Goal: Task Accomplishment & Management: Use online tool/utility

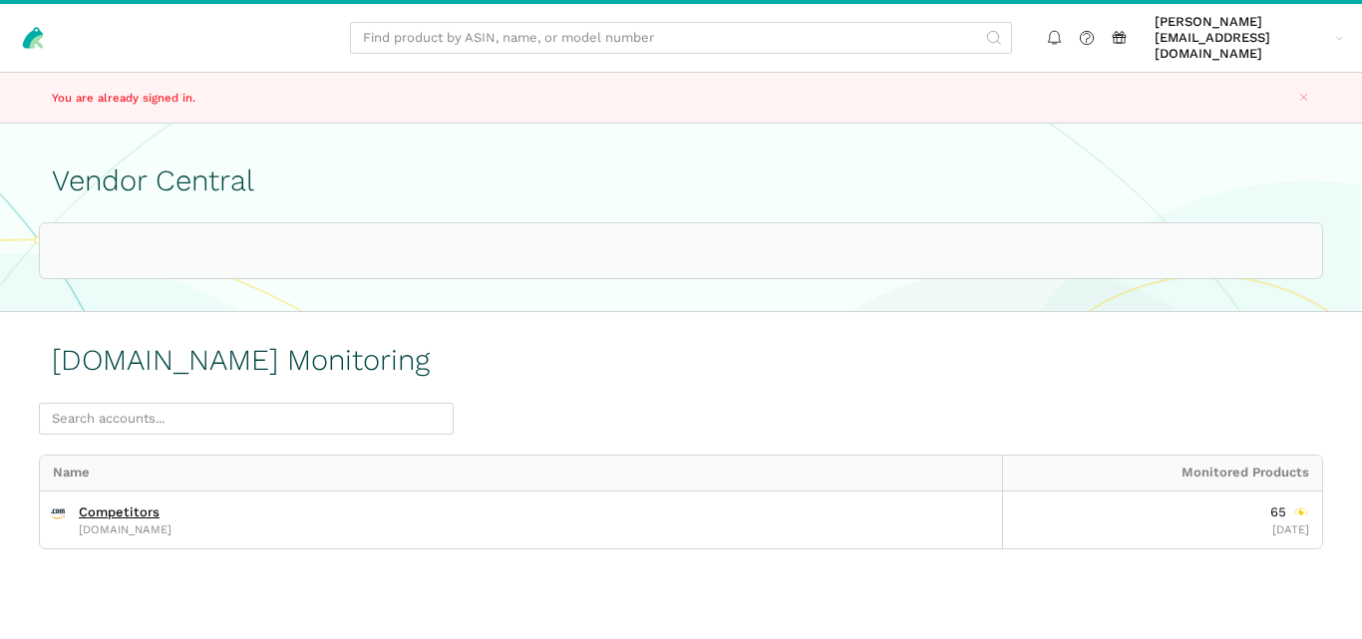
click at [804, 336] on div "Amazon.com Monitoring" at bounding box center [681, 354] width 1258 height 98
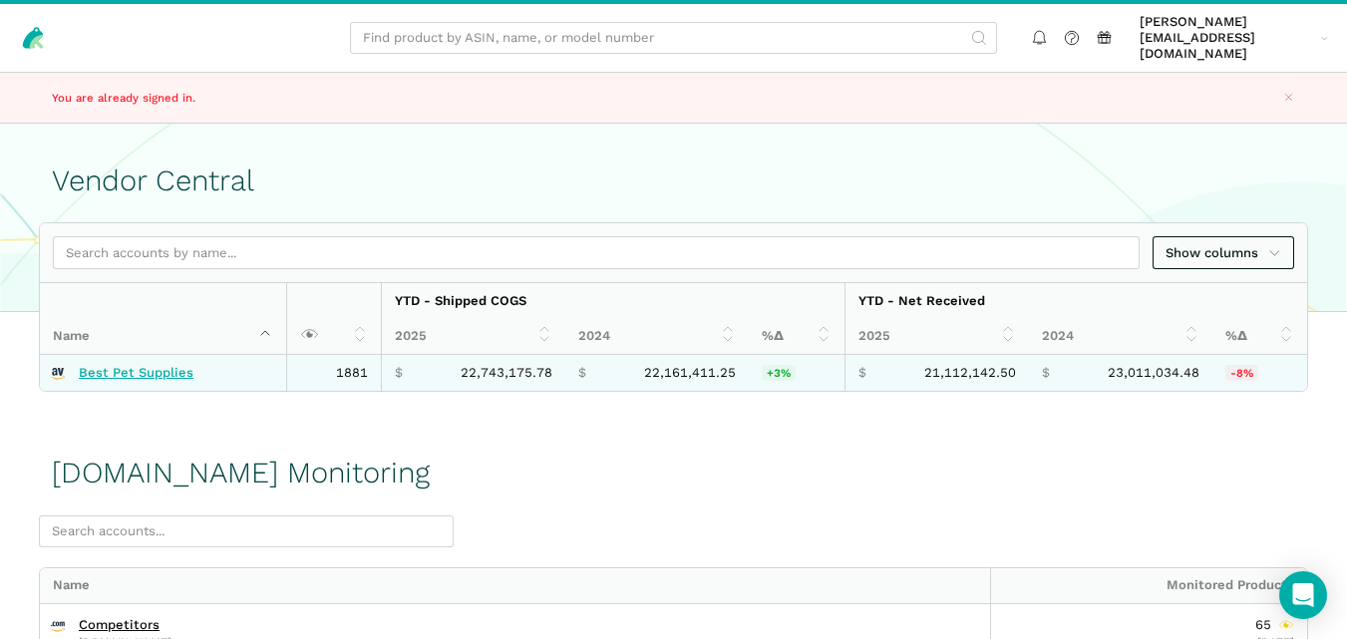
click at [97, 365] on link "Best Pet Supplies" at bounding box center [136, 373] width 115 height 16
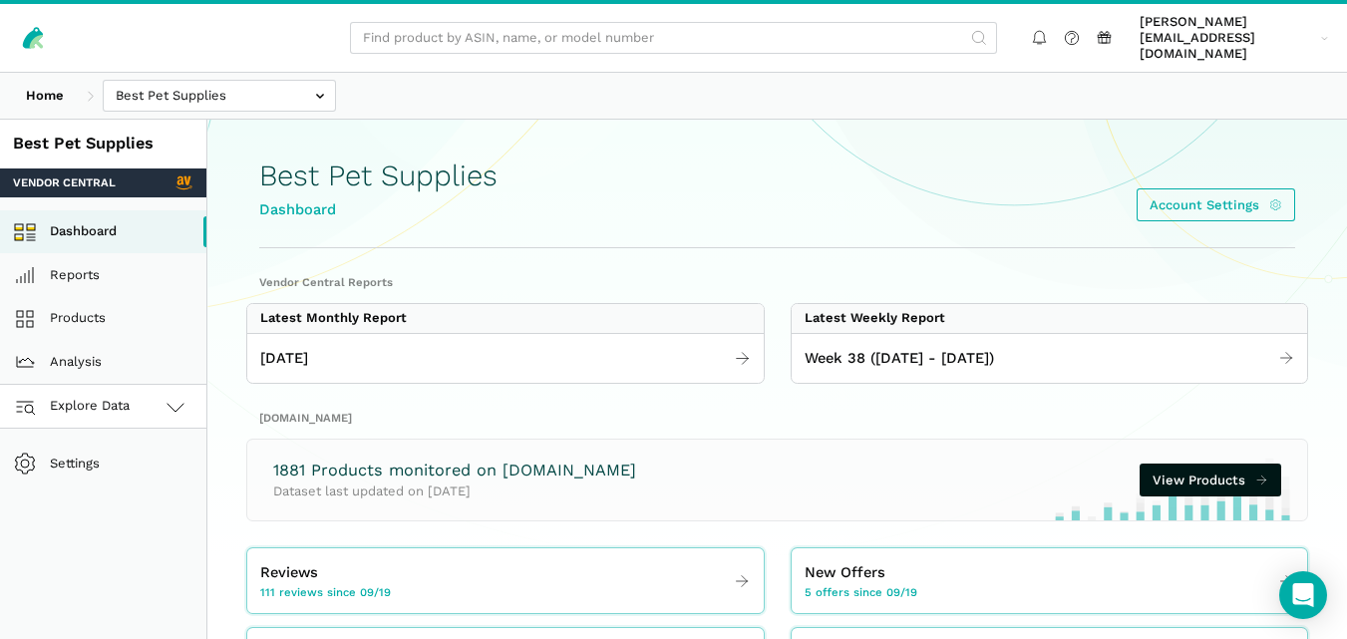
click at [152, 388] on link "Explore Data" at bounding box center [103, 407] width 206 height 44
click at [103, 486] on link "[DOMAIN_NAME]" at bounding box center [103, 495] width 206 height 44
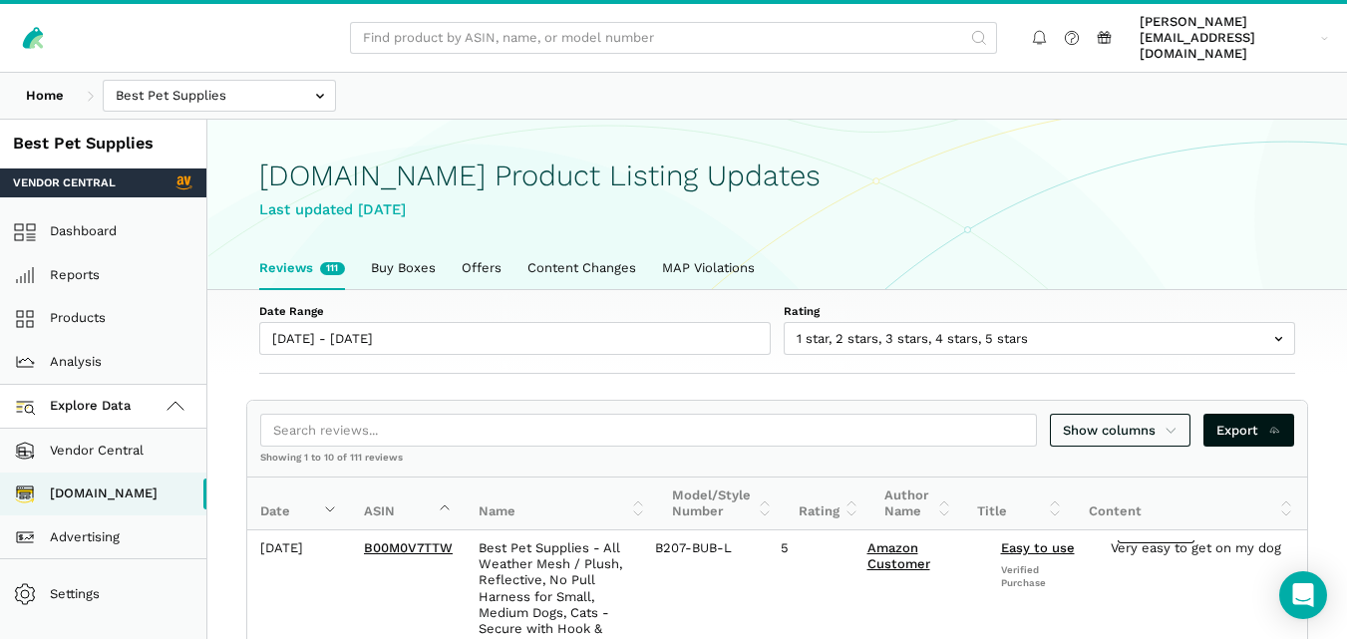
scroll to position [7, 0]
click at [406, 254] on link "Buy Boxes" at bounding box center [403, 268] width 91 height 42
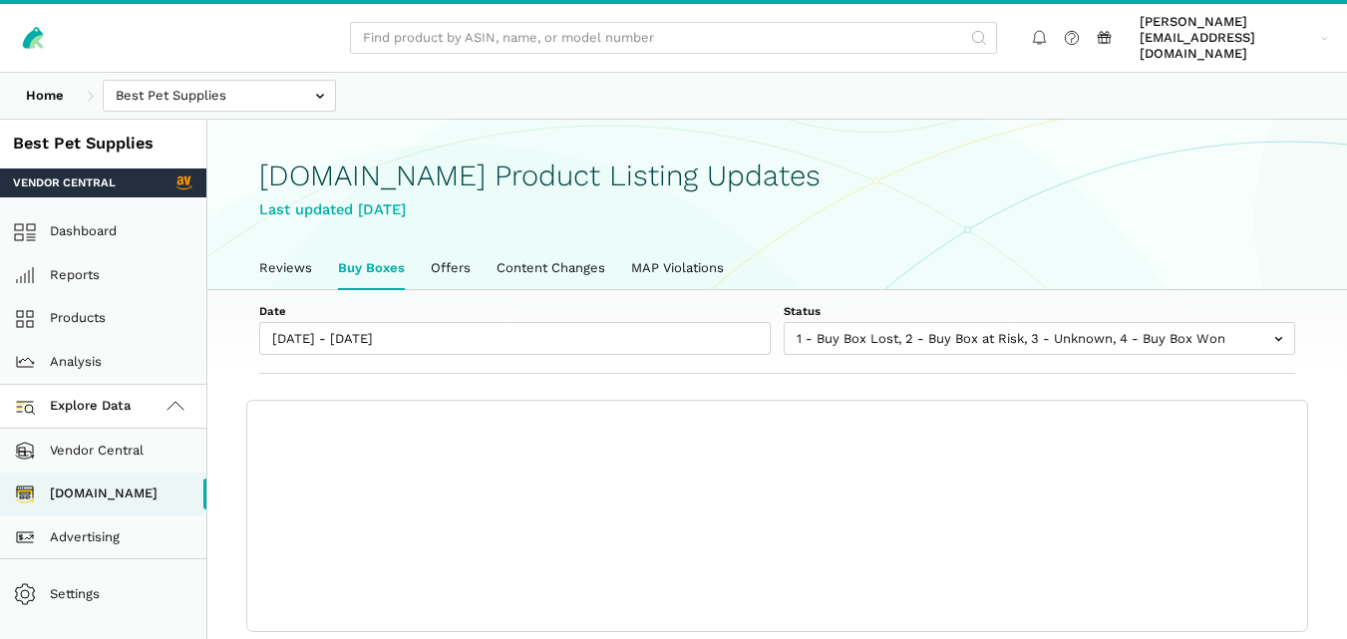
scroll to position [7, 0]
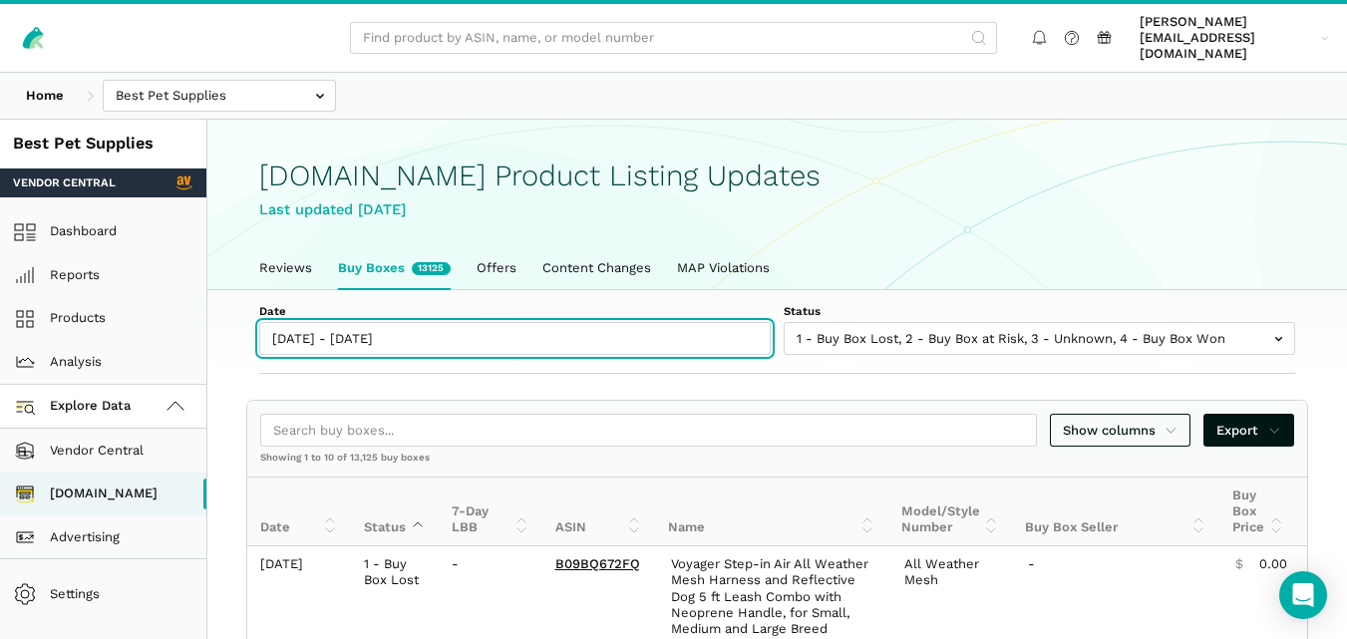
type input "[DATE]"
click at [394, 322] on input "[DATE] - [DATE]" at bounding box center [514, 338] width 511 height 33
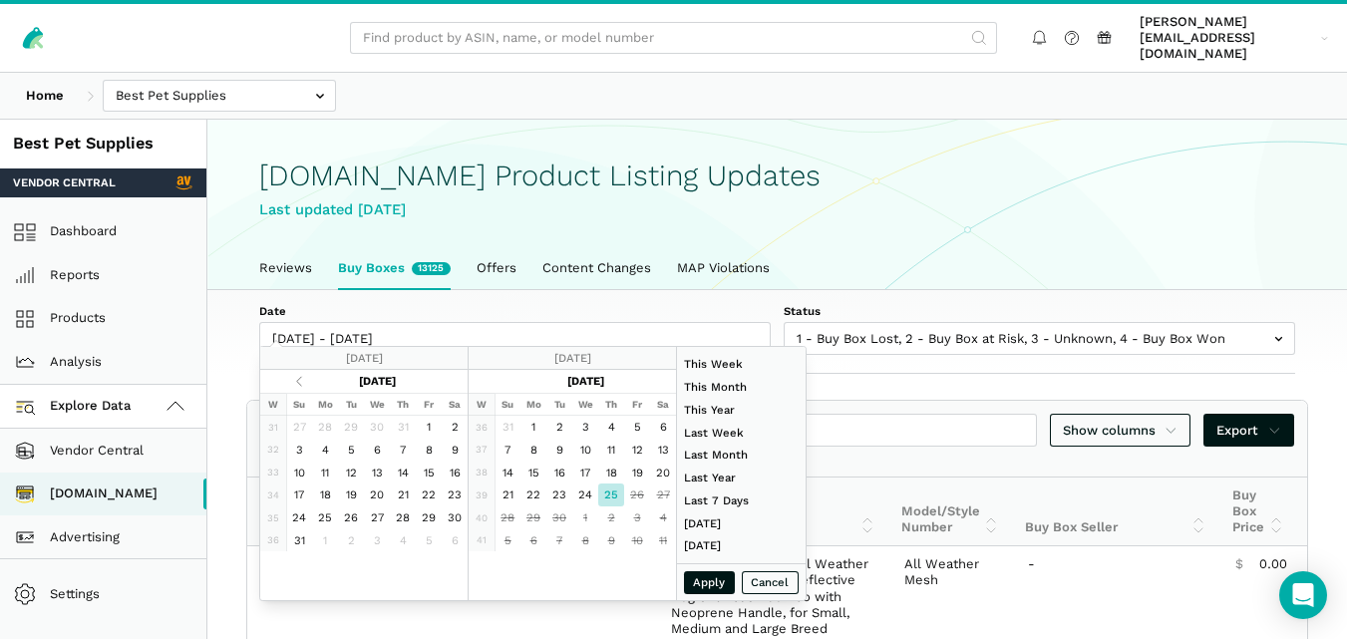
type input "07/01/2025"
type input "07/31/2025"
type input "[DATE]"
click at [704, 580] on button "Apply" at bounding box center [710, 582] width 52 height 23
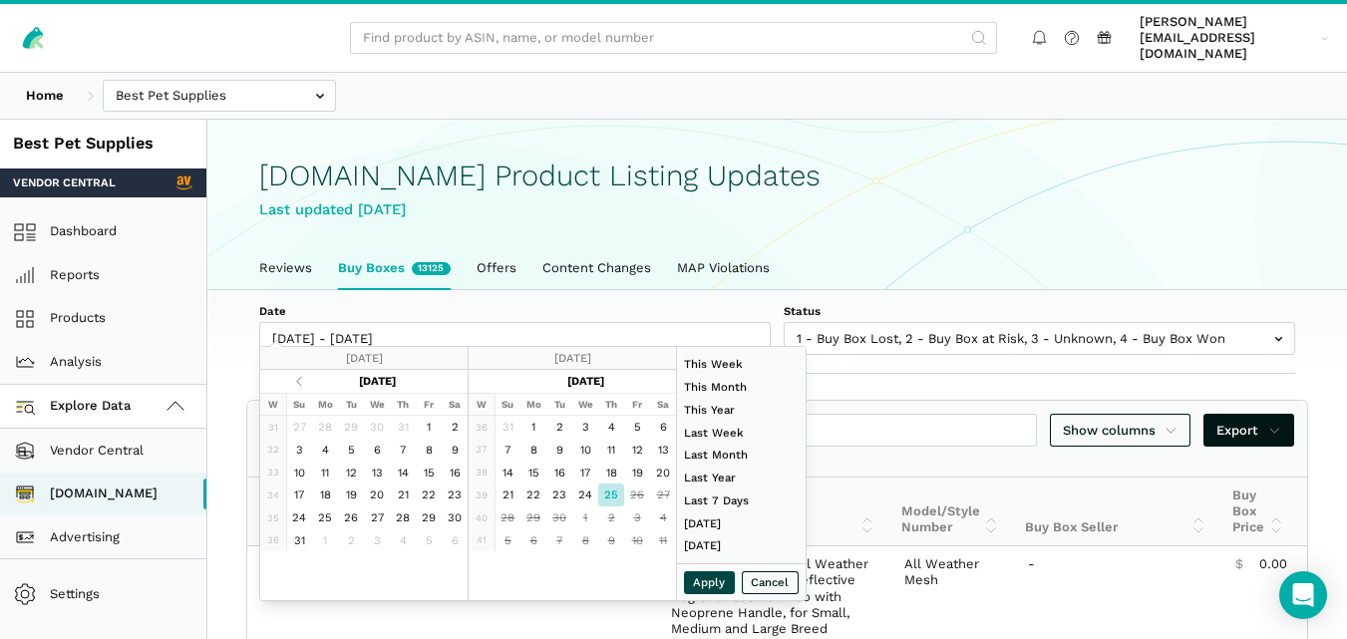
type input "09/25/2025 - 09/25/2025"
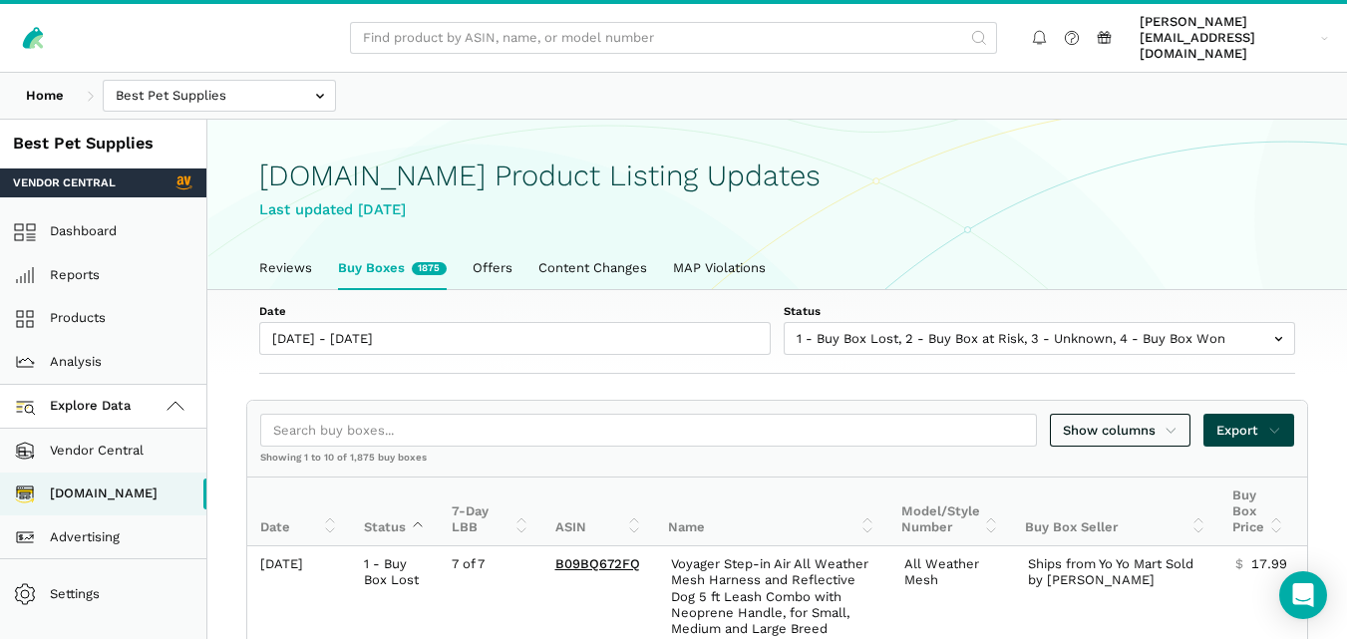
click at [1251, 421] on span "Export" at bounding box center [1248, 431] width 65 height 20
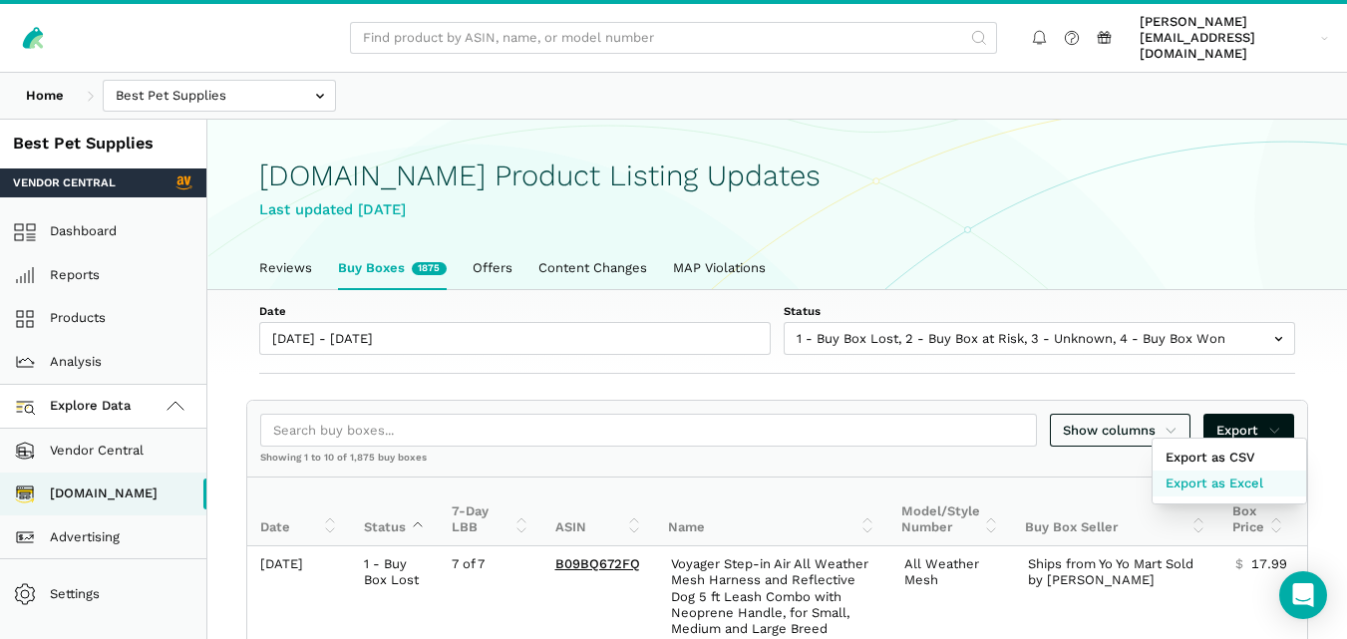
click at [1212, 486] on span "Export as Excel" at bounding box center [1214, 484] width 98 height 20
click at [275, 245] on div at bounding box center [673, 319] width 1347 height 639
click at [312, 248] on link "Reviews" at bounding box center [285, 268] width 79 height 42
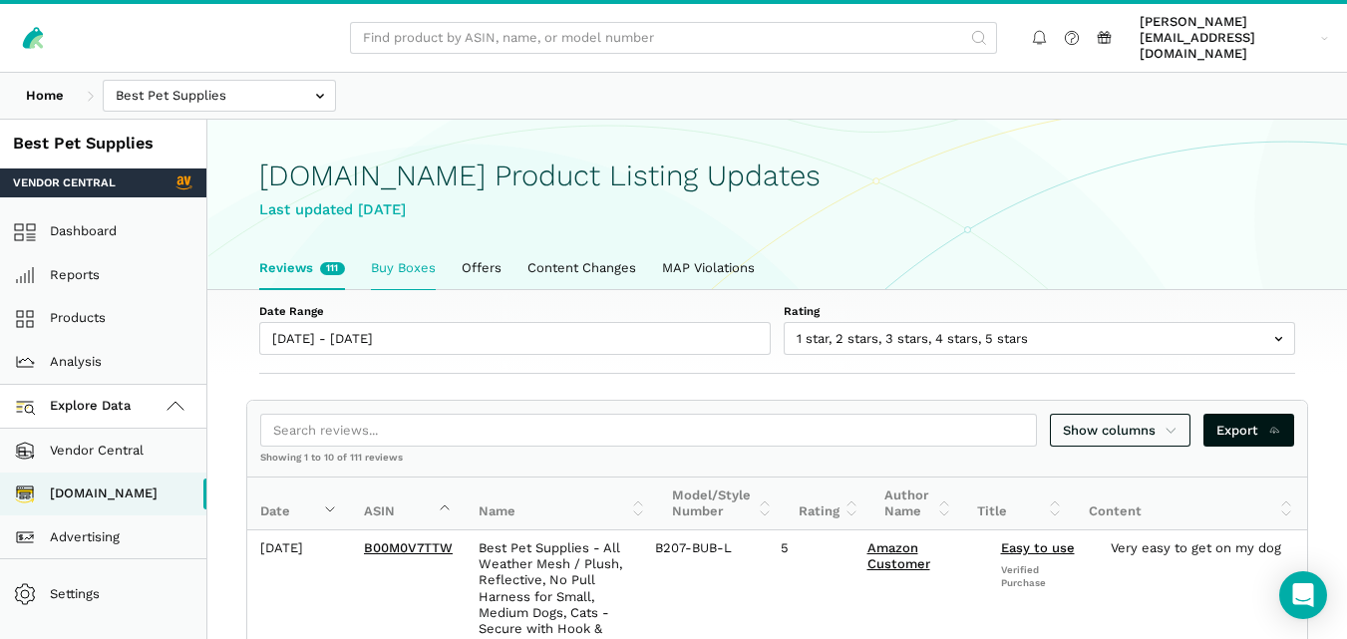
scroll to position [7, 0]
click at [390, 247] on link "Buy Boxes" at bounding box center [403, 268] width 91 height 42
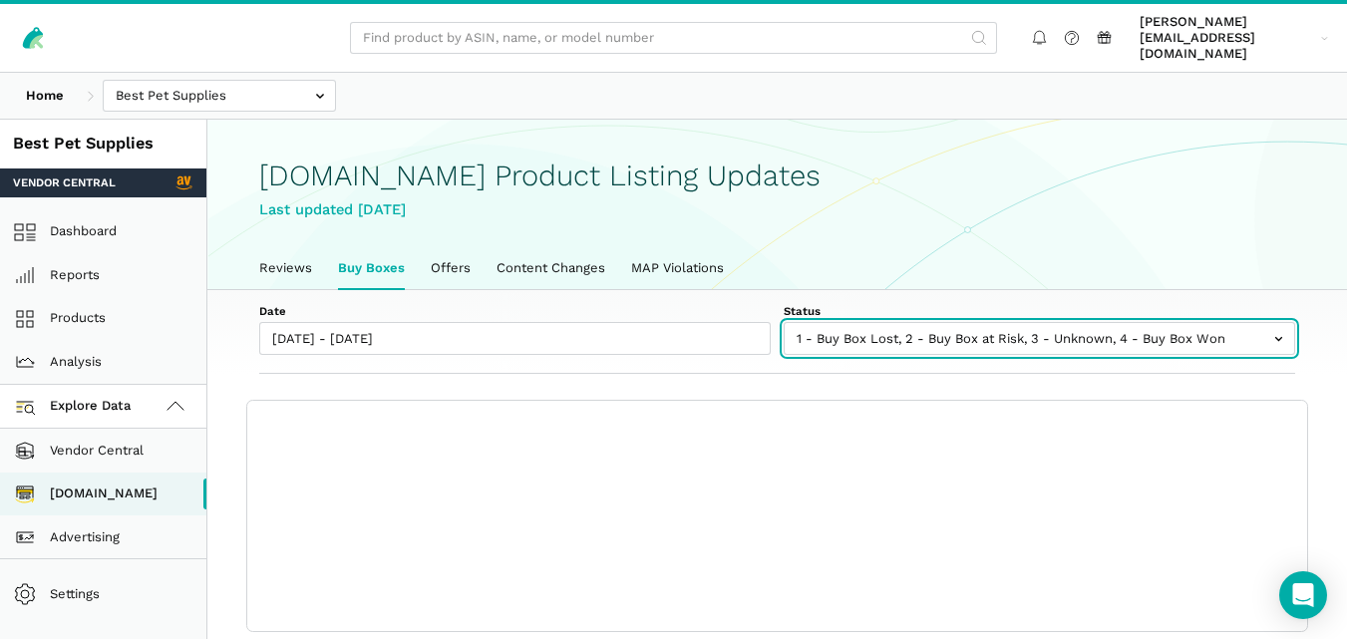
scroll to position [7, 0]
click at [925, 334] on input "text" at bounding box center [1039, 338] width 511 height 33
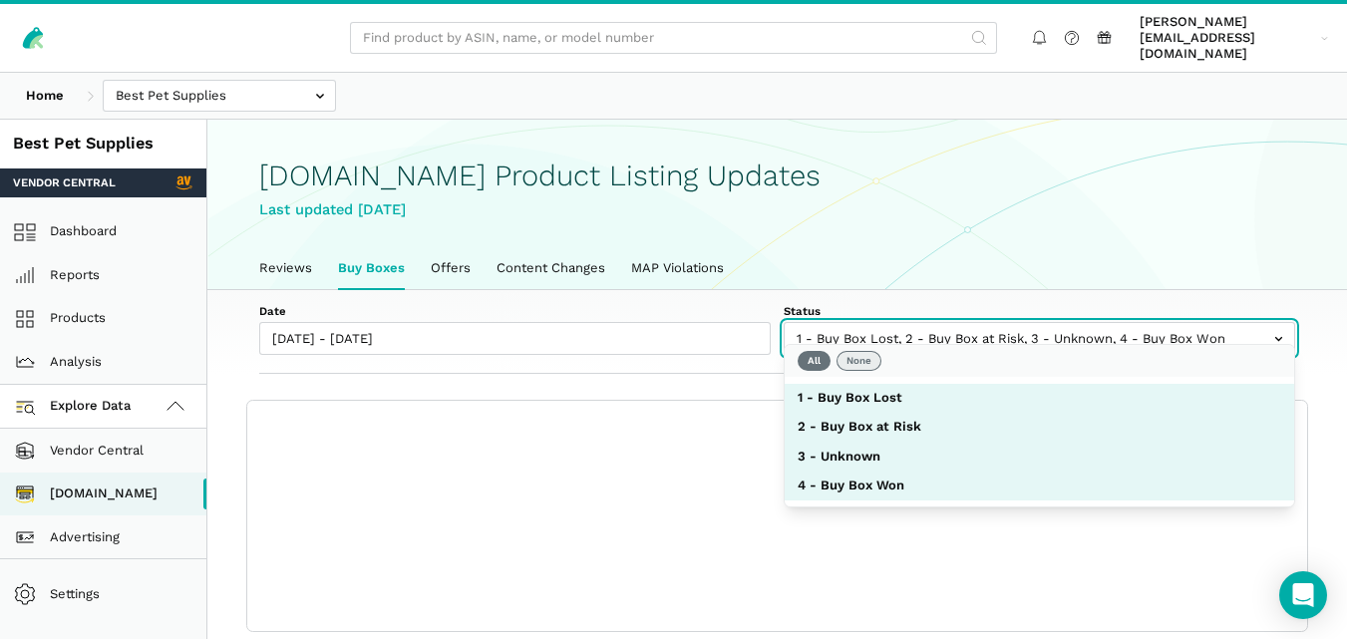
click at [848, 367] on button "None" at bounding box center [858, 361] width 45 height 20
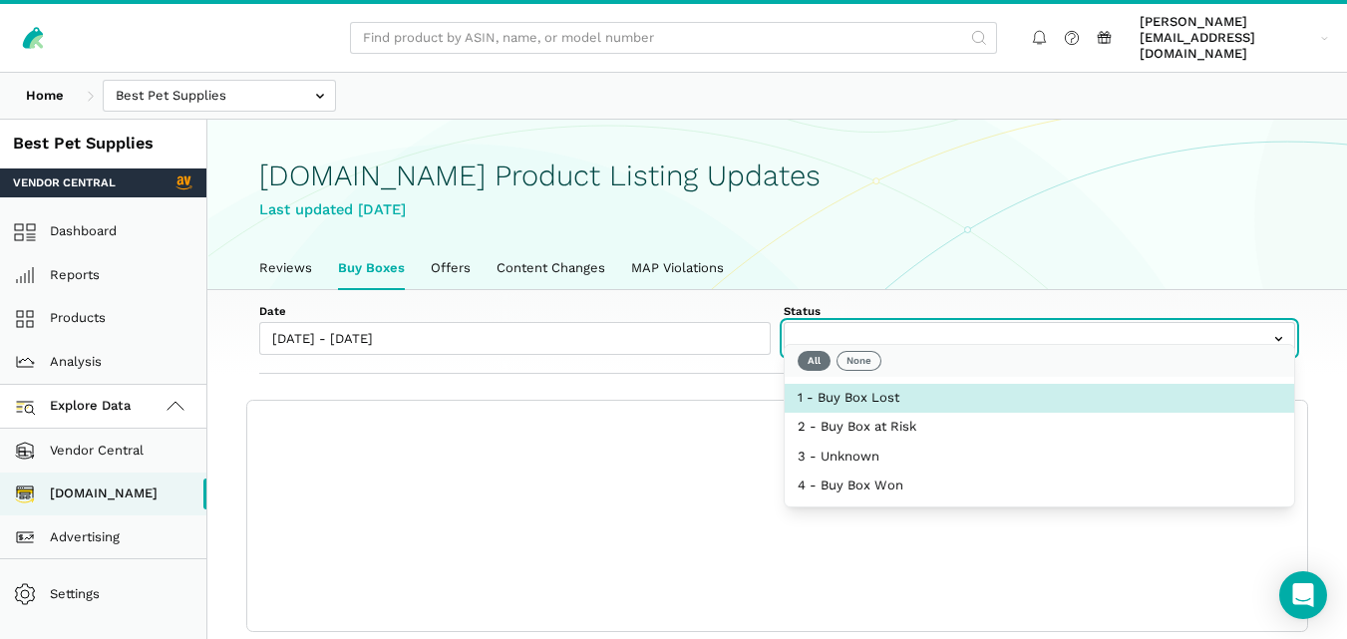
select select "1 - Buy Box Lost"
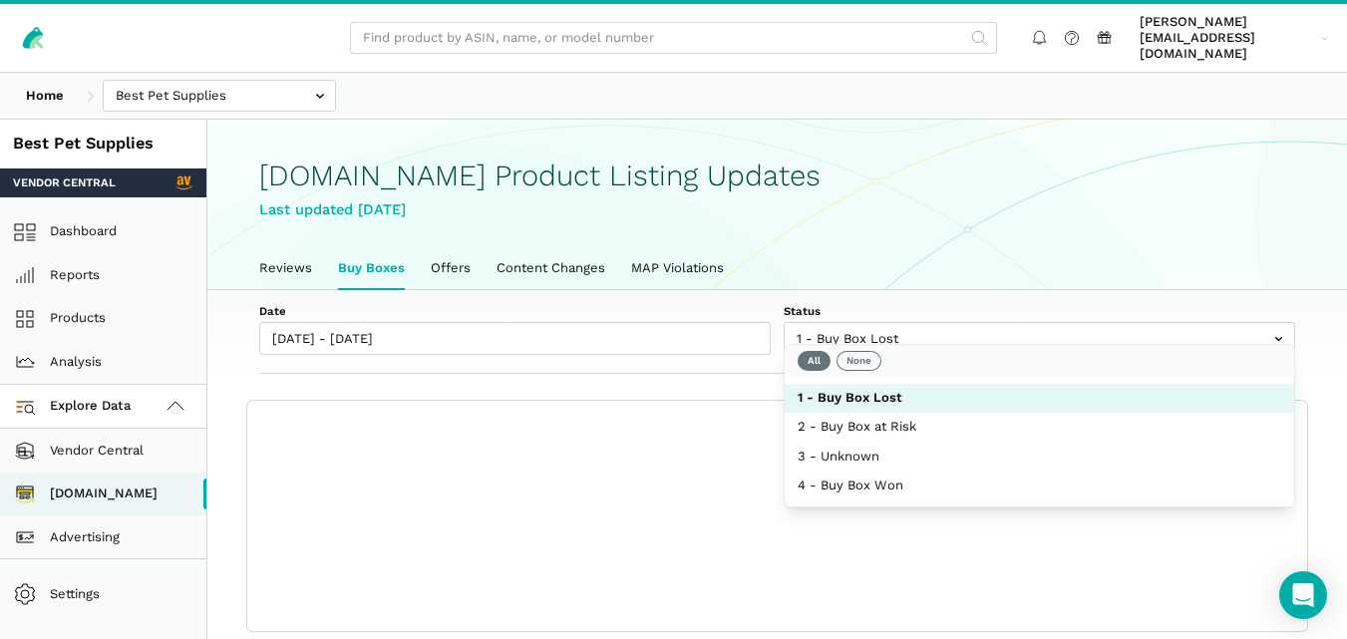
click at [692, 357] on div "Date 09/19/2025 - 09/25/2025 Status 1 - Buy Box Lost 2 - Buy Box at Risk 3 - Un…" at bounding box center [777, 332] width 1140 height 85
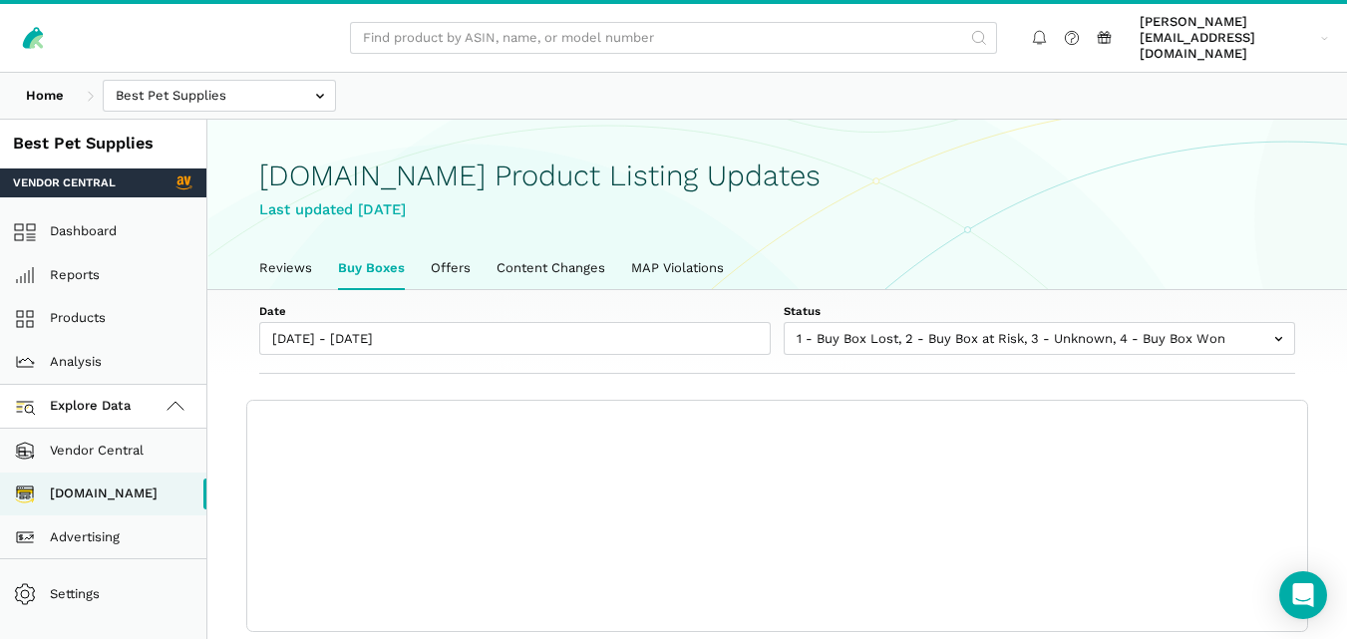
scroll to position [7, 0]
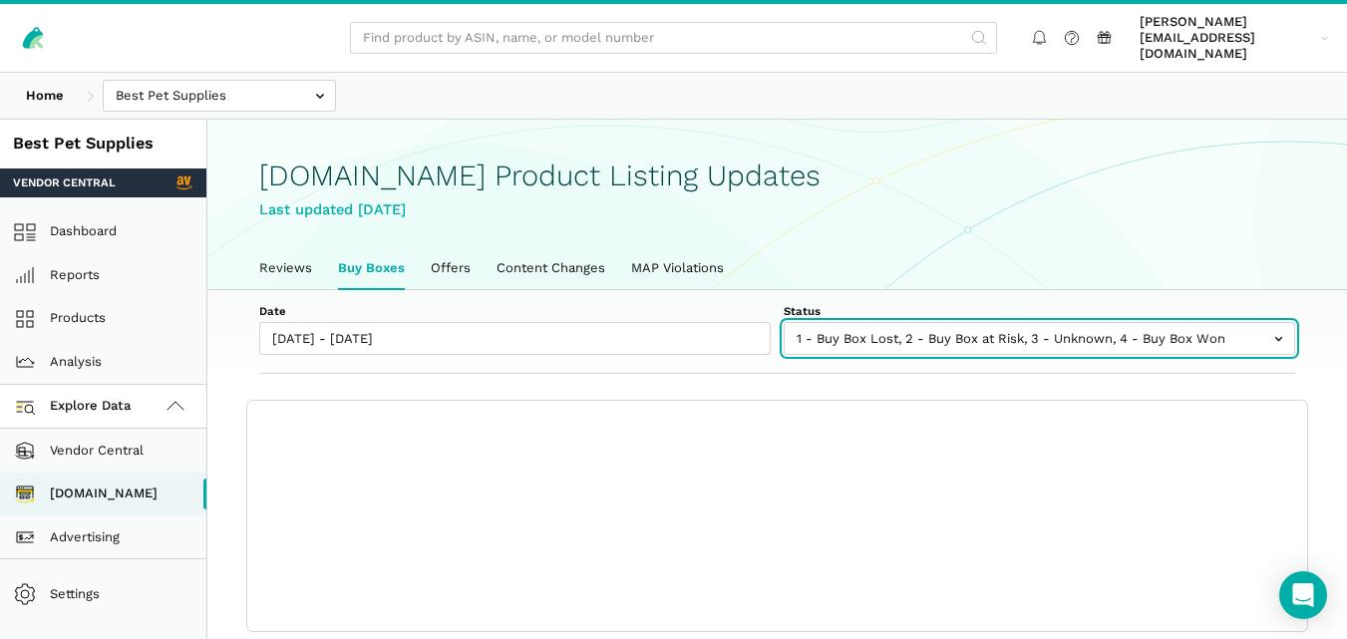
click at [1002, 322] on input "text" at bounding box center [1039, 338] width 511 height 33
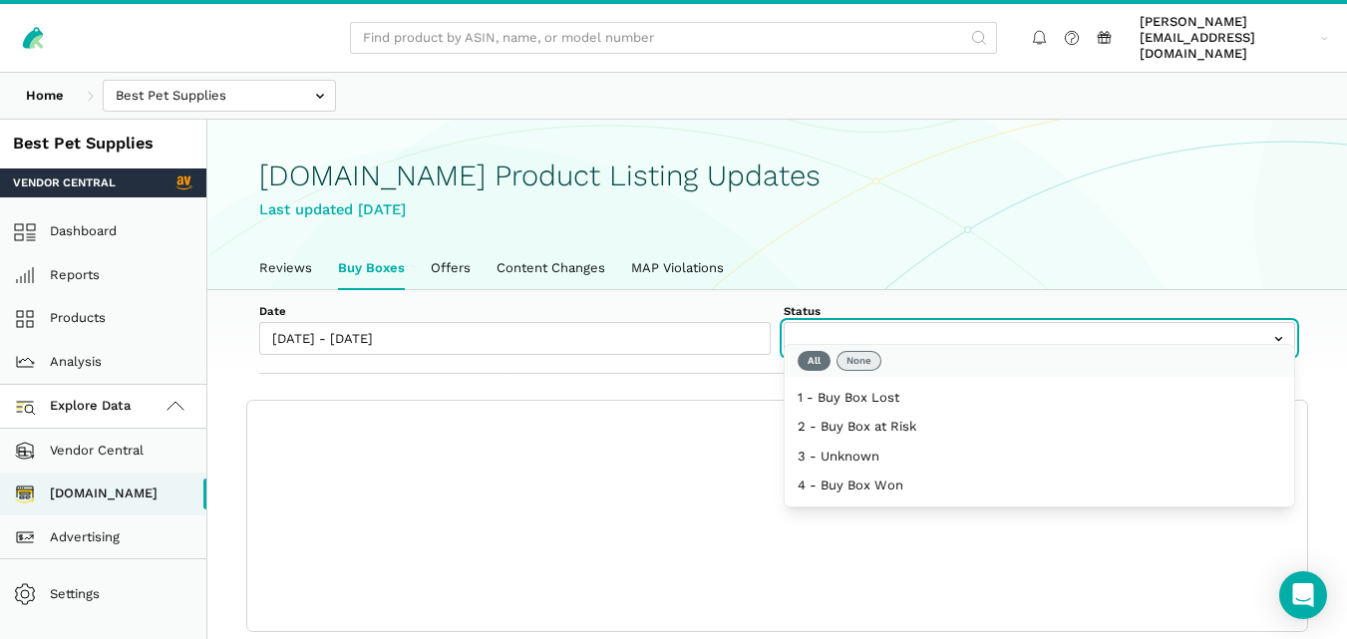
click at [856, 362] on button "None" at bounding box center [858, 361] width 45 height 20
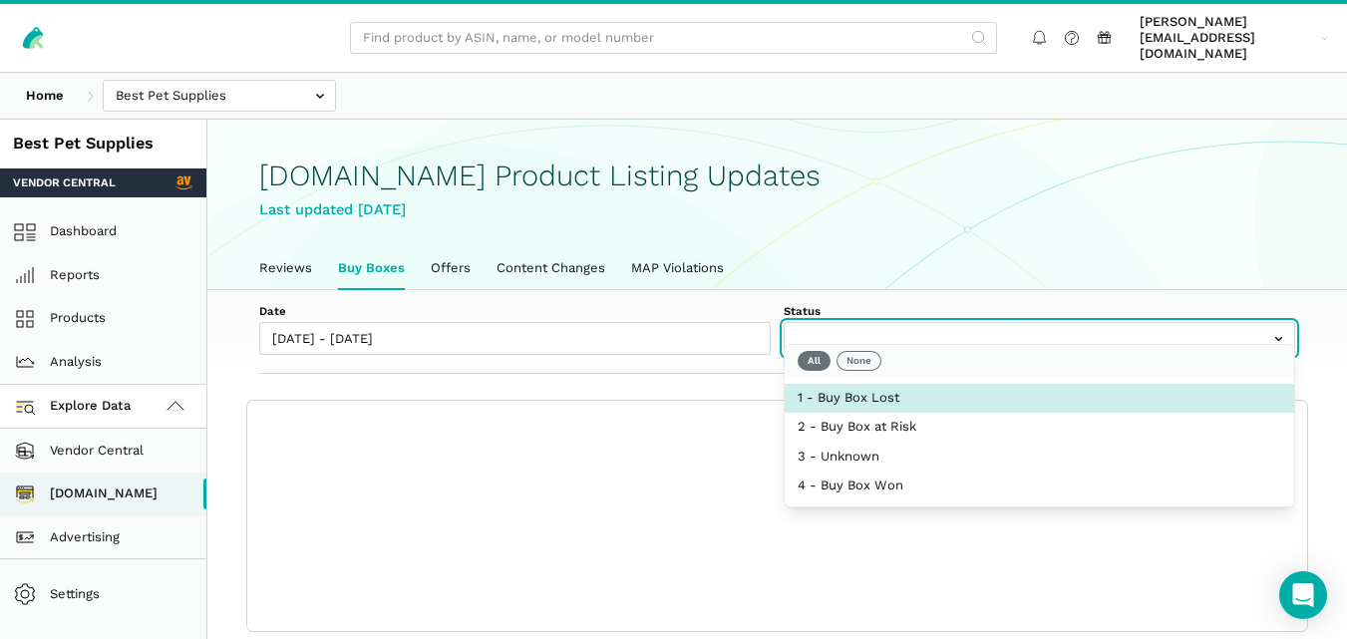
select select "1 - Buy Box Lost"
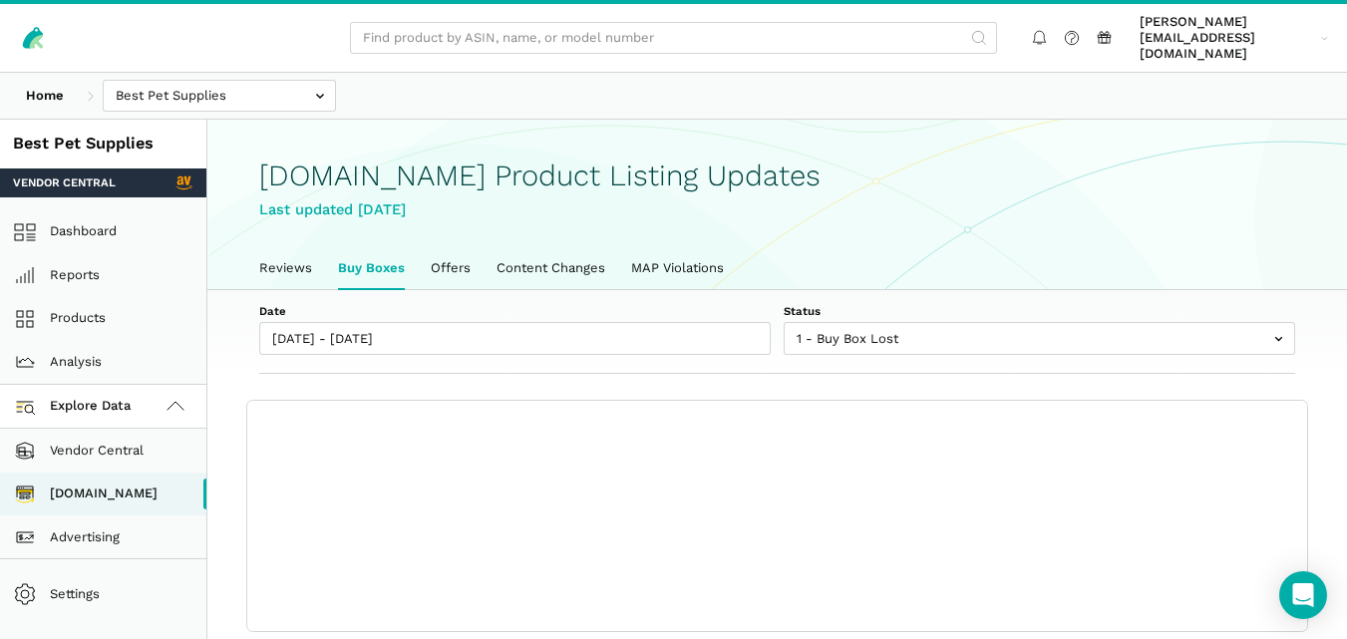
click at [721, 350] on div "Date 09/19/2025 - 09/25/2025 Status 1 - Buy Box Lost 2 - Buy Box at Risk 3 - Un…" at bounding box center [777, 332] width 1140 height 85
click at [282, 258] on link "Reviews" at bounding box center [285, 268] width 79 height 42
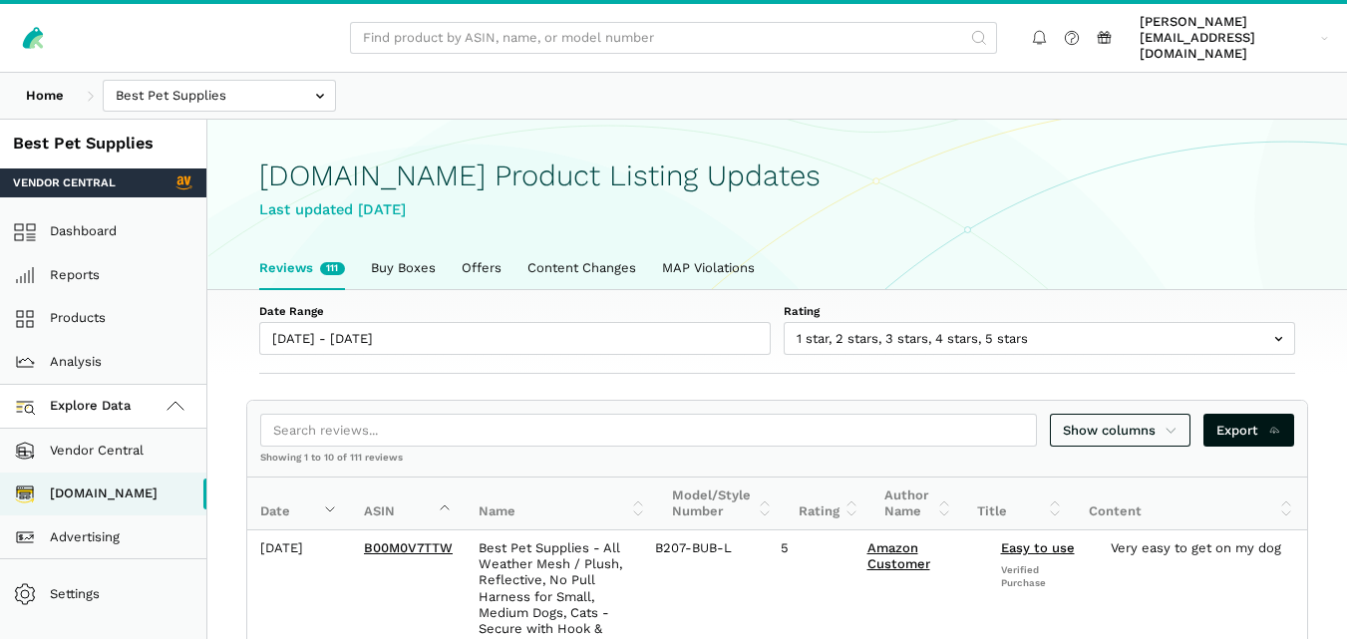
scroll to position [7, 0]
click at [403, 247] on link "Buy Boxes" at bounding box center [403, 268] width 91 height 42
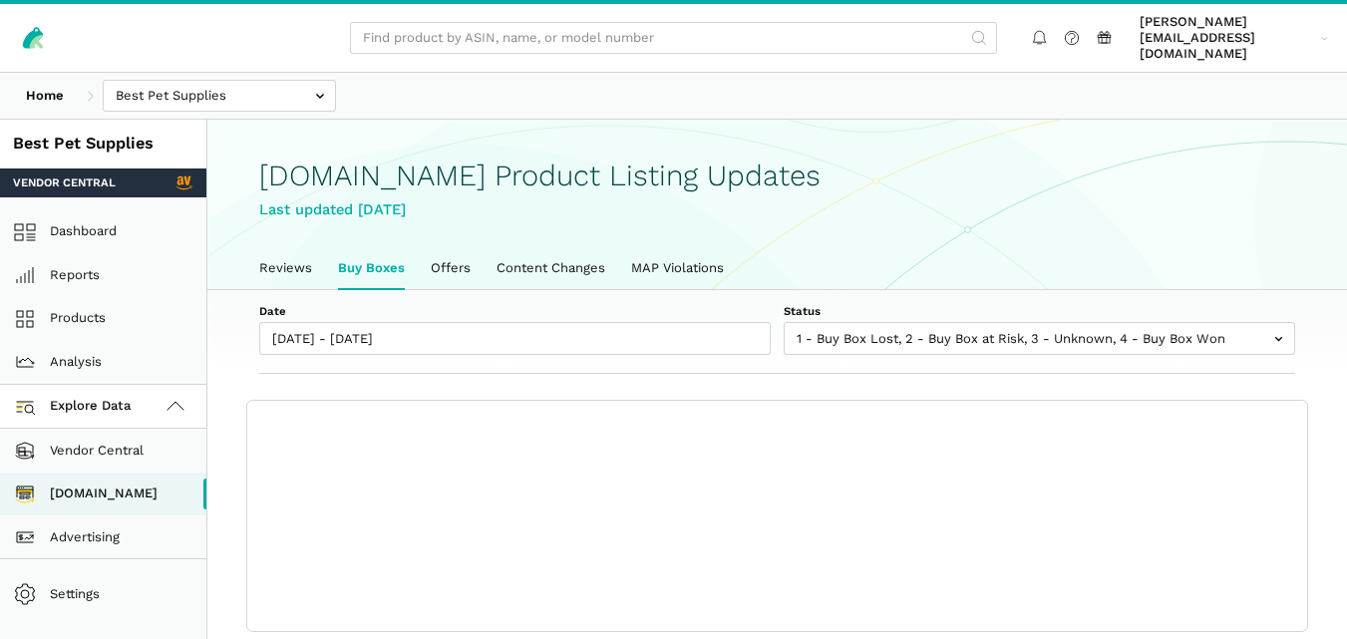
scroll to position [7, 0]
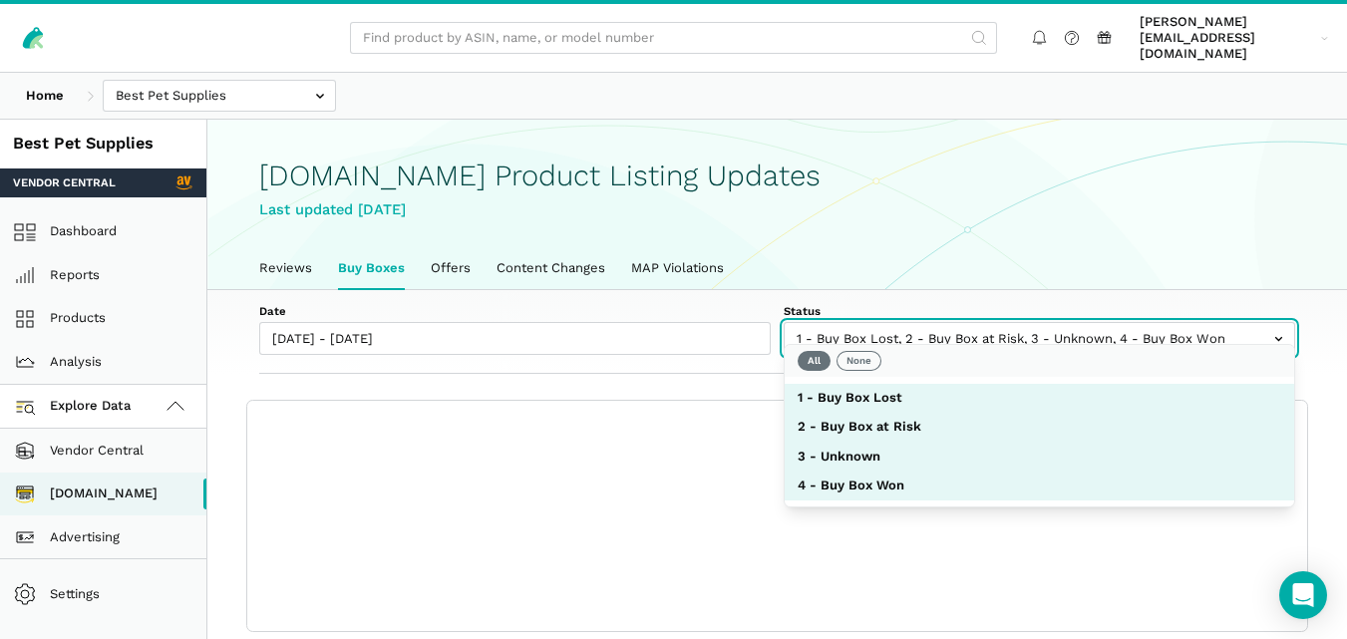
click at [897, 322] on input "text" at bounding box center [1039, 338] width 511 height 33
click at [866, 358] on button "None" at bounding box center [858, 361] width 45 height 20
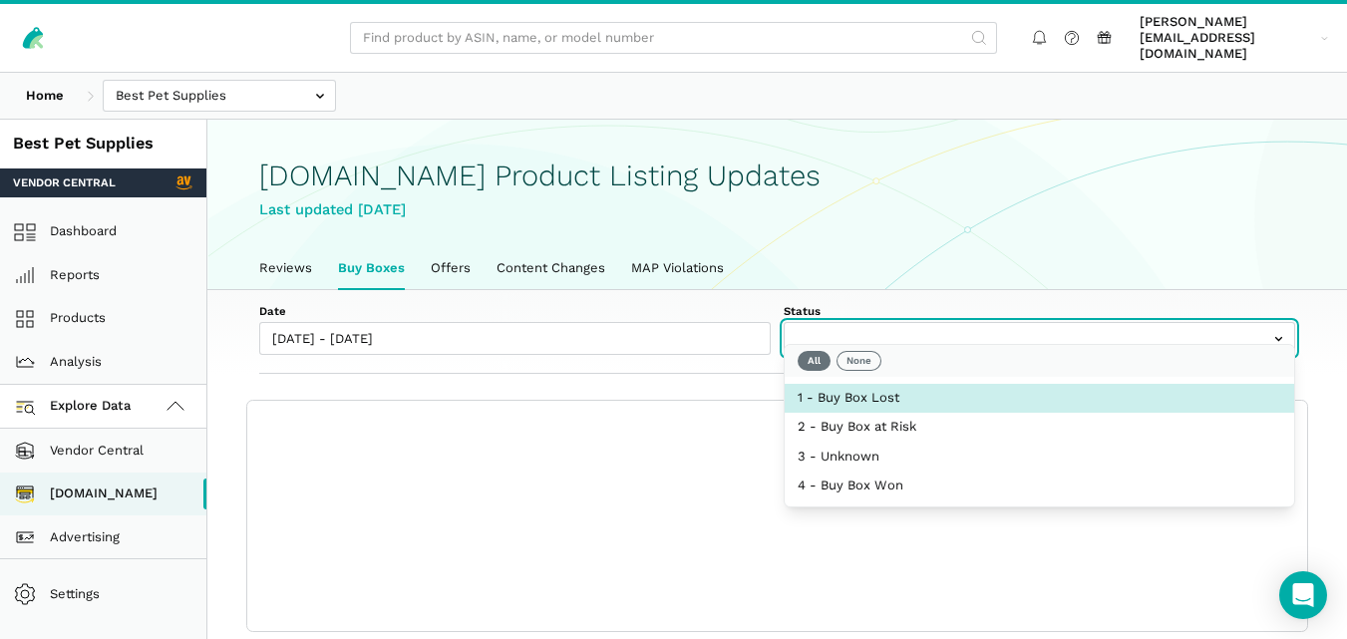
select select "1 - Buy Box Lost"
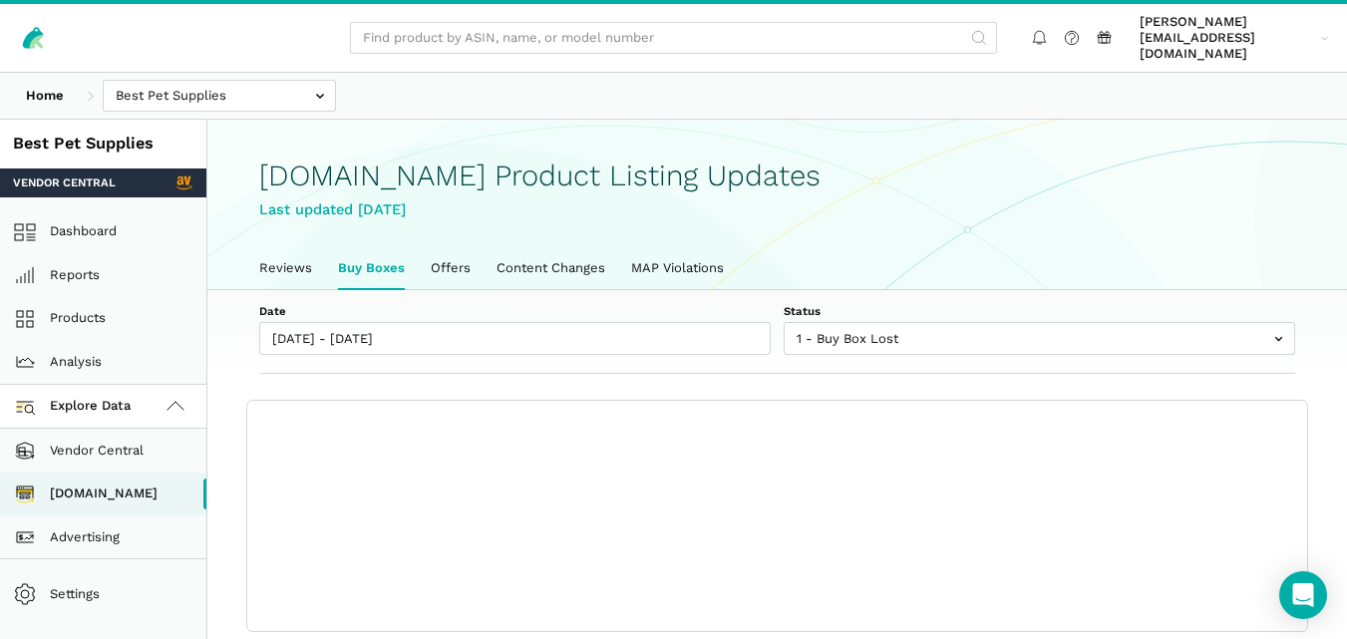
click at [727, 344] on div "Date 09/19/2025 - 09/25/2025 Status 1 - Buy Box Lost 2 - Buy Box at Risk 3 - Un…" at bounding box center [777, 332] width 1140 height 85
click at [310, 250] on link "Reviews" at bounding box center [285, 268] width 79 height 42
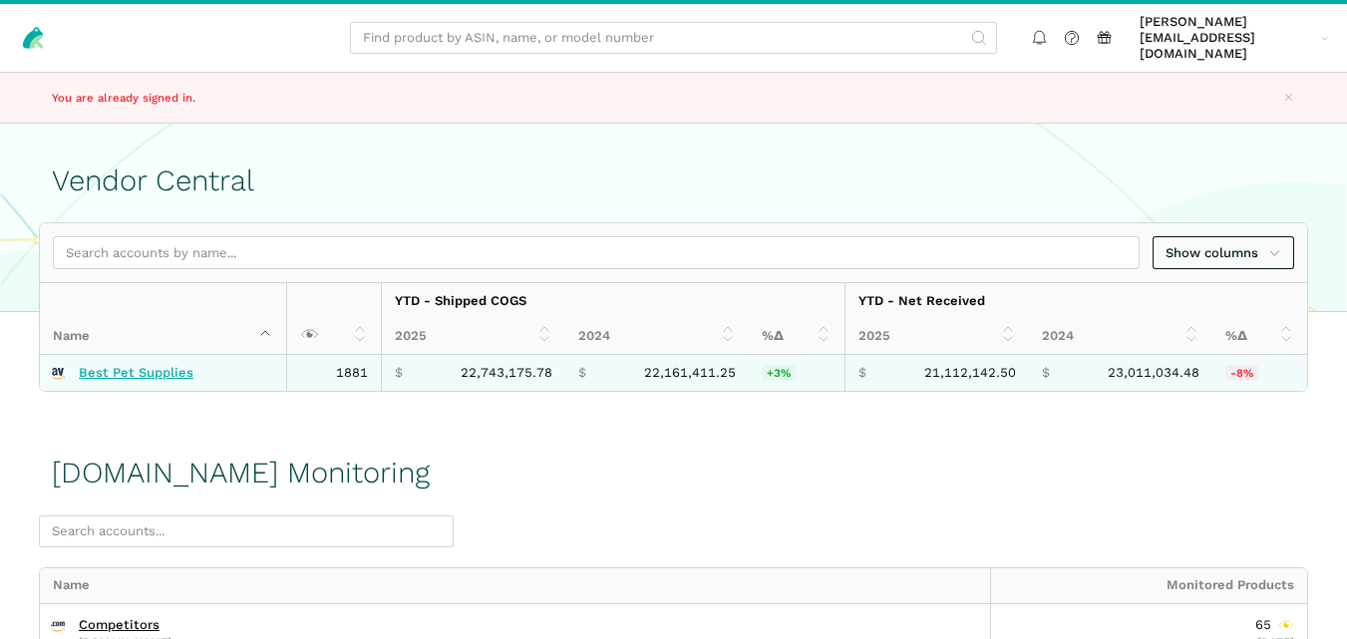
click at [128, 365] on link "Best Pet Supplies" at bounding box center [136, 373] width 115 height 16
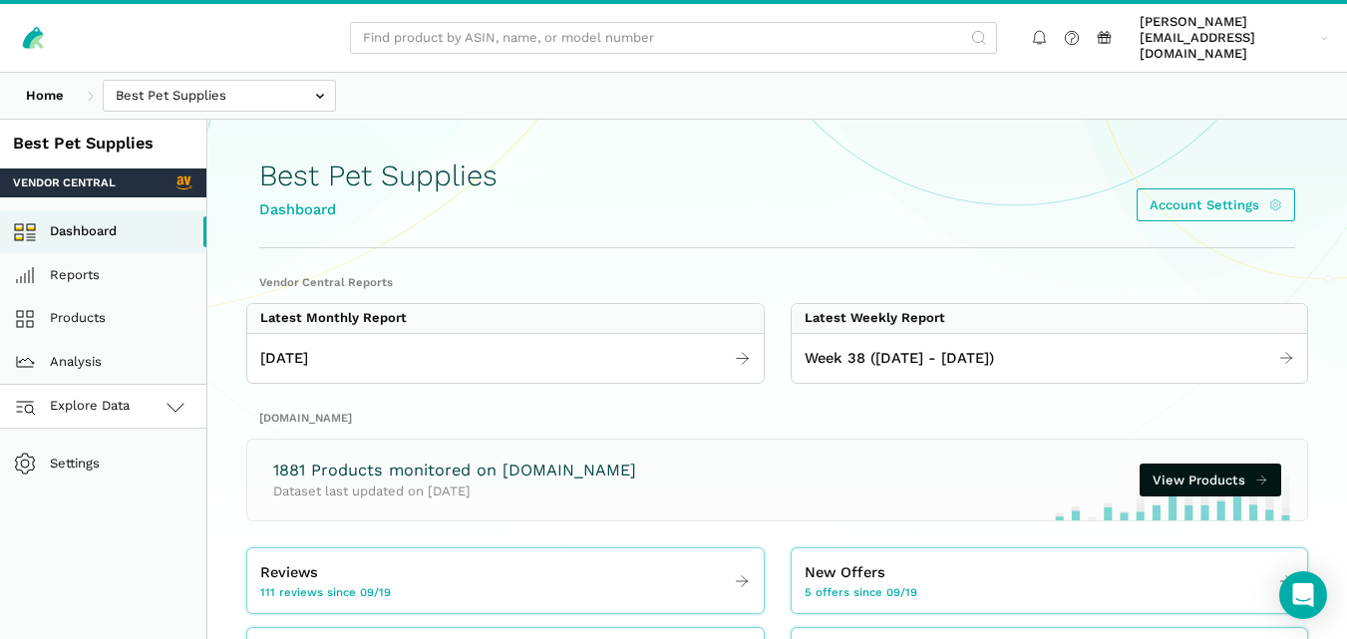
click at [122, 395] on span "Explore Data" at bounding box center [75, 407] width 111 height 24
click at [101, 477] on link "[DOMAIN_NAME]" at bounding box center [103, 495] width 206 height 44
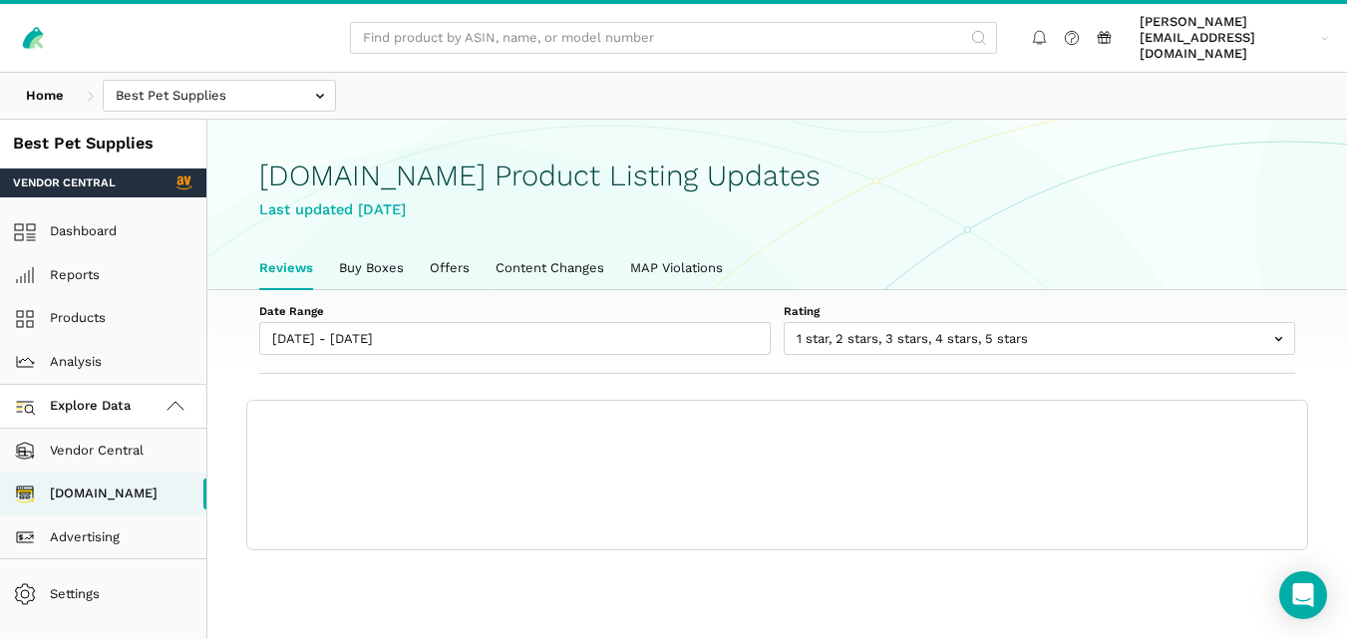
scroll to position [7, 0]
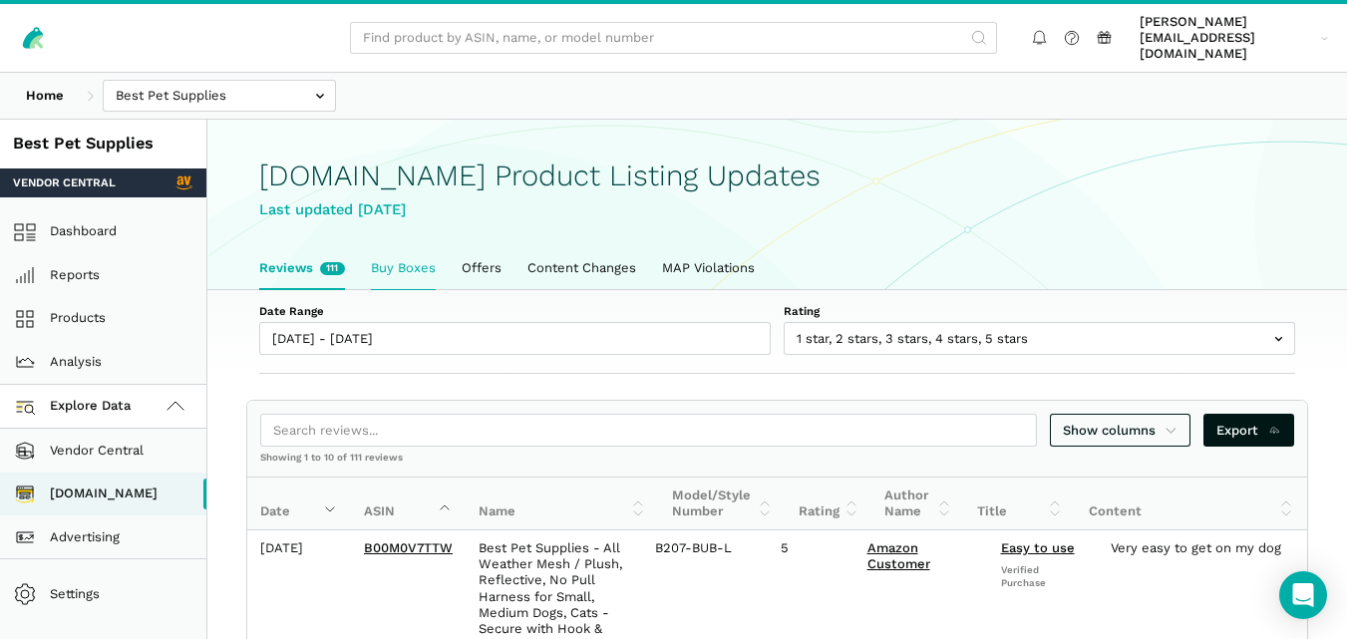
click at [390, 257] on link "Buy Boxes" at bounding box center [403, 268] width 91 height 42
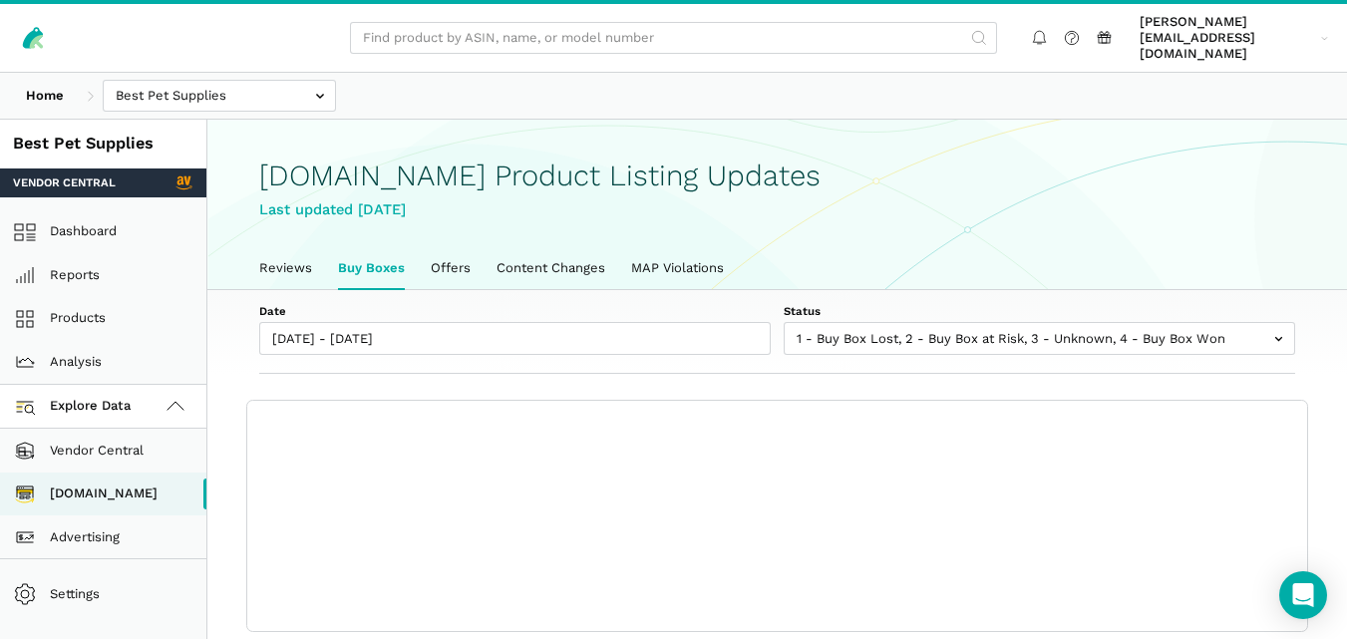
scroll to position [7, 0]
click at [992, 303] on label "Status" at bounding box center [1039, 311] width 511 height 16
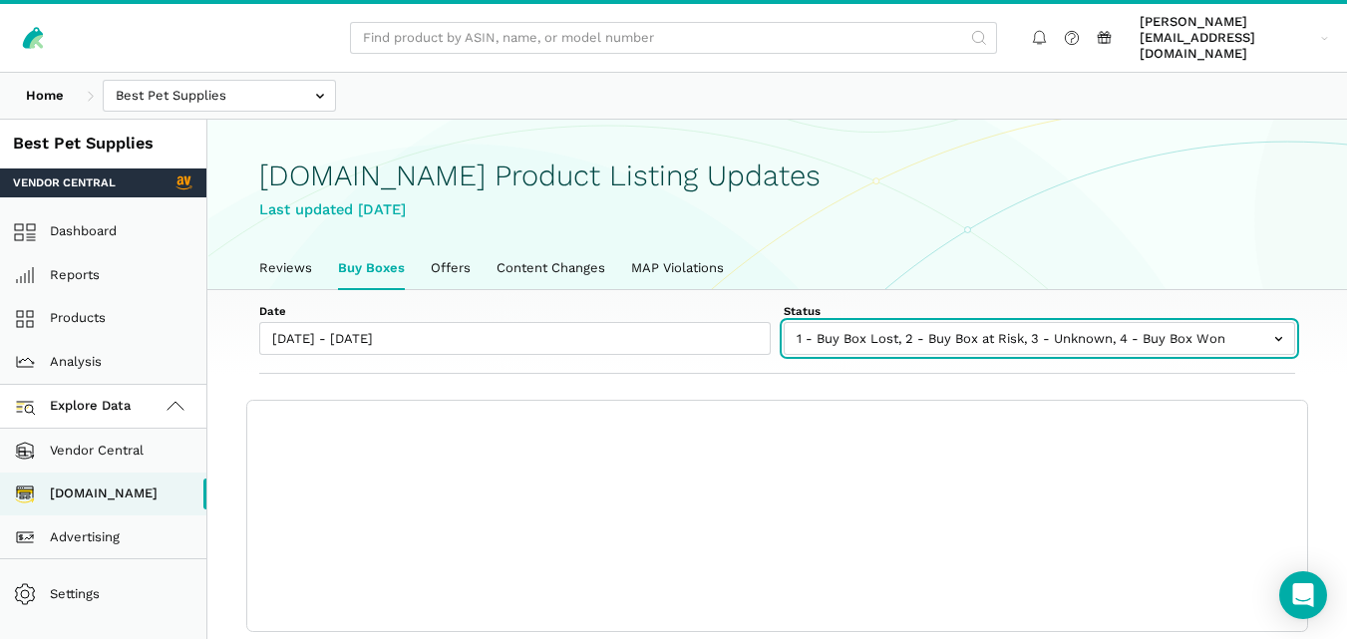
click at [992, 322] on select "1 - Buy Box Lost 2 - Buy Box at Risk 3 - Unknown 4 - Buy Box Won" at bounding box center [1039, 328] width 511 height 13
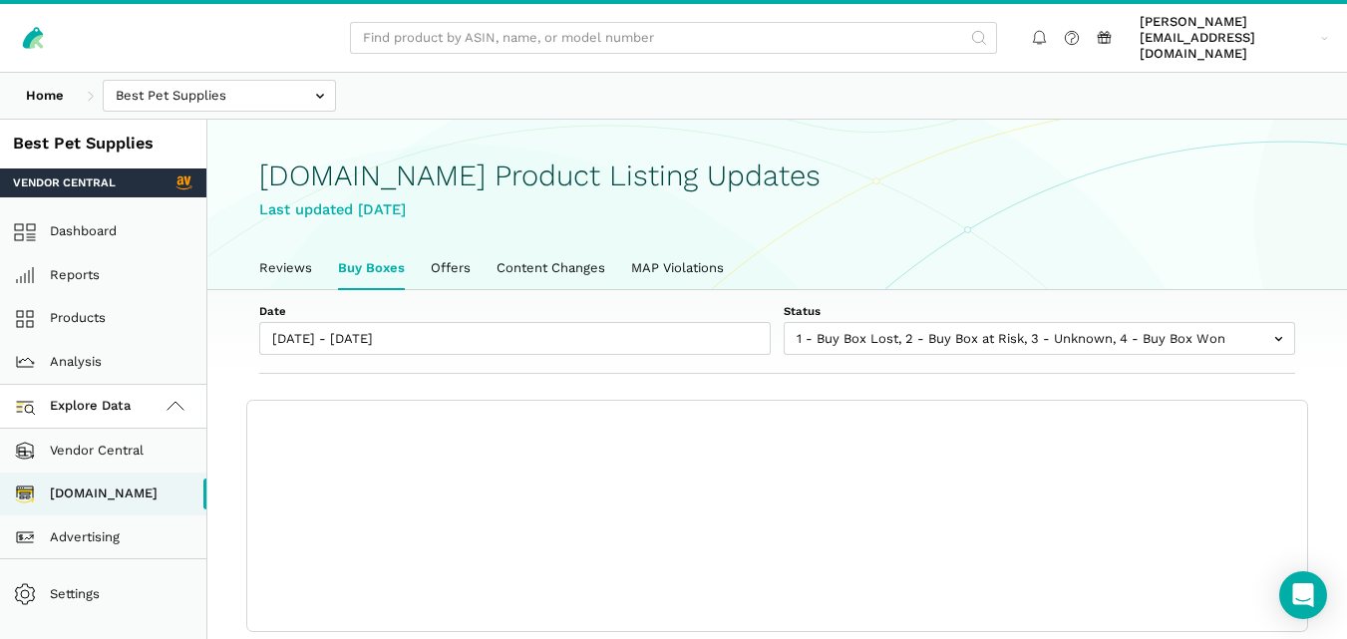
click at [999, 290] on div "Date 09/19/2025 - 09/25/2025 Status 1 - Buy Box Lost 2 - Buy Box at Risk 3 - Un…" at bounding box center [777, 332] width 1140 height 85
click at [669, 303] on label "Date" at bounding box center [514, 311] width 511 height 16
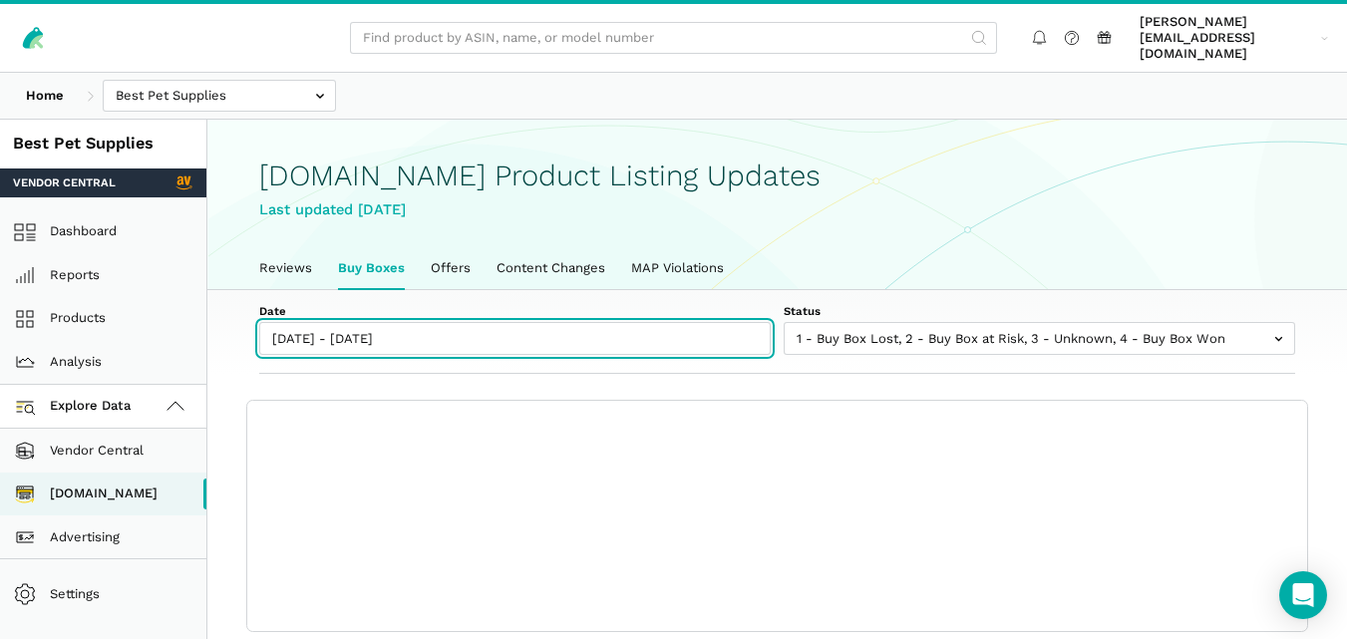
click at [669, 322] on input "09/19/2025 - 09/25/2025" at bounding box center [514, 338] width 511 height 33
type input "09/19/2025"
type input "[DATE]"
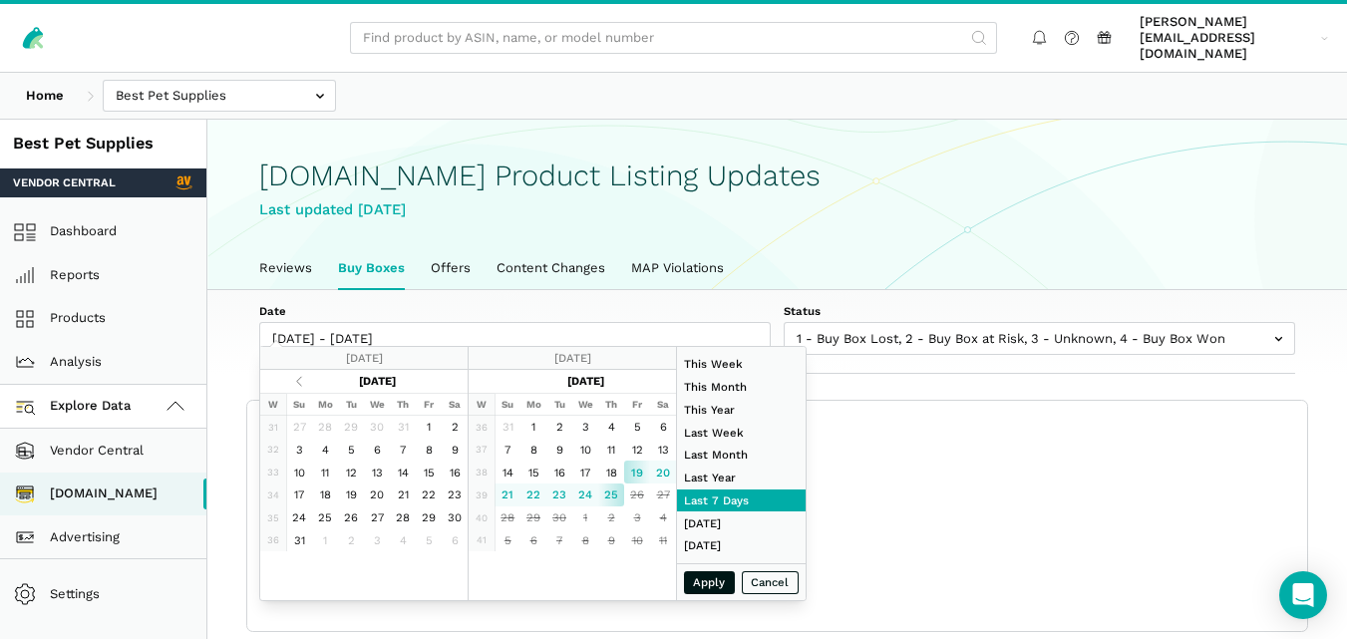
click at [702, 303] on label "Date" at bounding box center [514, 311] width 511 height 16
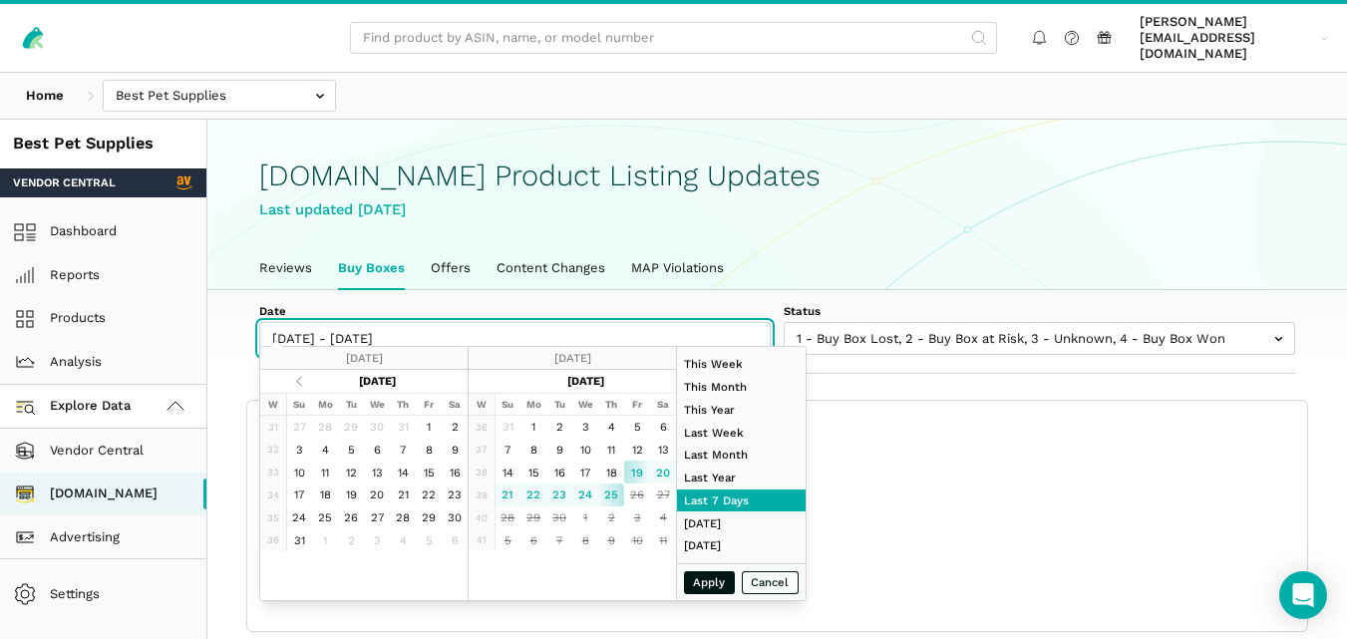
click at [702, 322] on input "09/19/2025 - 09/25/2025" at bounding box center [514, 338] width 511 height 33
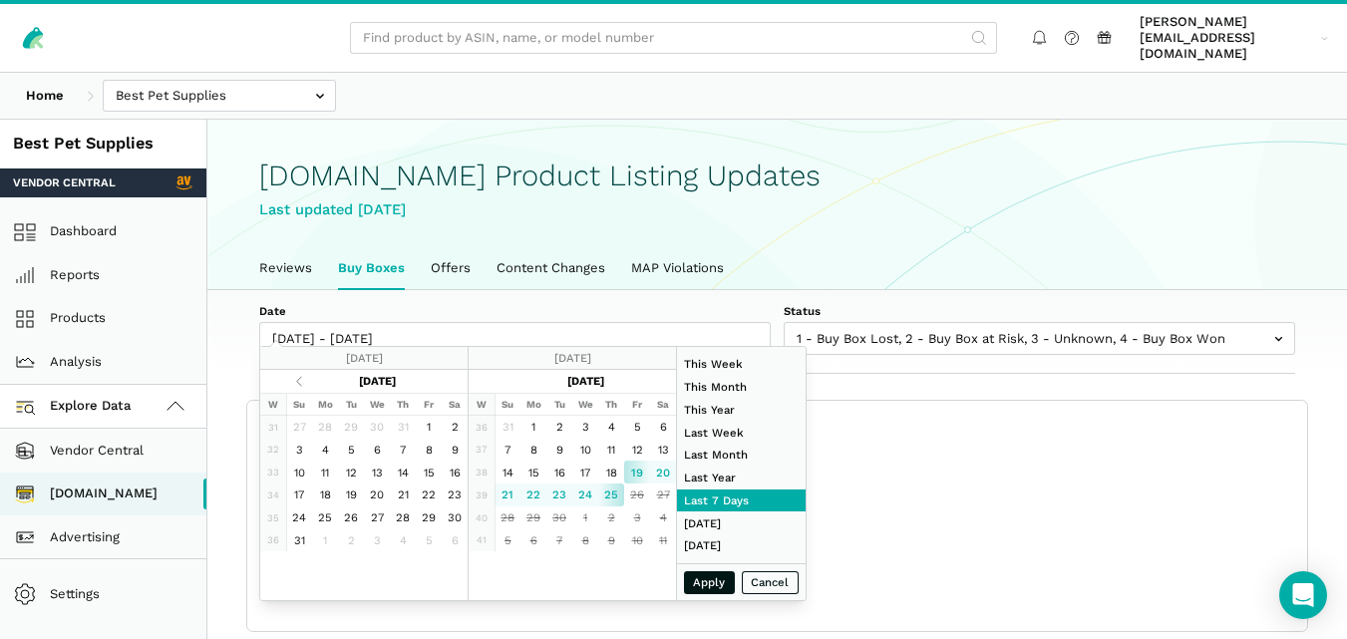
click at [702, 303] on label "Date" at bounding box center [514, 311] width 511 height 16
click at [702, 322] on input "[DATE] - [DATE]" at bounding box center [514, 338] width 511 height 33
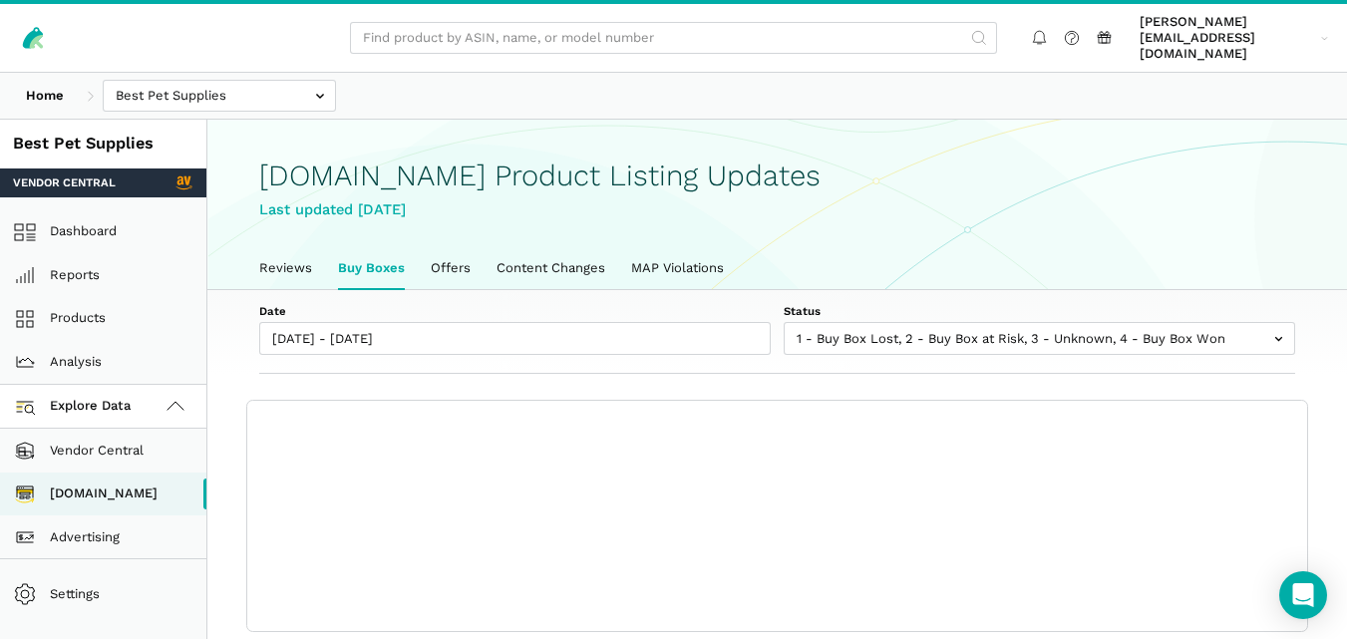
click at [913, 290] on div "Date 09/19/2025 - 09/25/2025 Status 1 - Buy Box Lost 2 - Buy Box at Risk 3 - Un…" at bounding box center [777, 332] width 1140 height 85
click at [956, 85] on div "Home Best Pet Supplies Competitors" at bounding box center [673, 96] width 1347 height 46
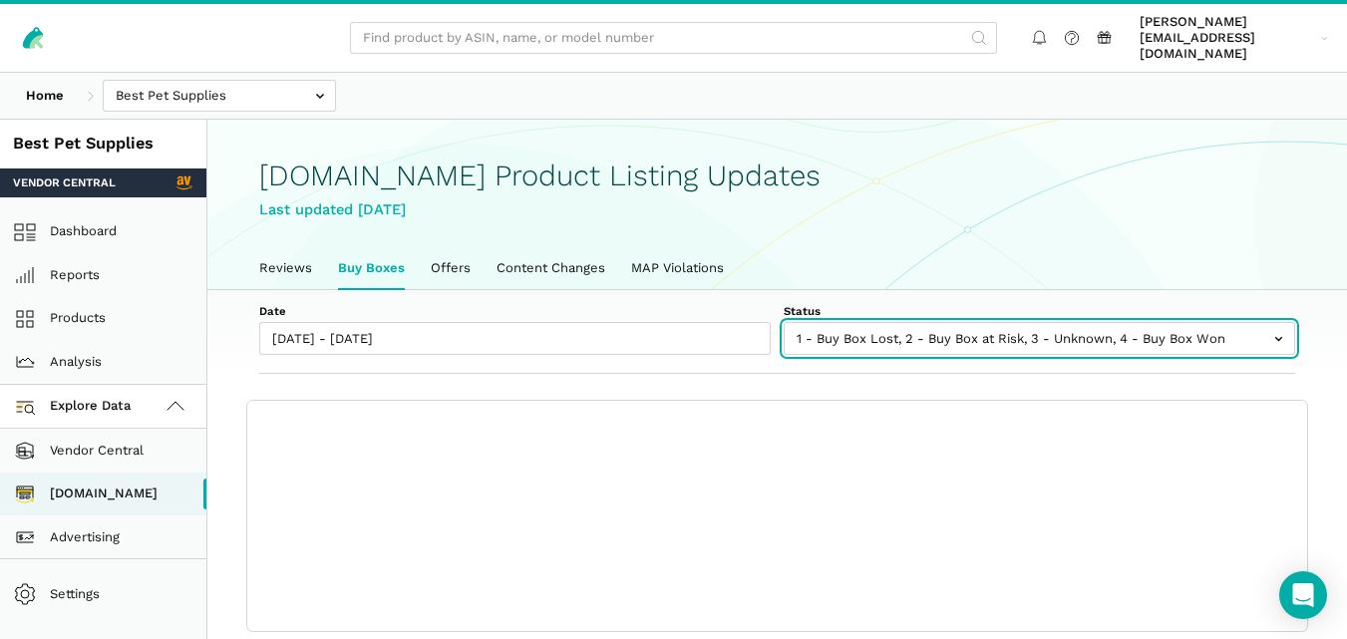
click at [1038, 330] on input "text" at bounding box center [1039, 338] width 511 height 33
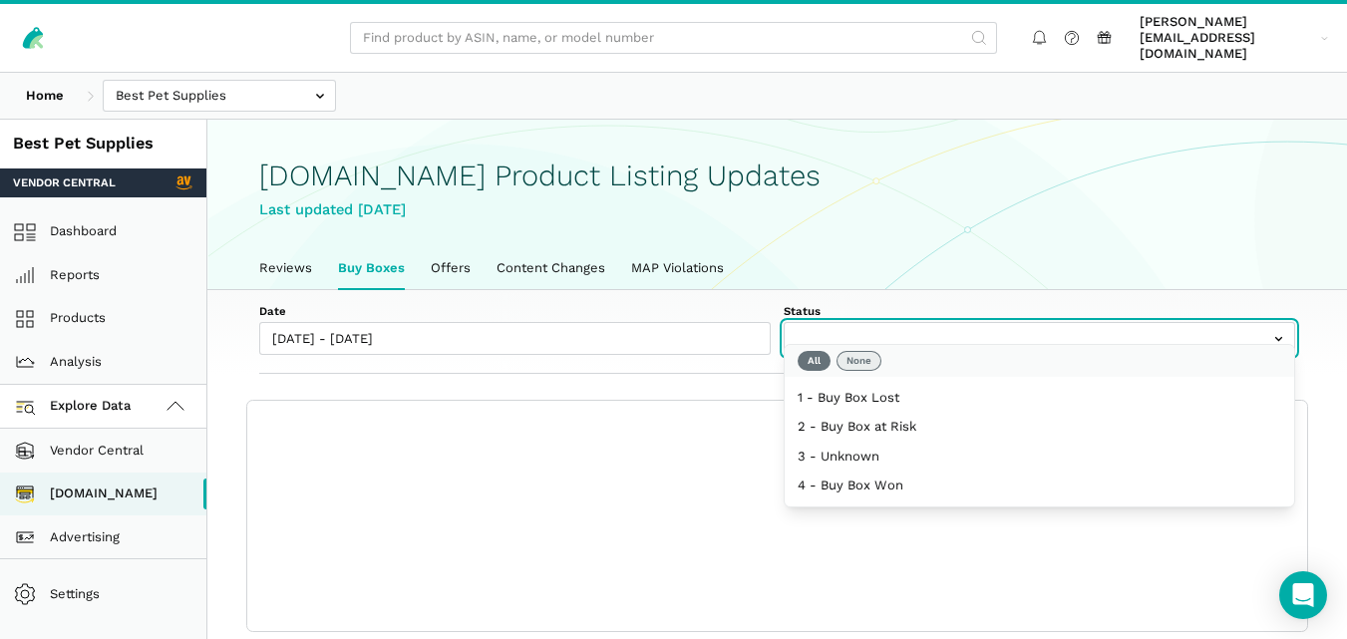
click at [871, 363] on button "None" at bounding box center [858, 361] width 45 height 20
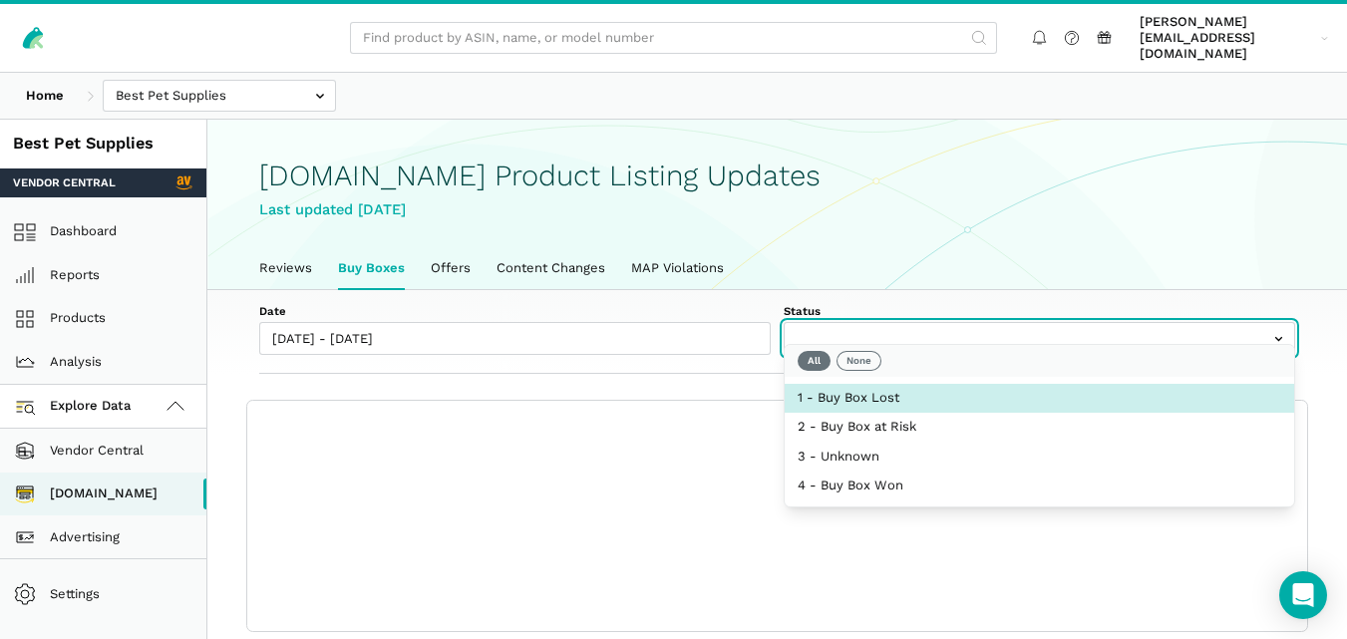
select select "1 - Buy Box Lost"
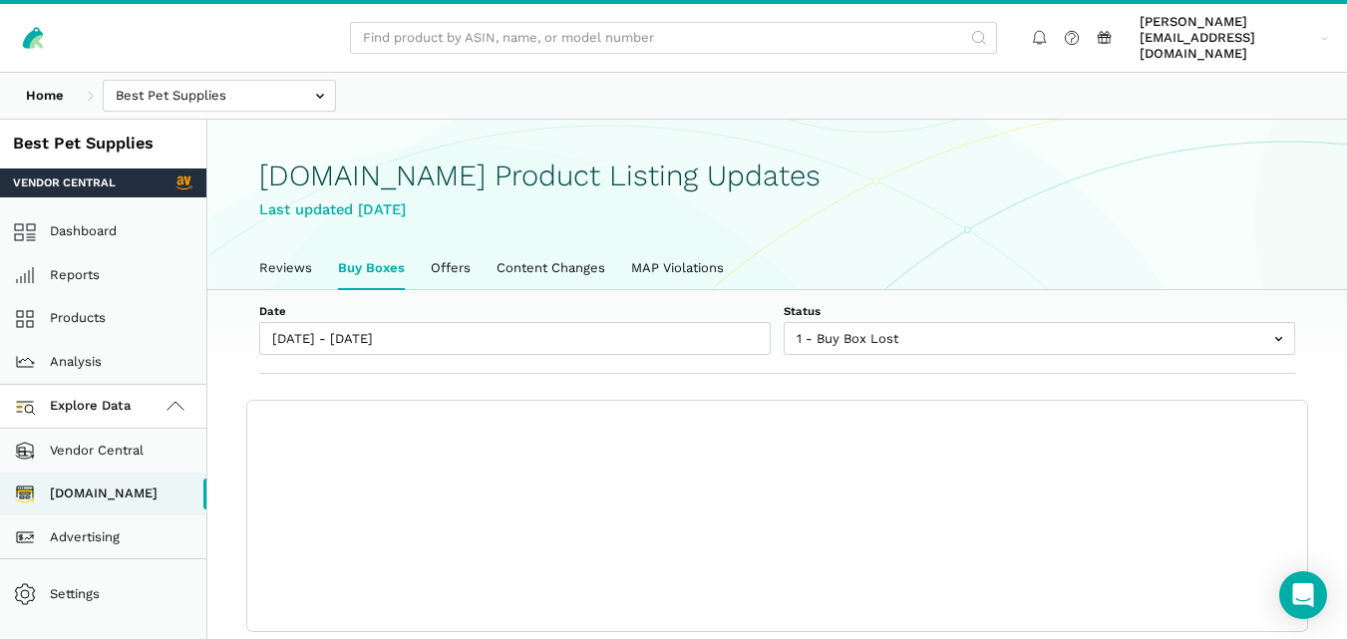
click at [735, 348] on div "Date 09/19/2025 - 09/25/2025 Status 1 - Buy Box Lost 2 - Buy Box at Risk 3 - Un…" at bounding box center [777, 332] width 1140 height 85
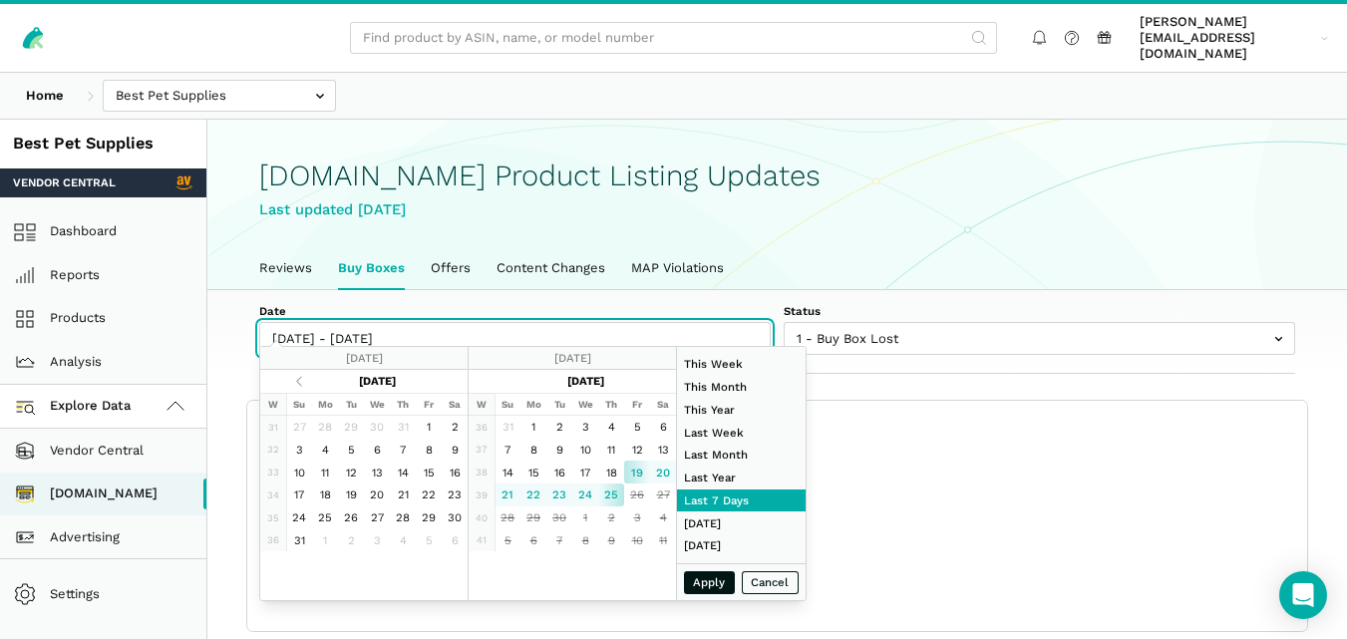
click at [404, 322] on input "09/19/2025 - 09/25/2025" at bounding box center [514, 338] width 511 height 33
type input "01/01/2024"
type input "12/31/2024"
type input "09/20/2025"
type input "09/25/2025"
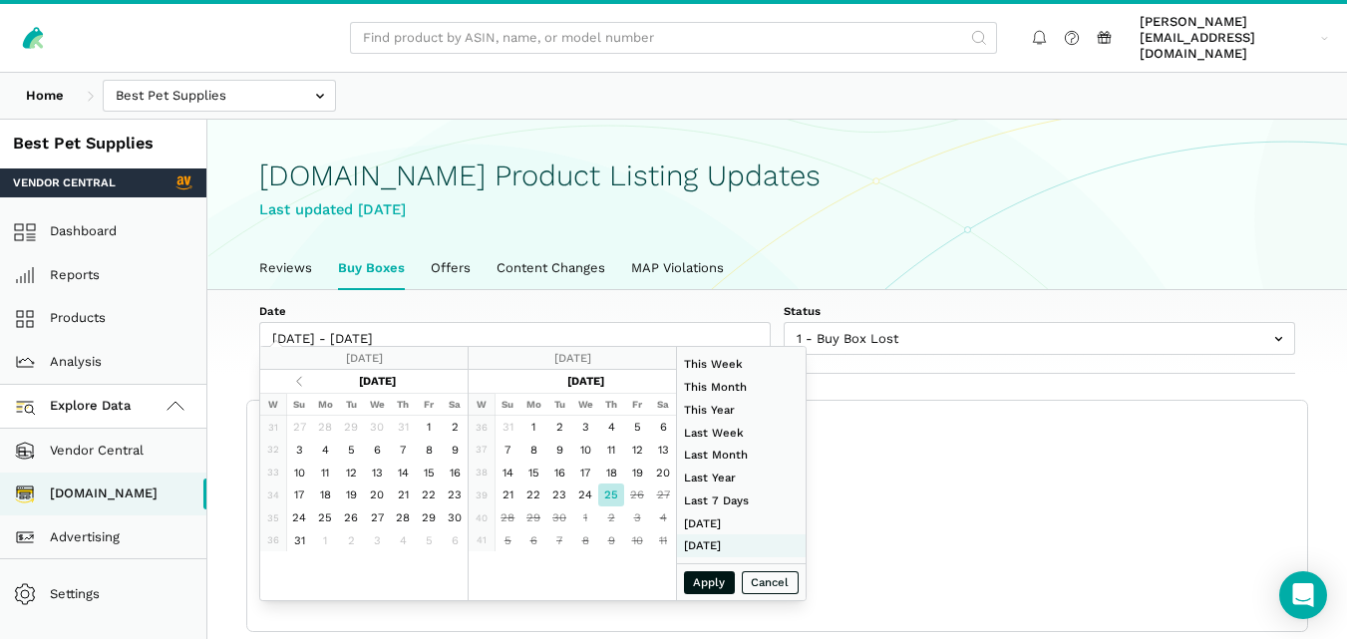
type input "07/01/2025"
type input "07/31/2025"
type input "09/25/2025"
click at [699, 579] on button "Apply" at bounding box center [710, 582] width 52 height 23
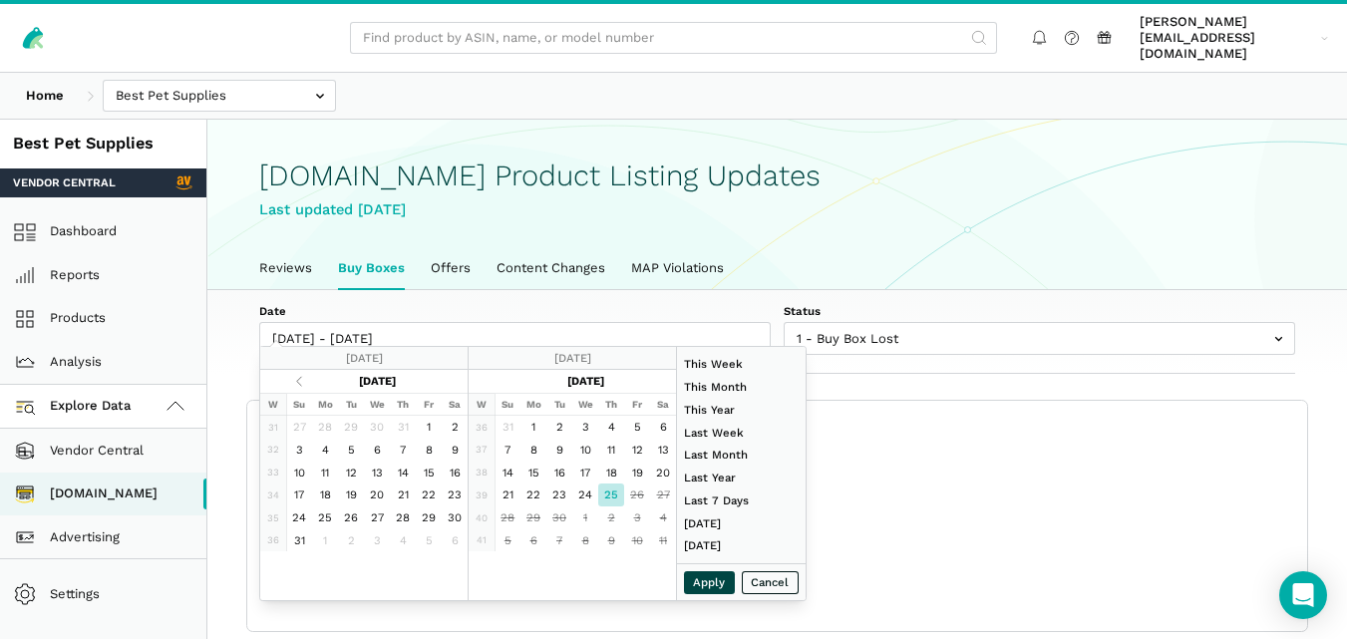
click at [699, 579] on button "Apply" at bounding box center [710, 582] width 52 height 23
type input "09/25/2025 - 09/25/2025"
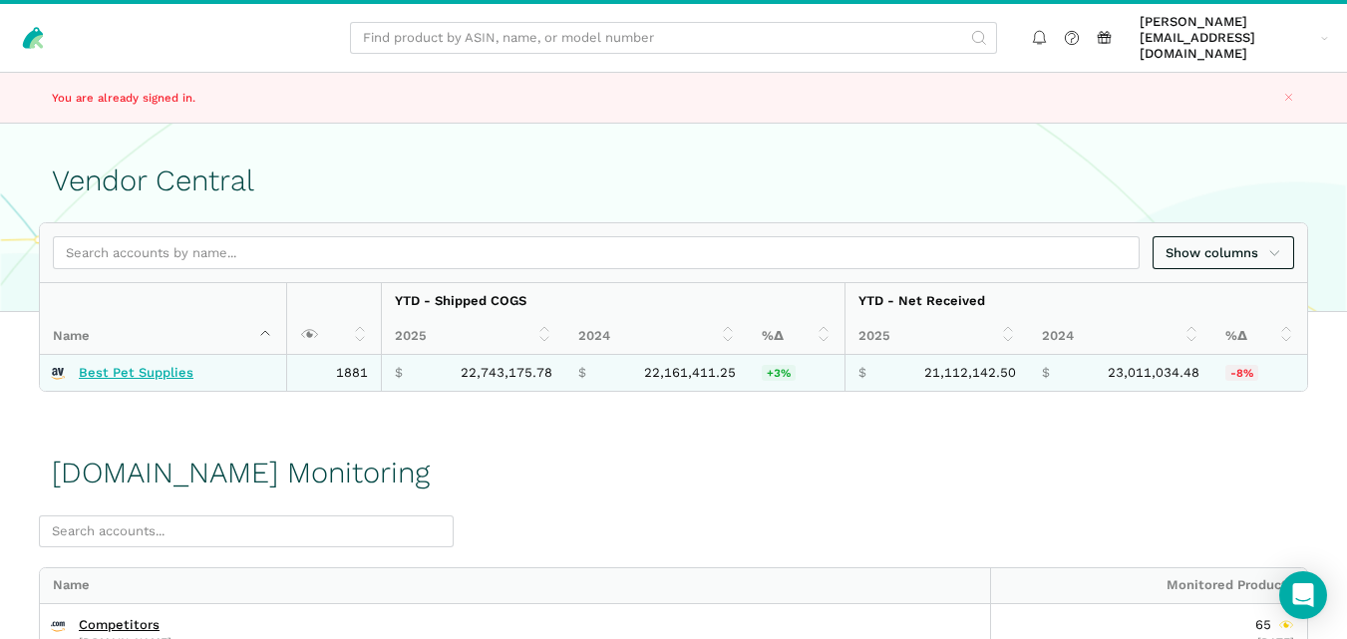
click at [168, 365] on link "Best Pet Supplies" at bounding box center [136, 373] width 115 height 16
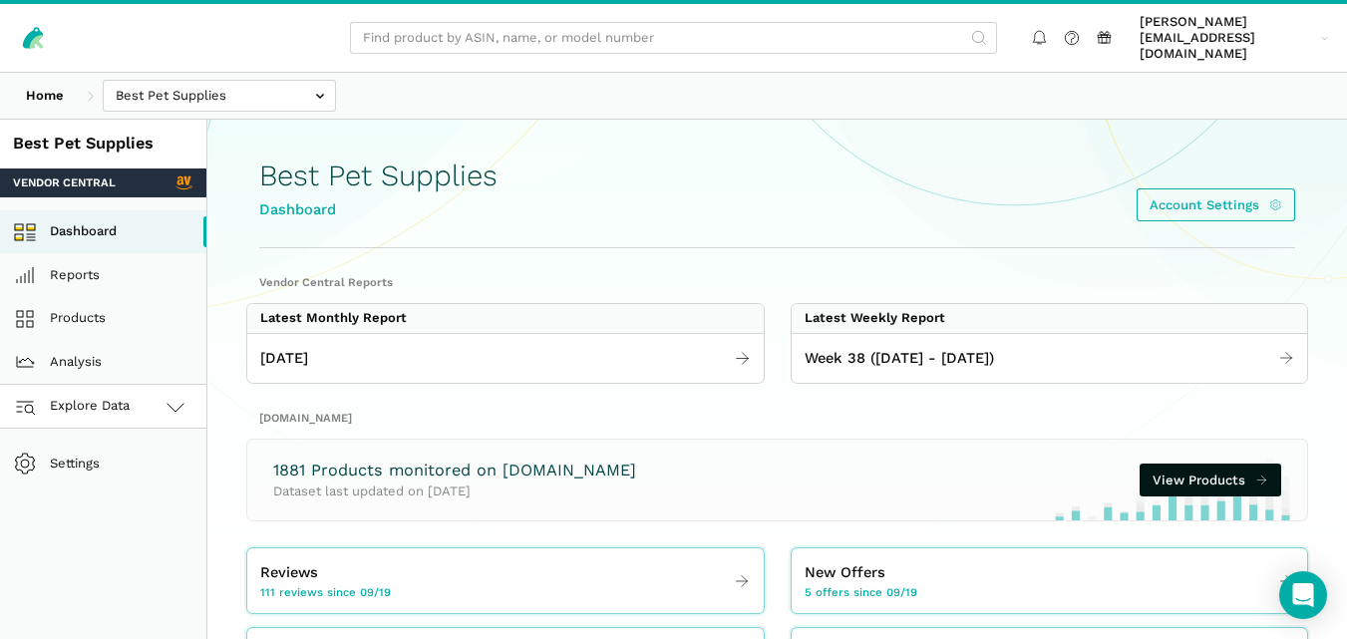
click at [174, 395] on icon at bounding box center [176, 407] width 24 height 24
click at [122, 479] on link "[DOMAIN_NAME]" at bounding box center [103, 495] width 206 height 44
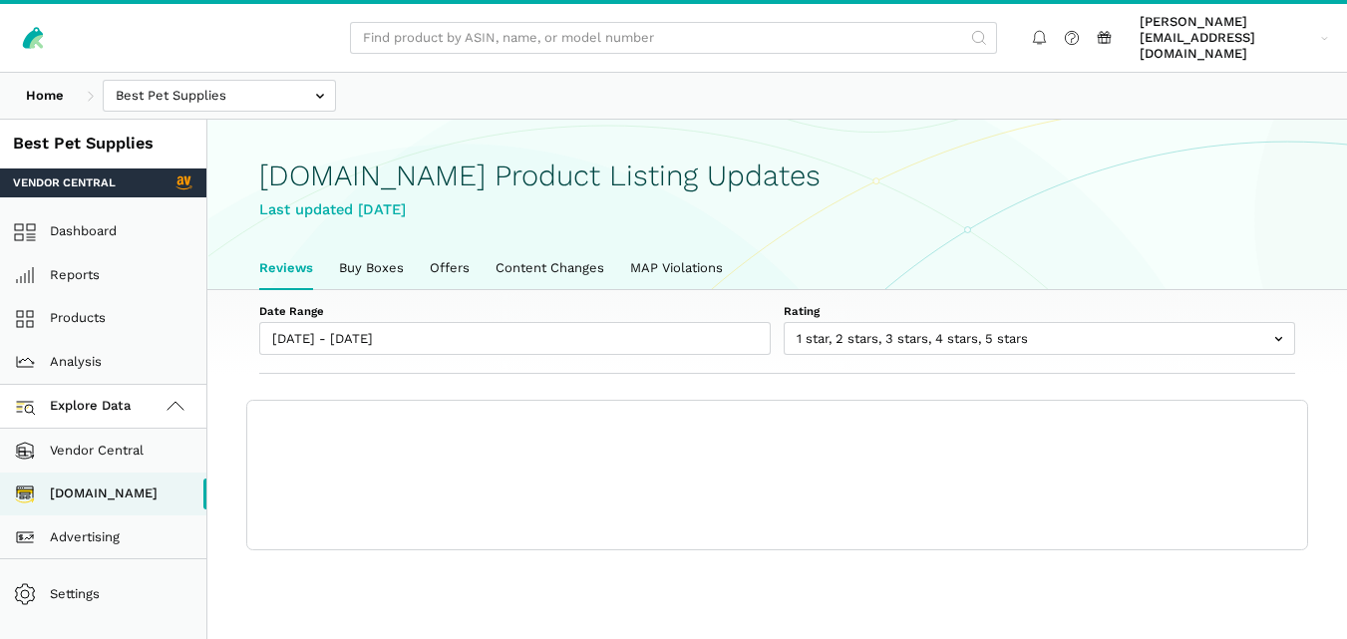
scroll to position [7, 0]
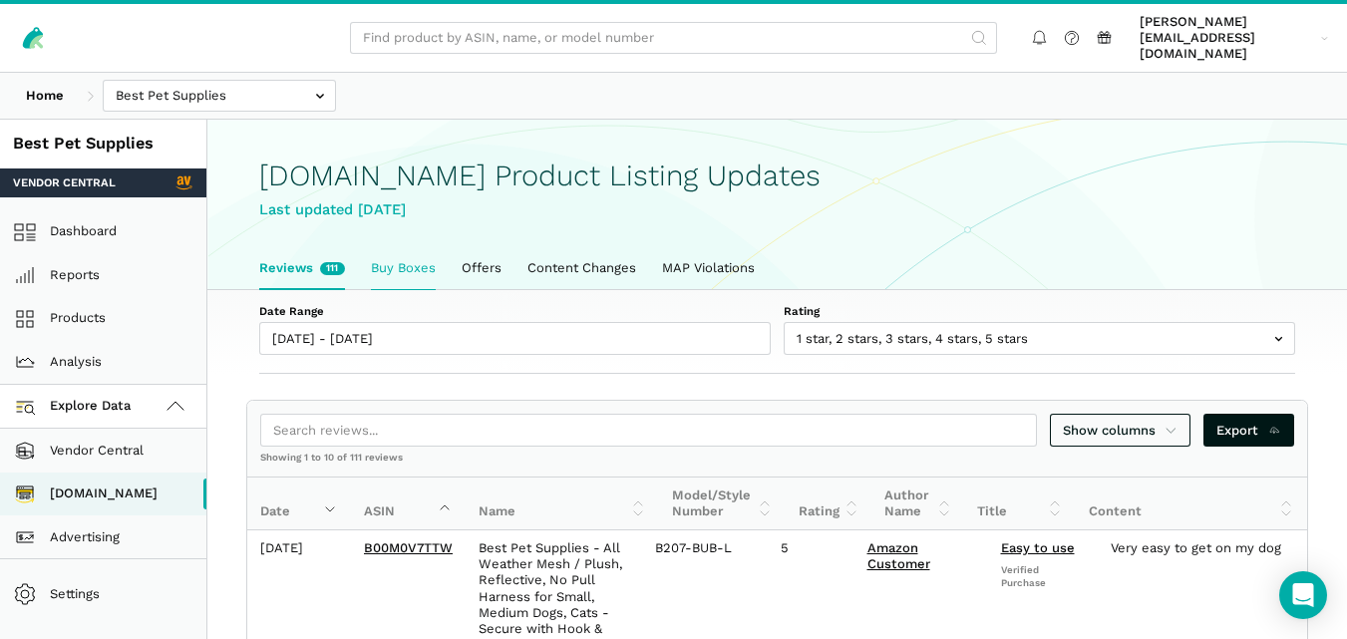
click at [407, 247] on link "Buy Boxes" at bounding box center [403, 268] width 91 height 42
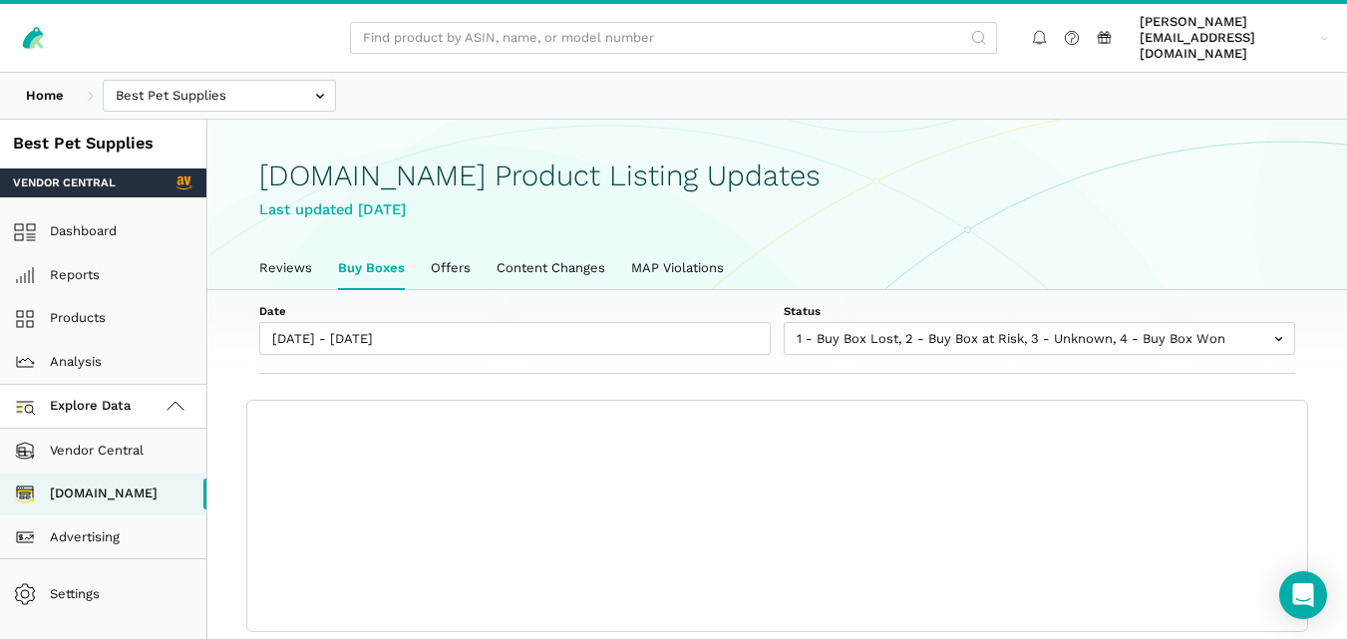
scroll to position [7, 0]
click at [926, 346] on div "Date [DATE] - [DATE] Status 1 - Buy Box Lost 2 - Buy Box at Risk 3 - Unknown 4 …" at bounding box center [777, 332] width 1140 height 85
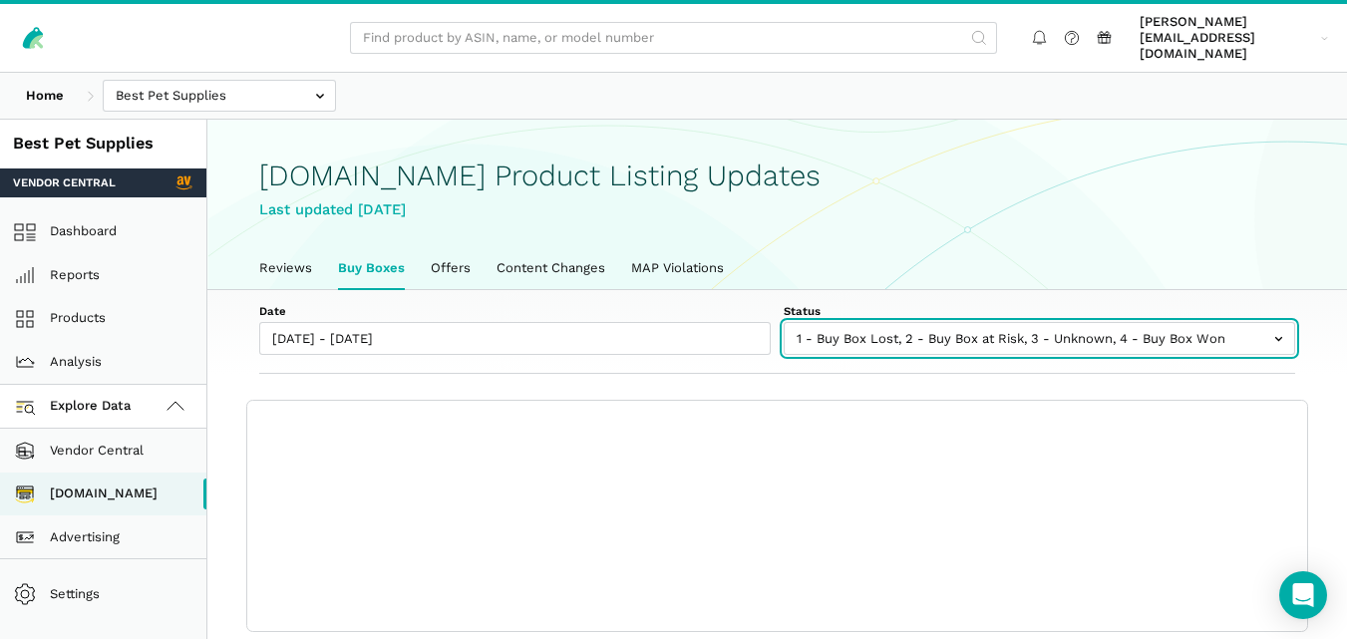
click at [887, 322] on input "text" at bounding box center [1039, 338] width 511 height 33
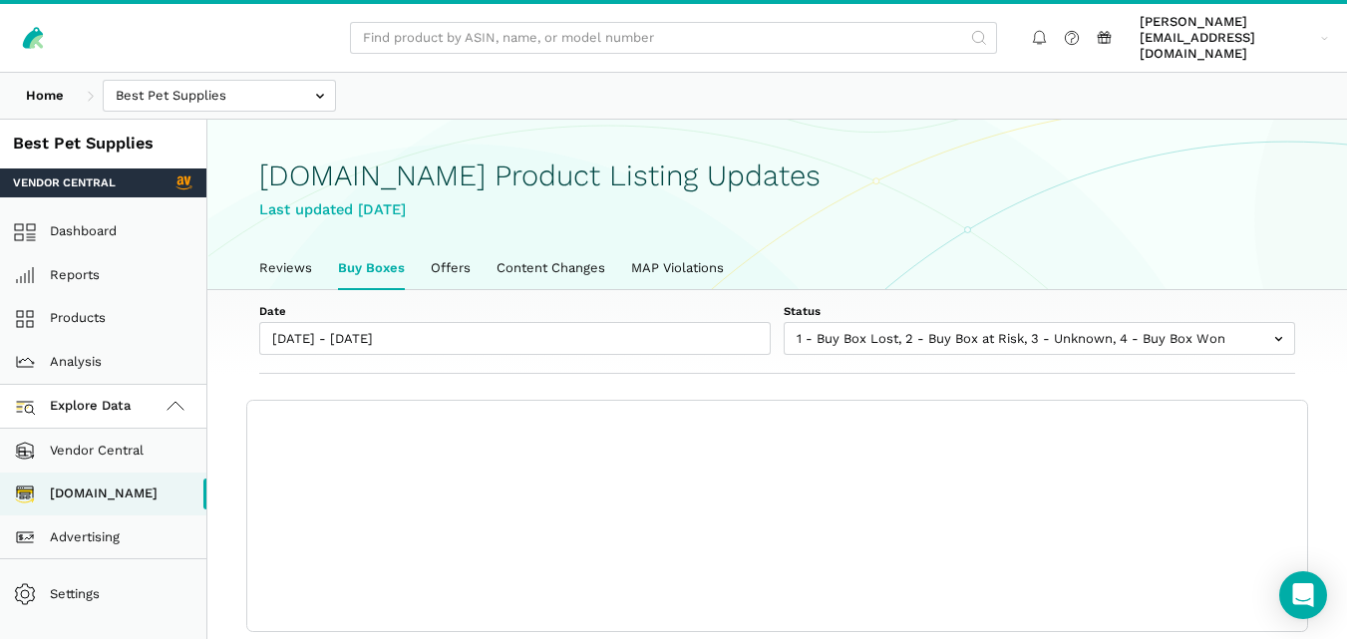
click at [869, 290] on div "Date [DATE] - [DATE] Status 1 - Buy Box Lost 2 - Buy Box at Risk 3 - Unknown 4 …" at bounding box center [777, 332] width 1140 height 85
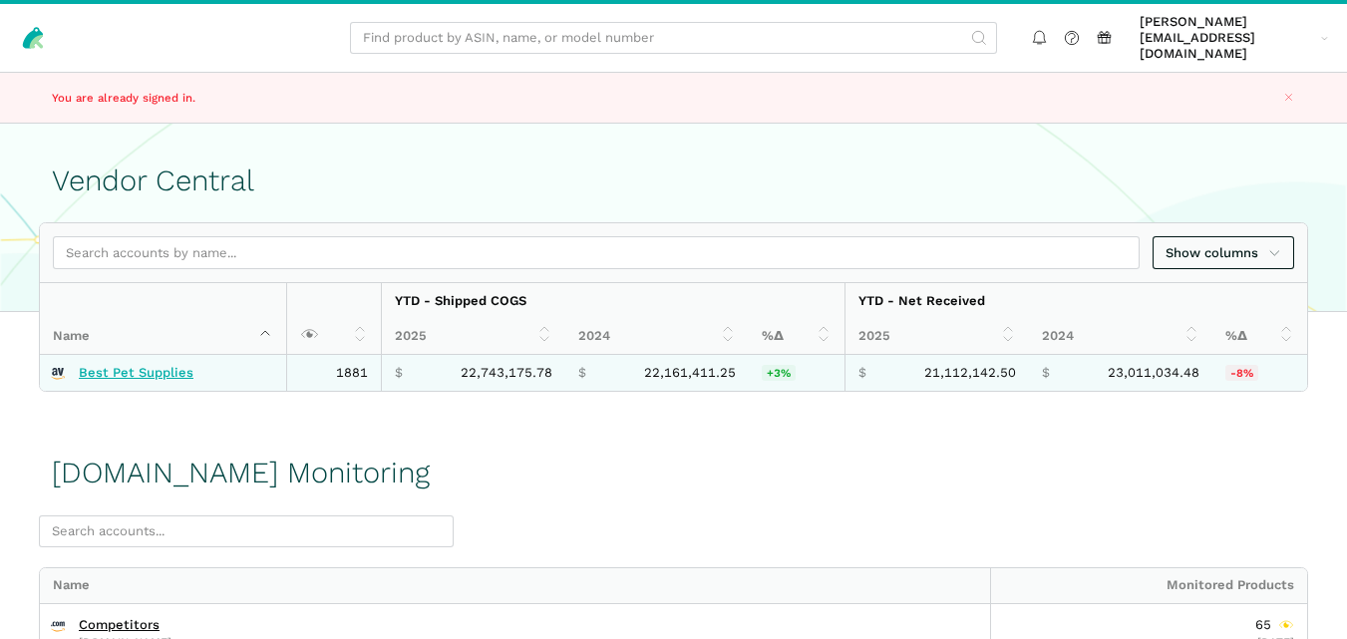
click at [157, 365] on link "Best Pet Supplies" at bounding box center [136, 373] width 115 height 16
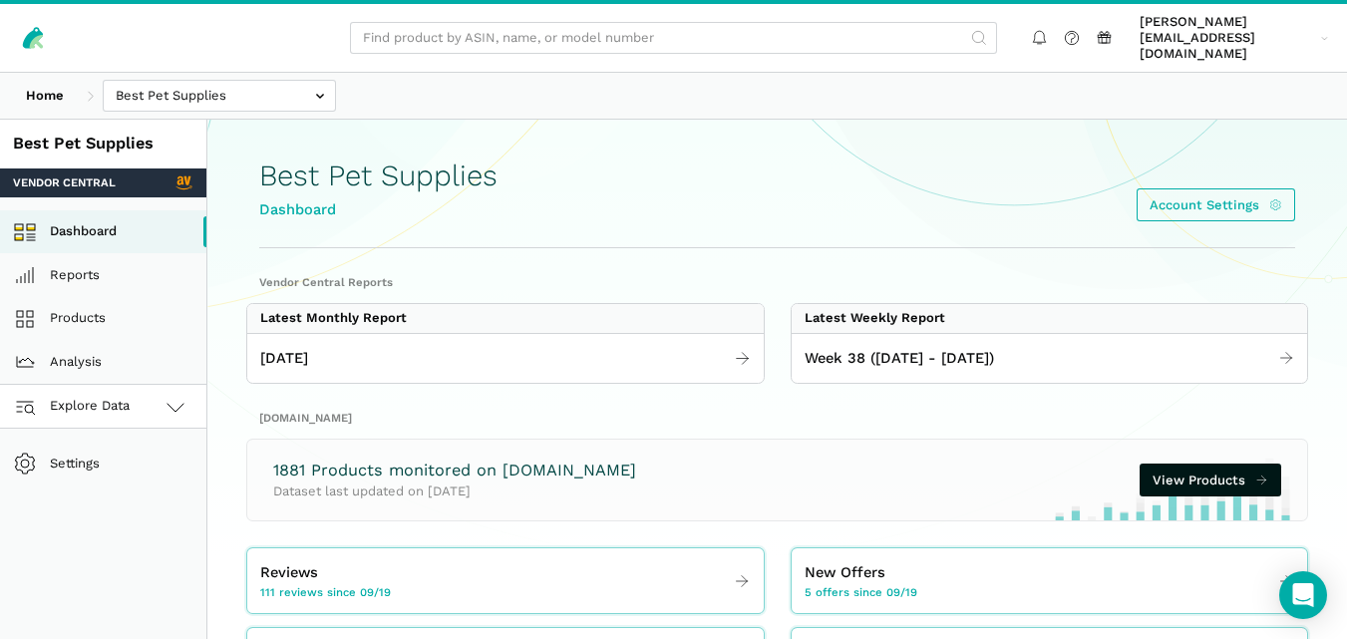
click at [157, 386] on link "Explore Data" at bounding box center [103, 407] width 206 height 44
click at [133, 475] on link "Amazon.com" at bounding box center [103, 495] width 206 height 44
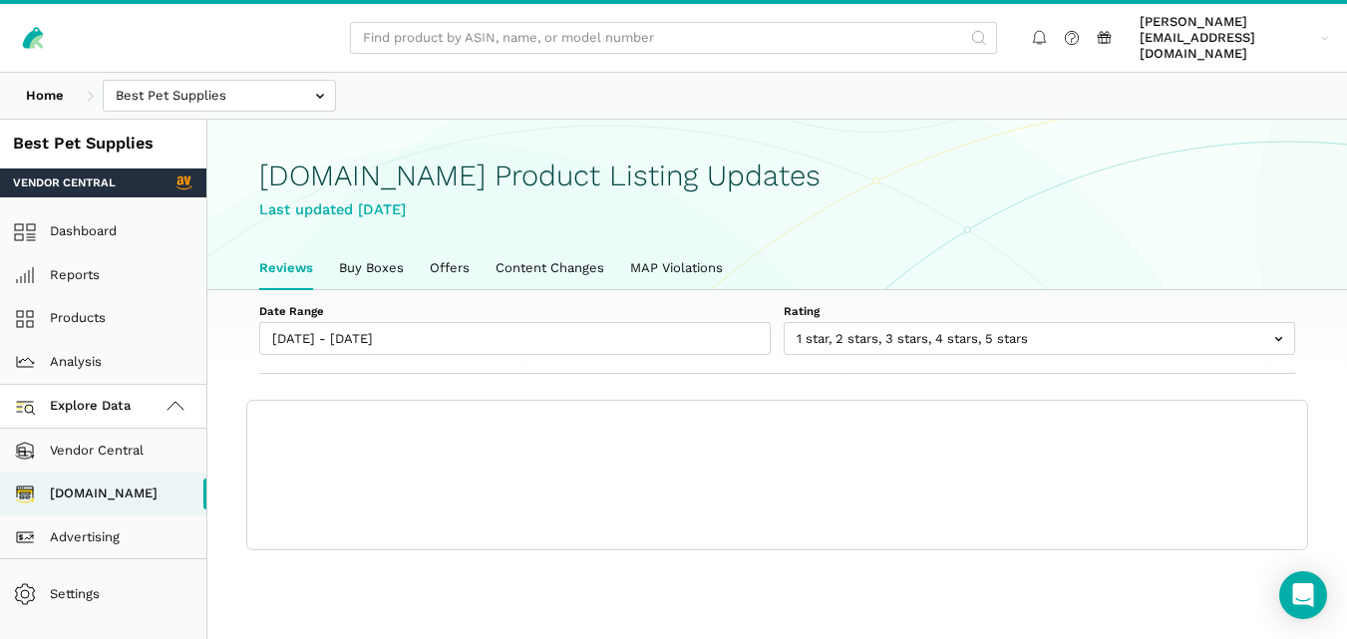
scroll to position [7, 0]
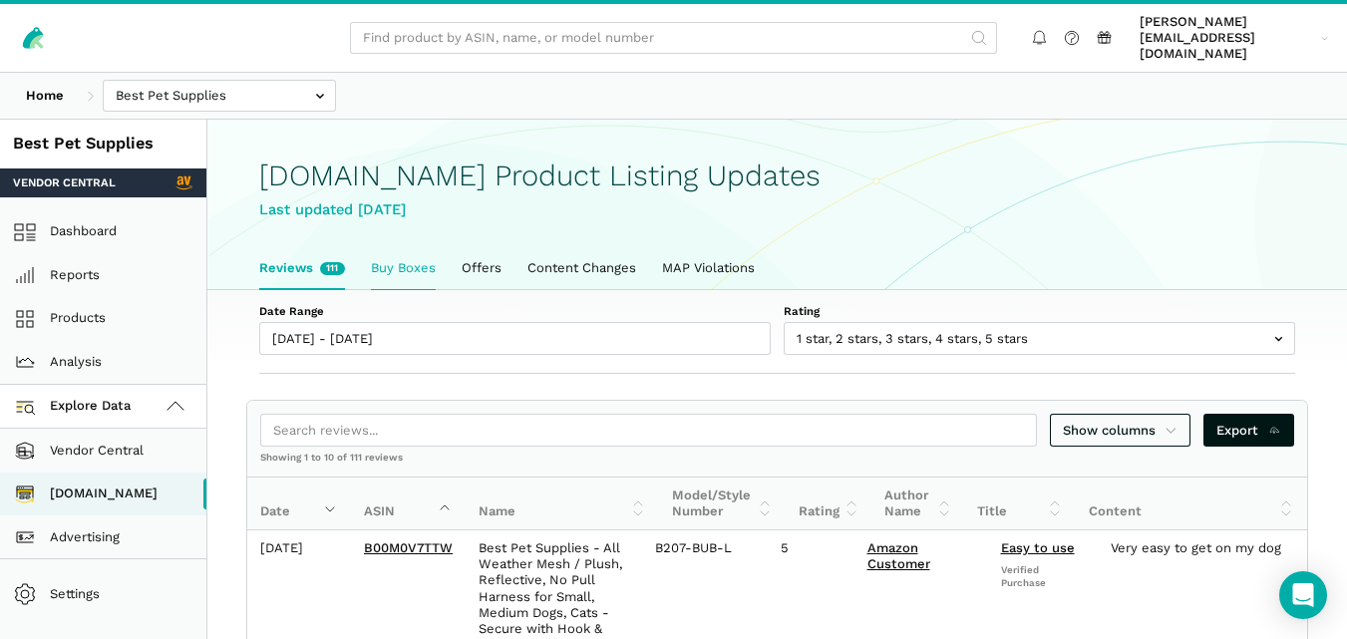
click at [414, 247] on link "Buy Boxes" at bounding box center [403, 268] width 91 height 42
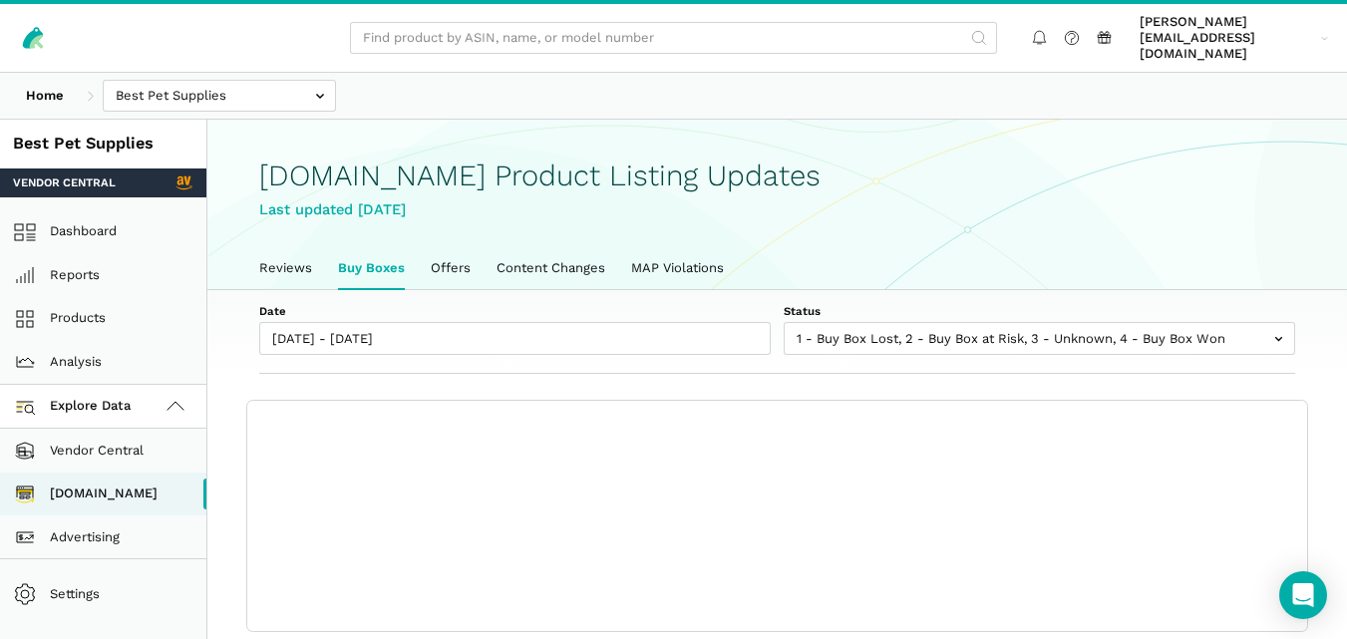
scroll to position [7, 0]
click at [906, 290] on div "Date [DATE] - [DATE] Status 1 - Buy Box Lost 2 - Buy Box at Risk 3 - Unknown 4 …" at bounding box center [777, 332] width 1140 height 85
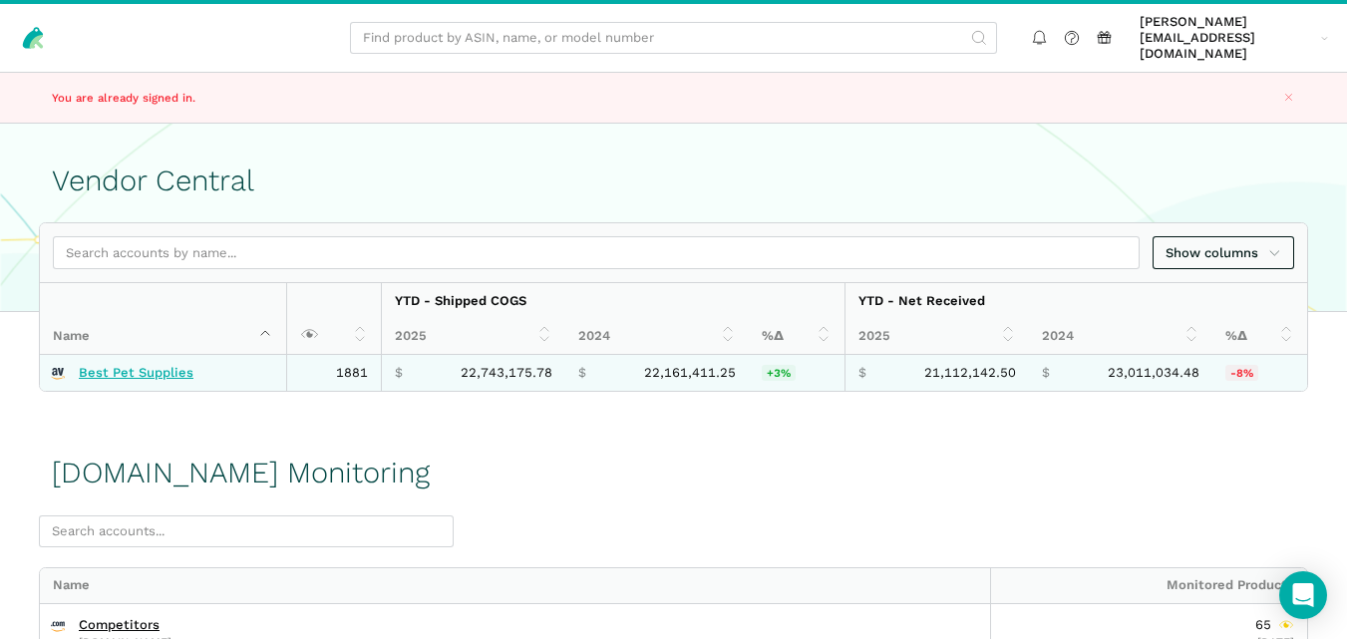
click at [164, 365] on link "Best Pet Supplies" at bounding box center [136, 373] width 115 height 16
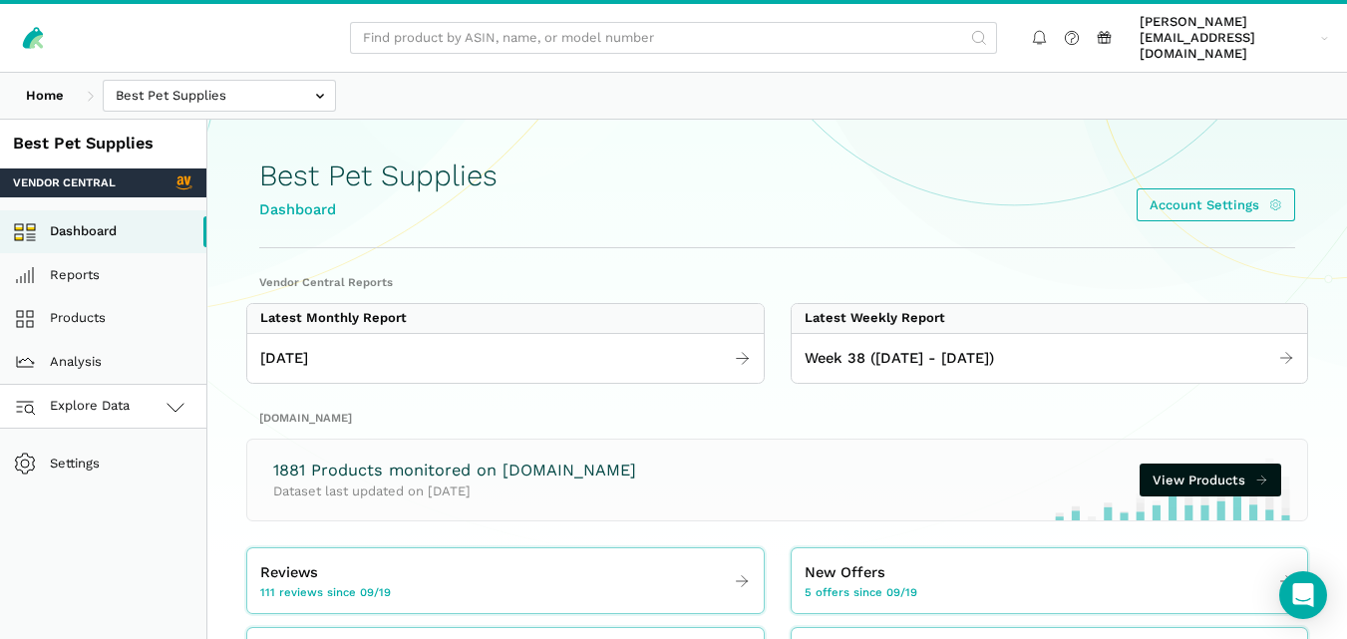
click at [155, 386] on link "Explore Data" at bounding box center [103, 407] width 206 height 44
click at [119, 479] on link "[DOMAIN_NAME]" at bounding box center [103, 495] width 206 height 44
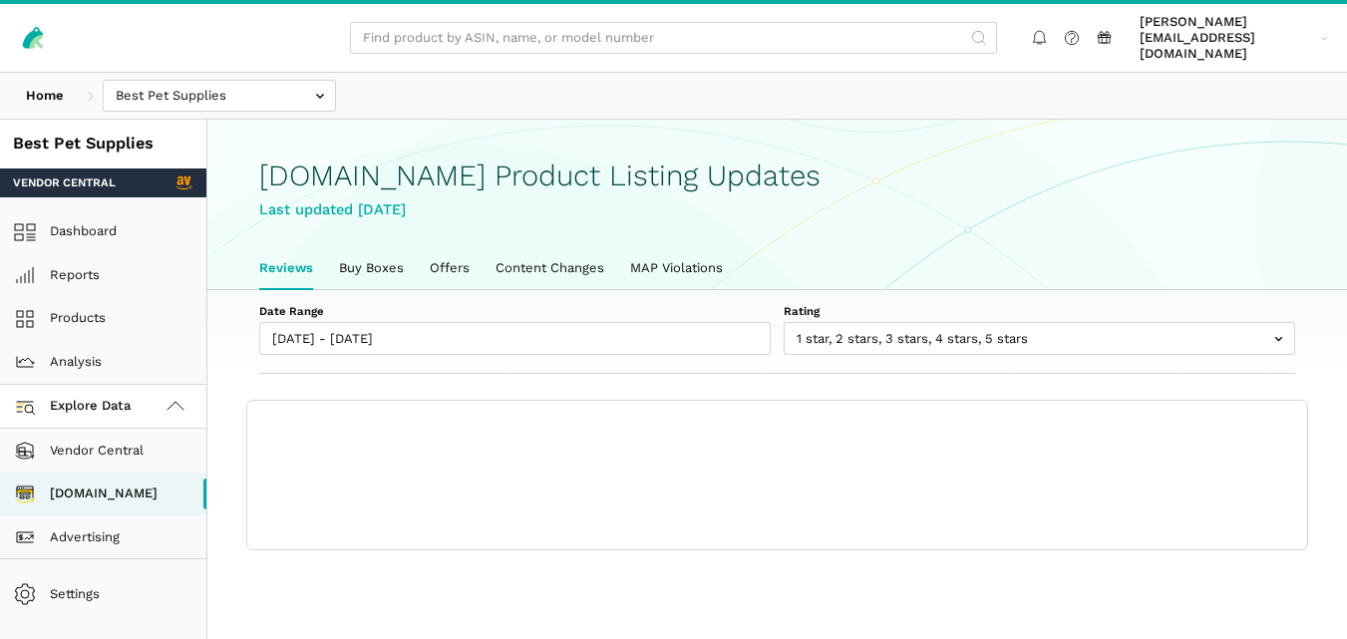
scroll to position [7, 0]
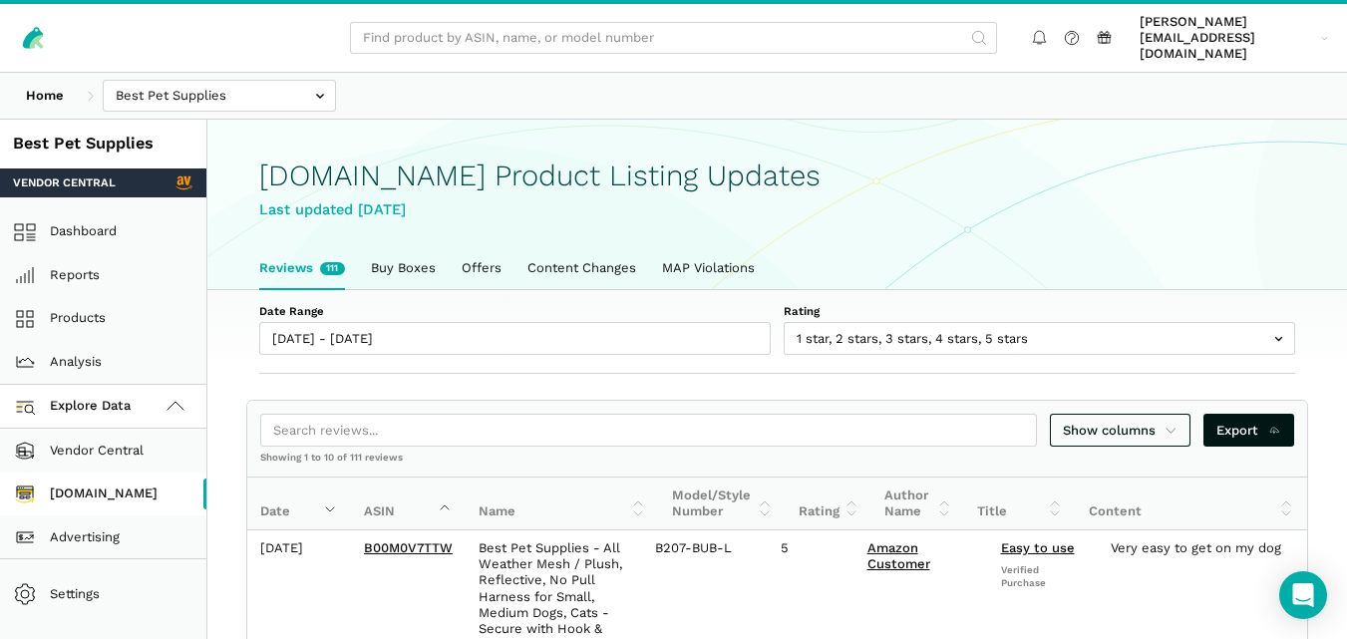
click at [117, 480] on link "[DOMAIN_NAME]" at bounding box center [103, 495] width 206 height 44
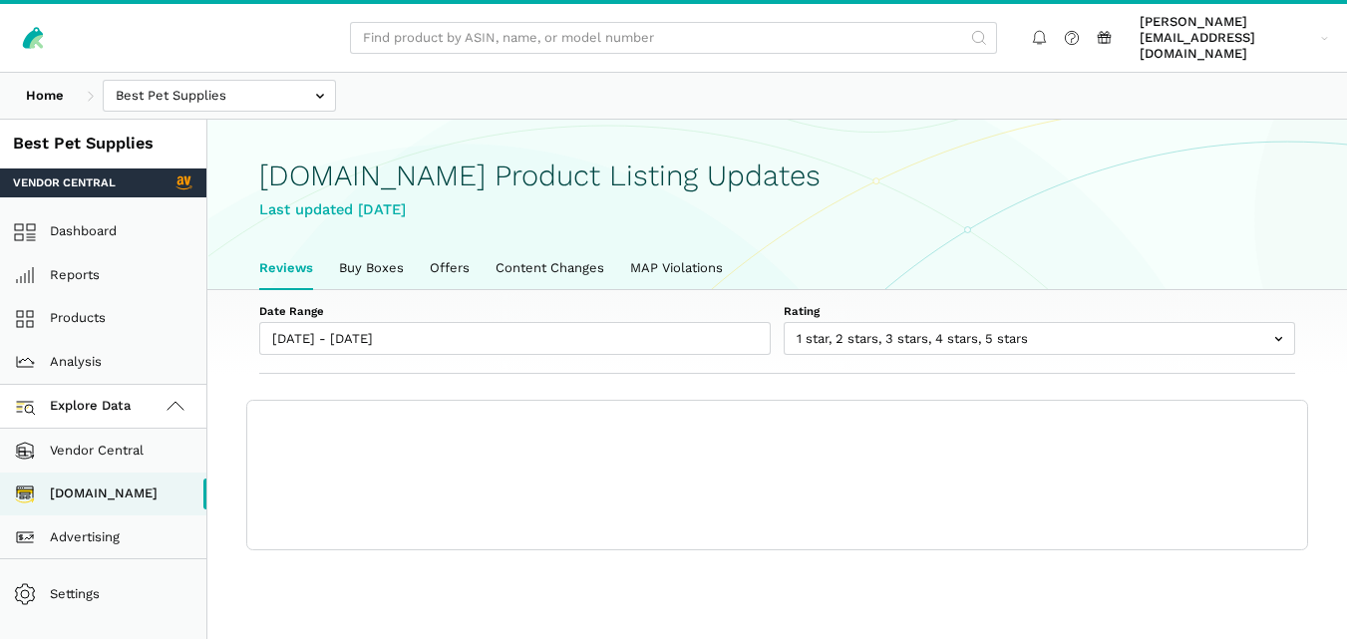
scroll to position [7, 0]
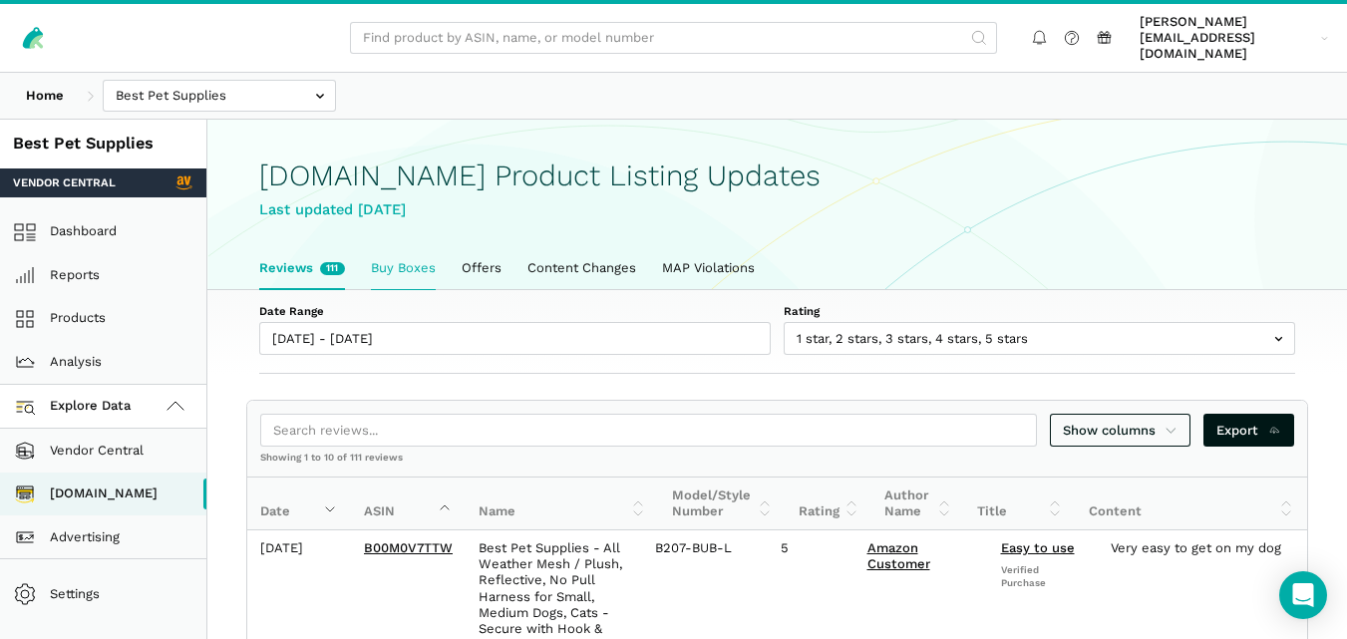
click at [413, 247] on link "Buy Boxes" at bounding box center [403, 268] width 91 height 42
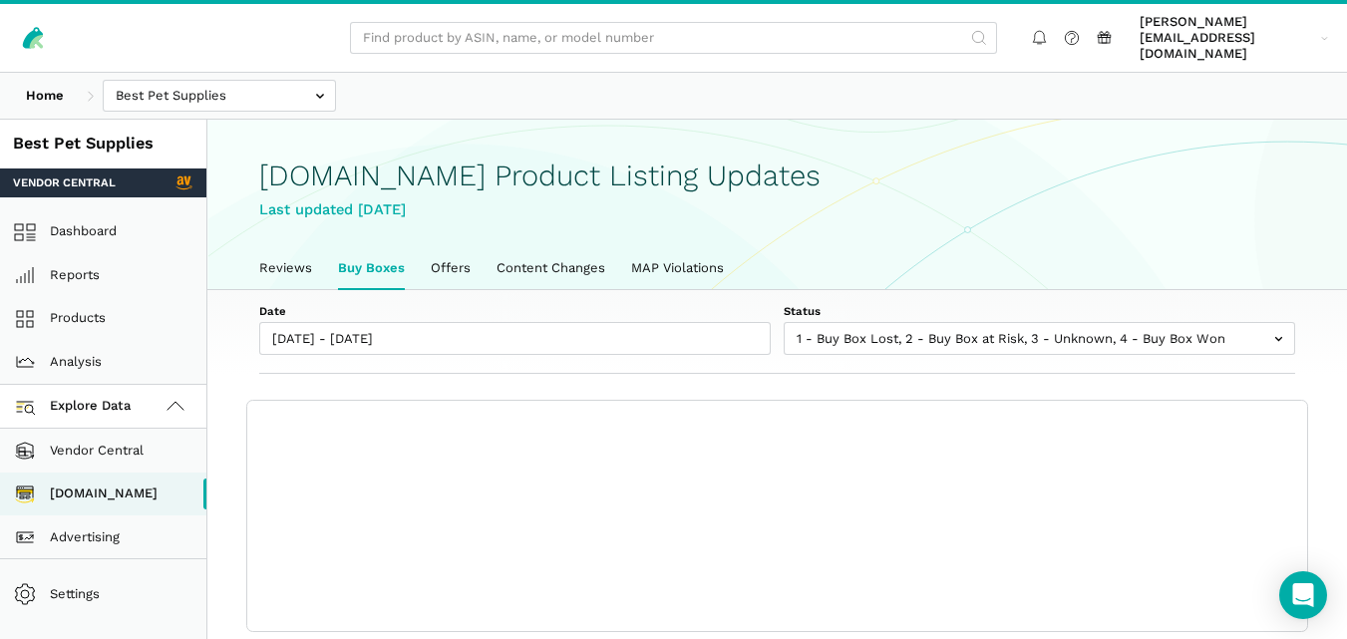
scroll to position [7, 0]
click at [286, 247] on link "Reviews" at bounding box center [285, 268] width 79 height 42
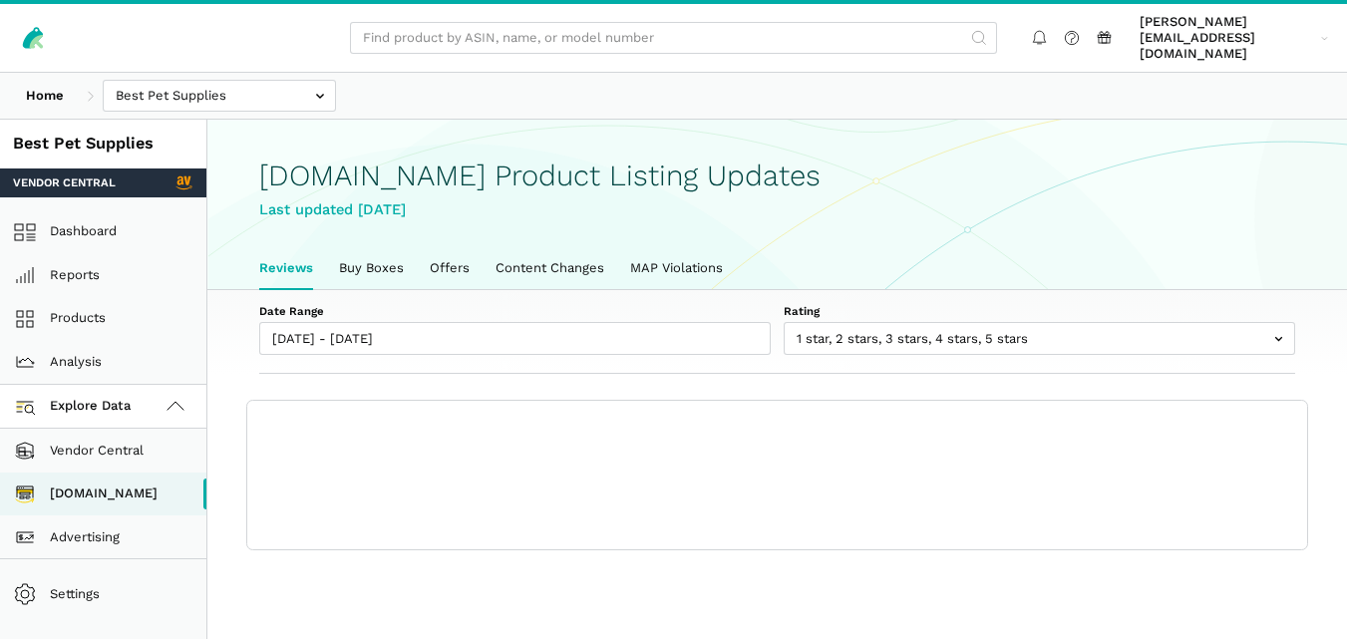
scroll to position [7, 0]
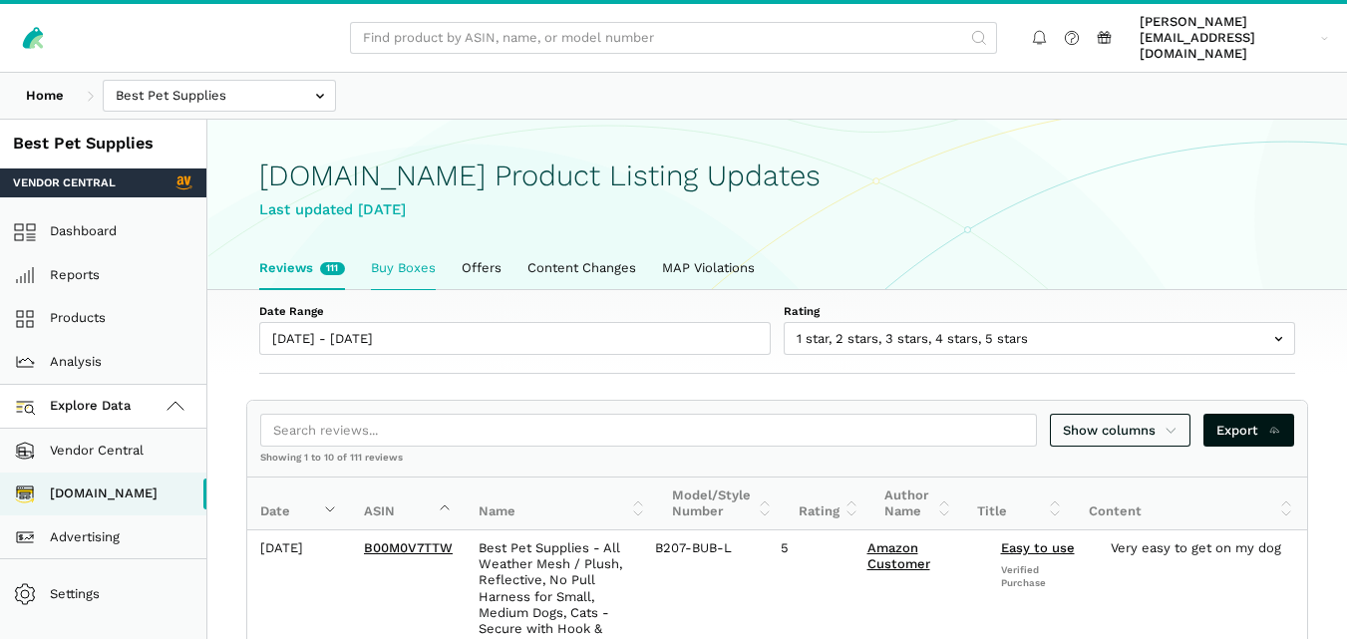
click at [370, 247] on link "Buy Boxes" at bounding box center [403, 268] width 91 height 42
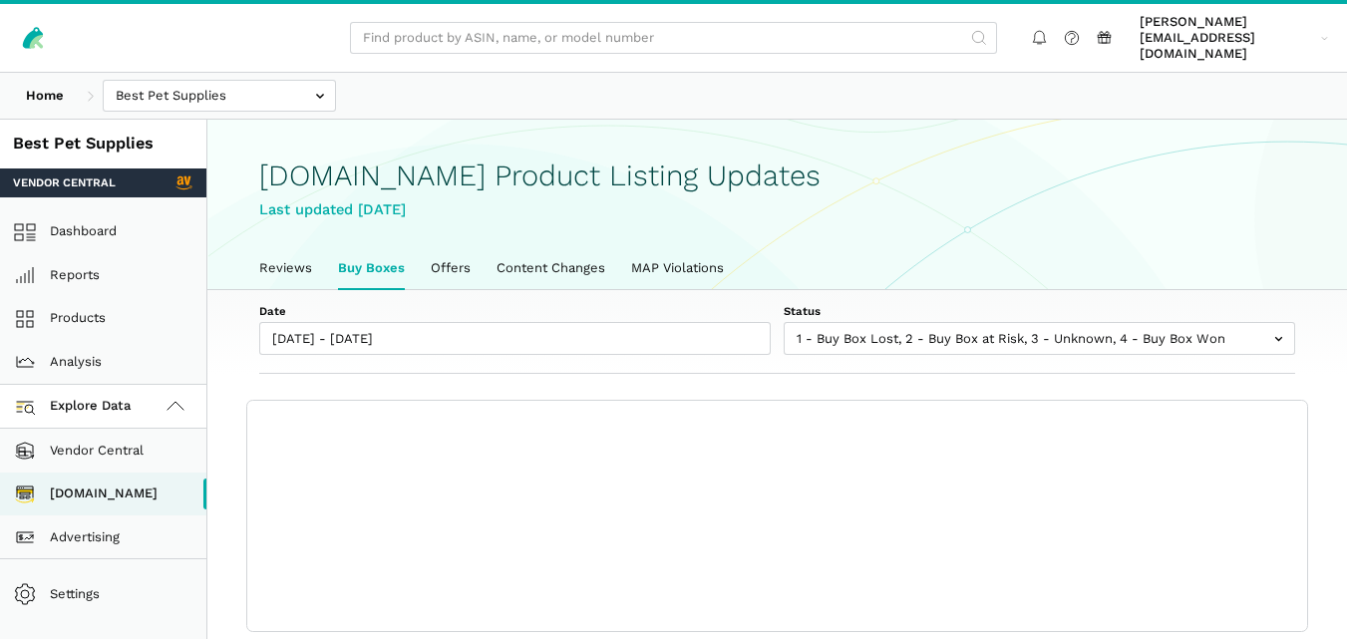
scroll to position [7, 0]
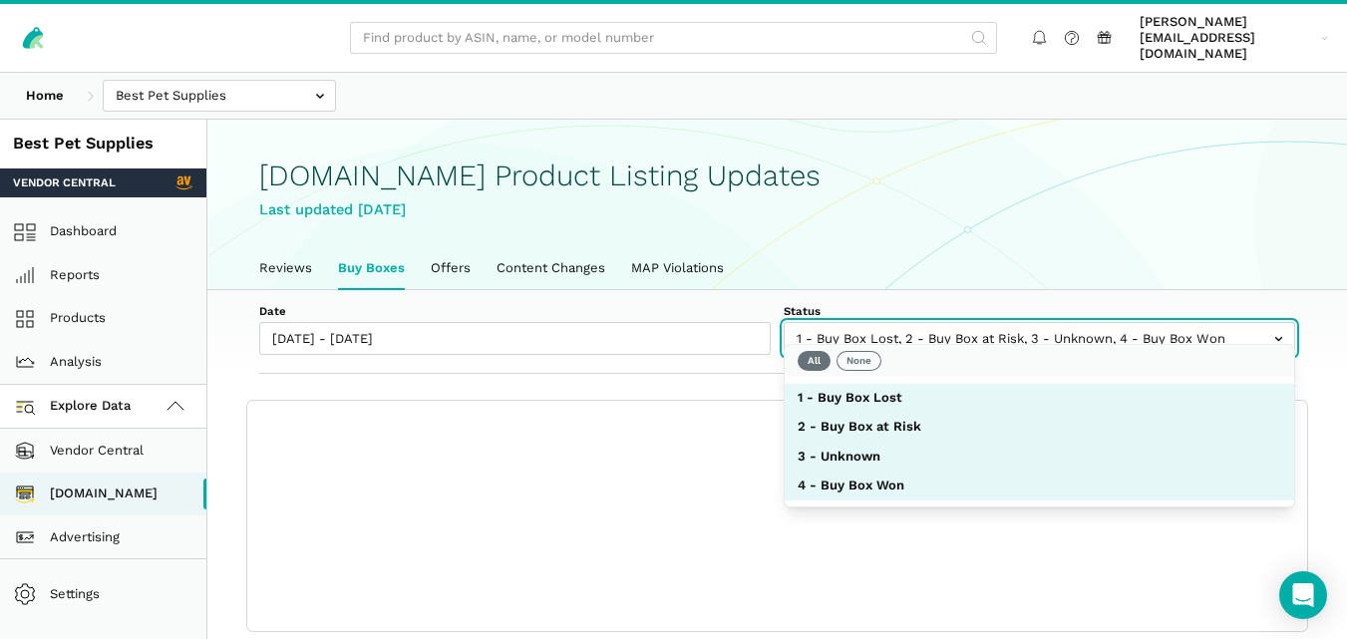
click at [842, 322] on input "text" at bounding box center [1039, 338] width 511 height 33
click at [853, 366] on button "None" at bounding box center [858, 361] width 45 height 20
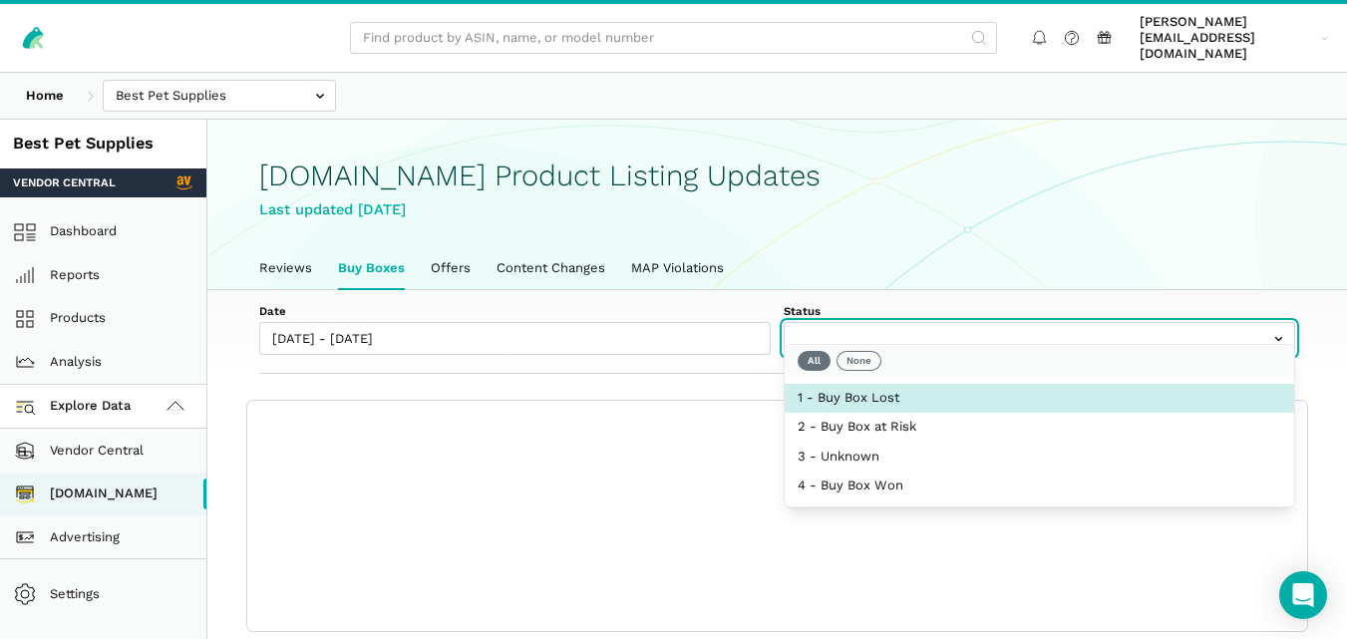
select select "1 - Buy Box Lost"
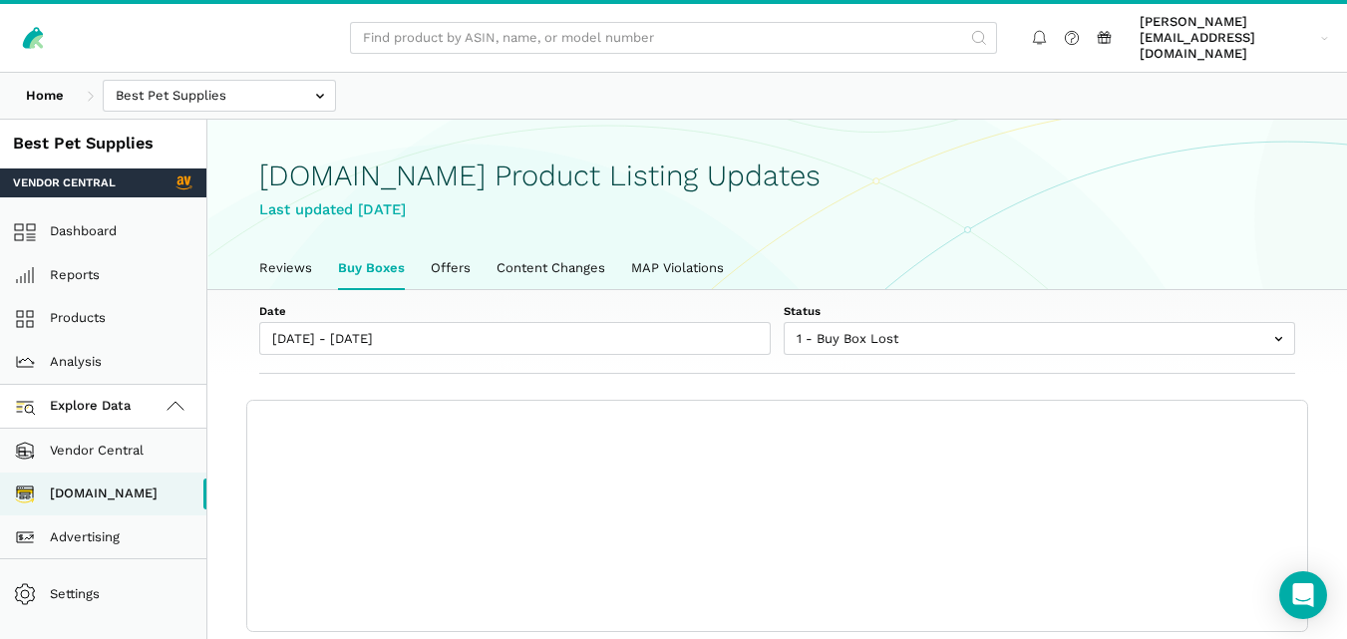
click at [741, 303] on label "Date" at bounding box center [514, 311] width 511 height 16
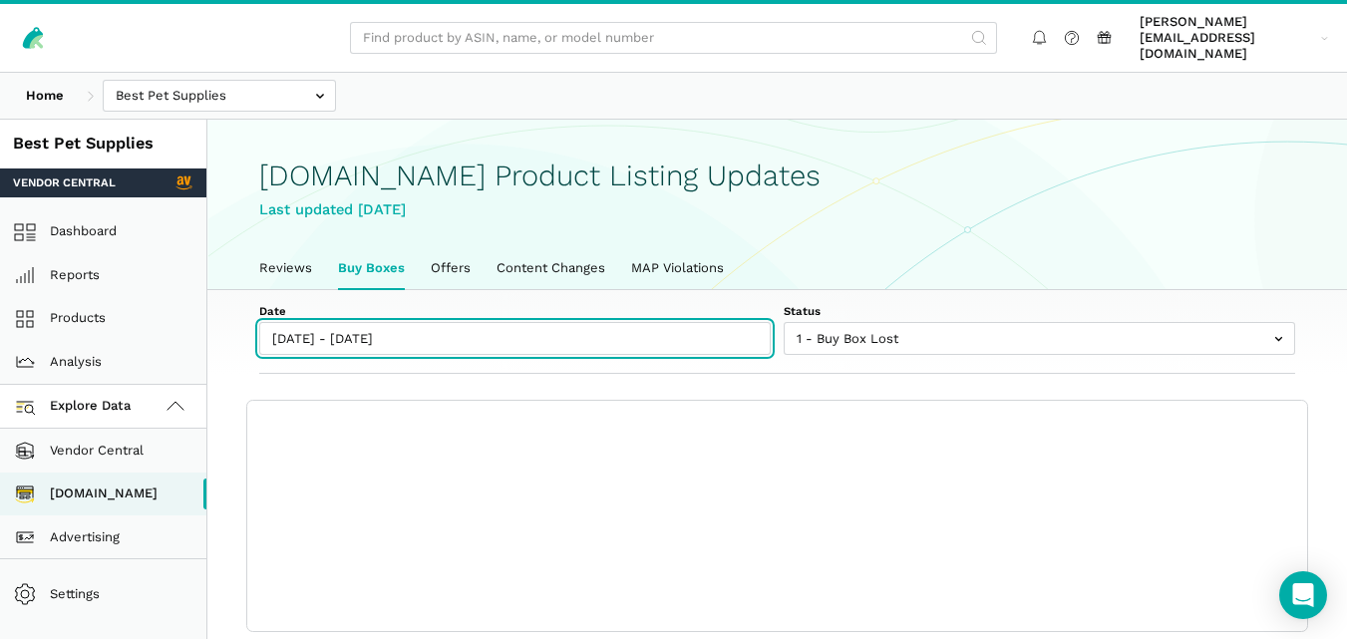
click at [741, 322] on input "[DATE] - [DATE]" at bounding box center [514, 338] width 511 height 33
type input "09/19/2025"
type input "09/25/2025"
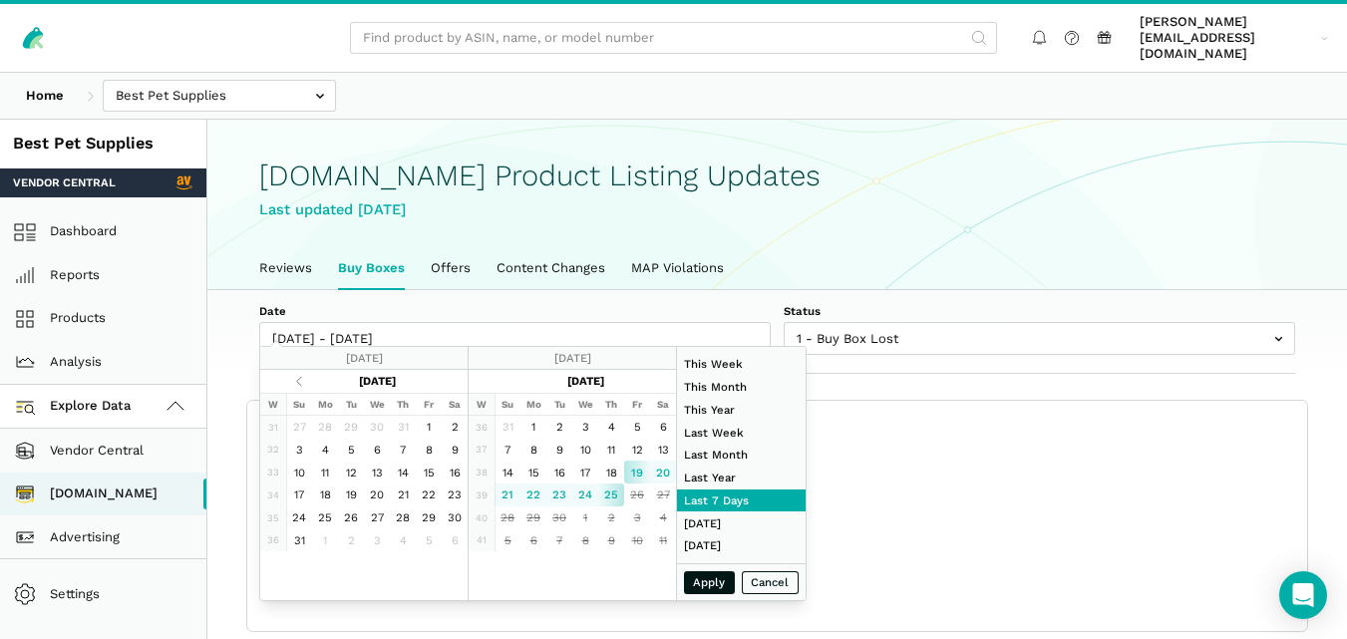
click at [856, 303] on label "Status" at bounding box center [1039, 311] width 511 height 16
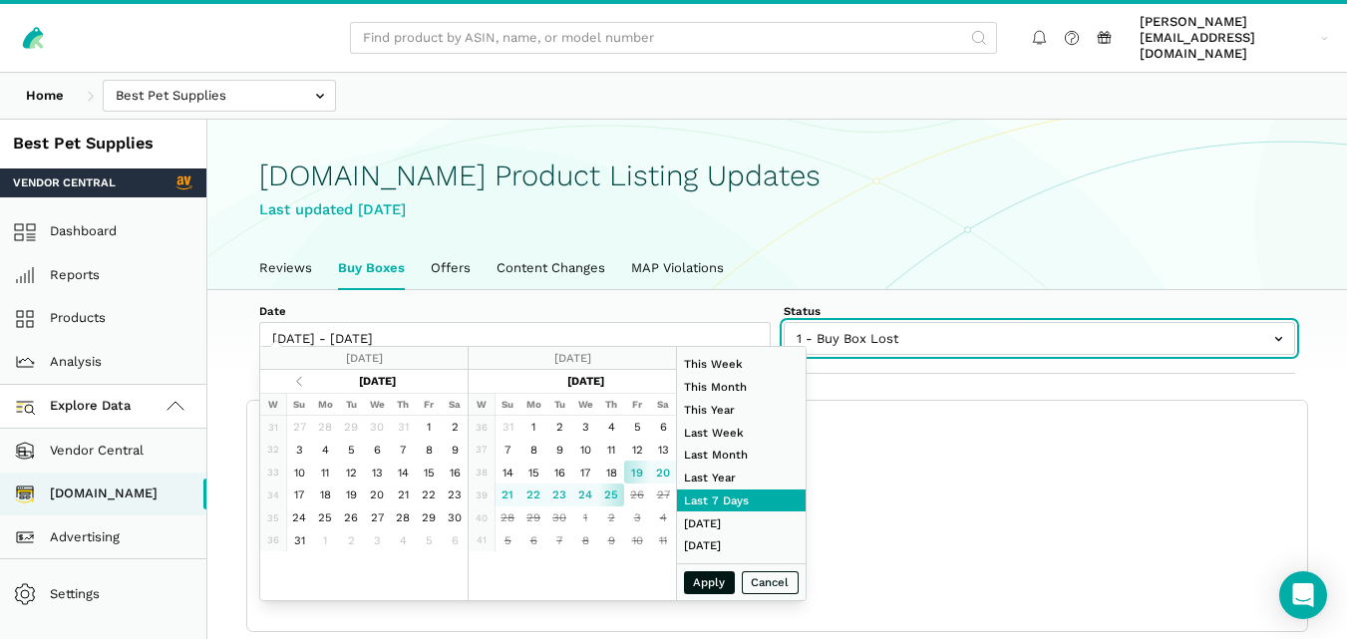
click at [856, 322] on select "1 - Buy Box Lost 2 - Buy Box at Risk 3 - Unknown 4 - Buy Box Won" at bounding box center [1039, 328] width 511 height 13
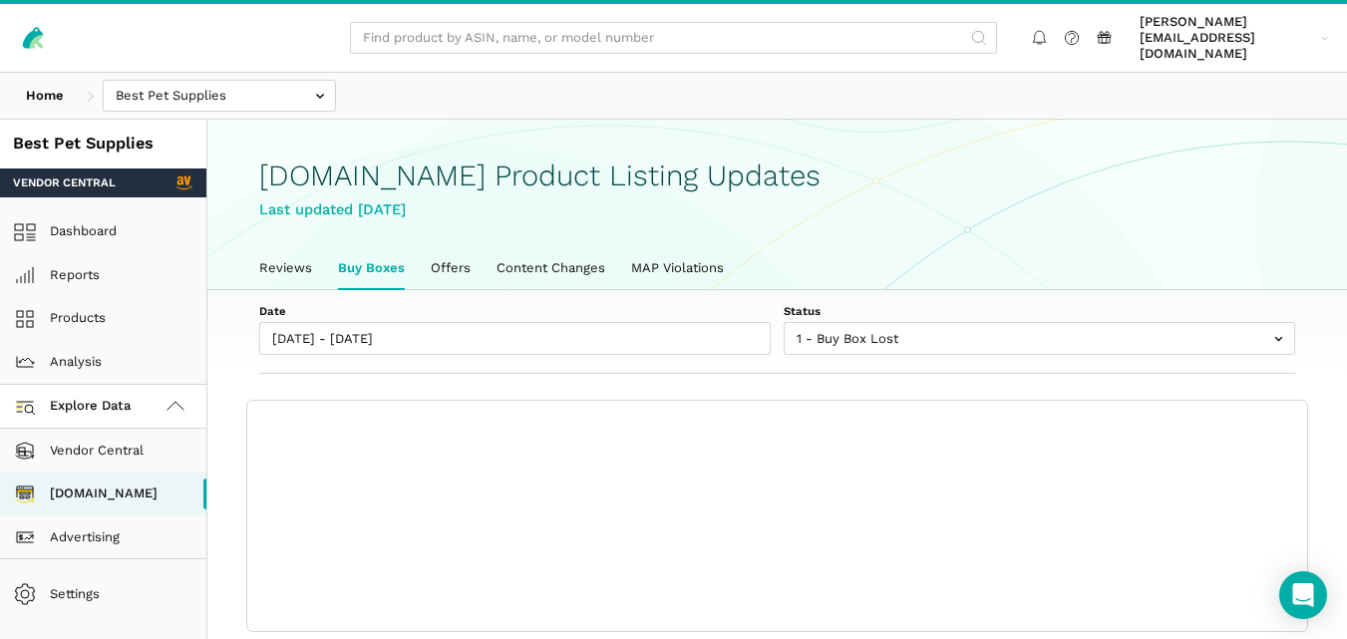
click at [909, 290] on div "Date 09/19/2025 - 09/25/2025 Status 1 - Buy Box Lost 2 - Buy Box at Risk 3 - Un…" at bounding box center [777, 332] width 1140 height 85
click at [269, 247] on link "Reviews" at bounding box center [285, 268] width 79 height 42
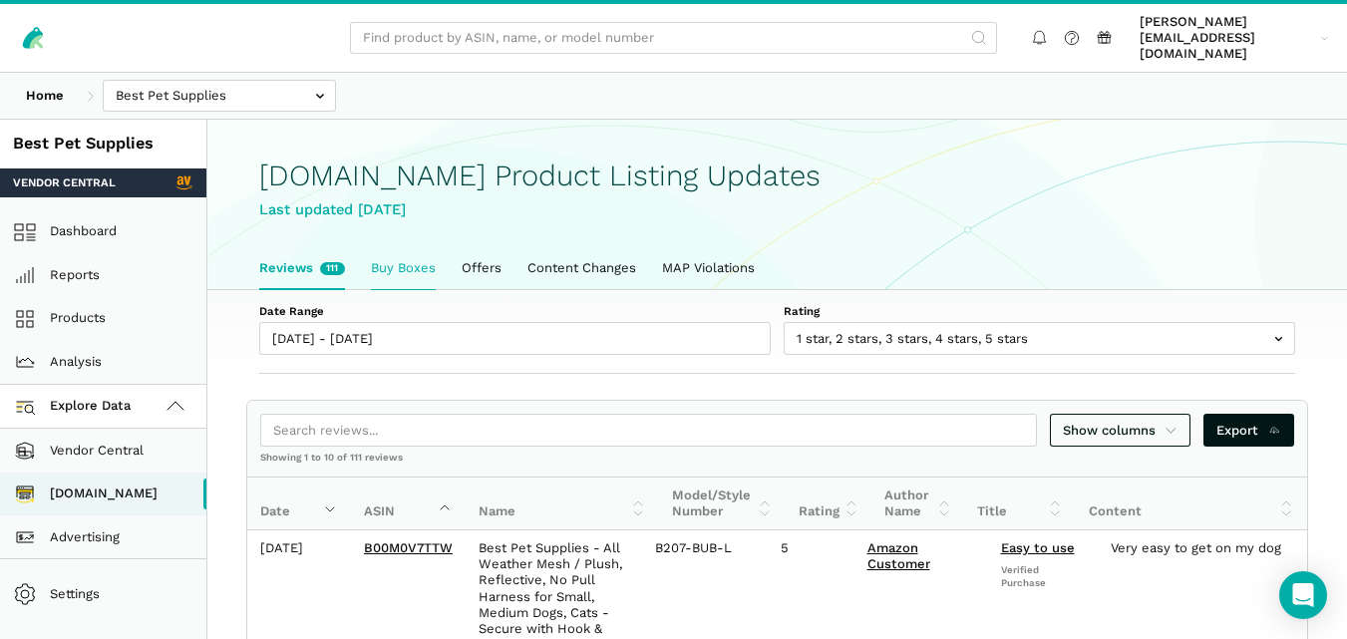
click at [413, 247] on link "Buy Boxes" at bounding box center [403, 268] width 91 height 42
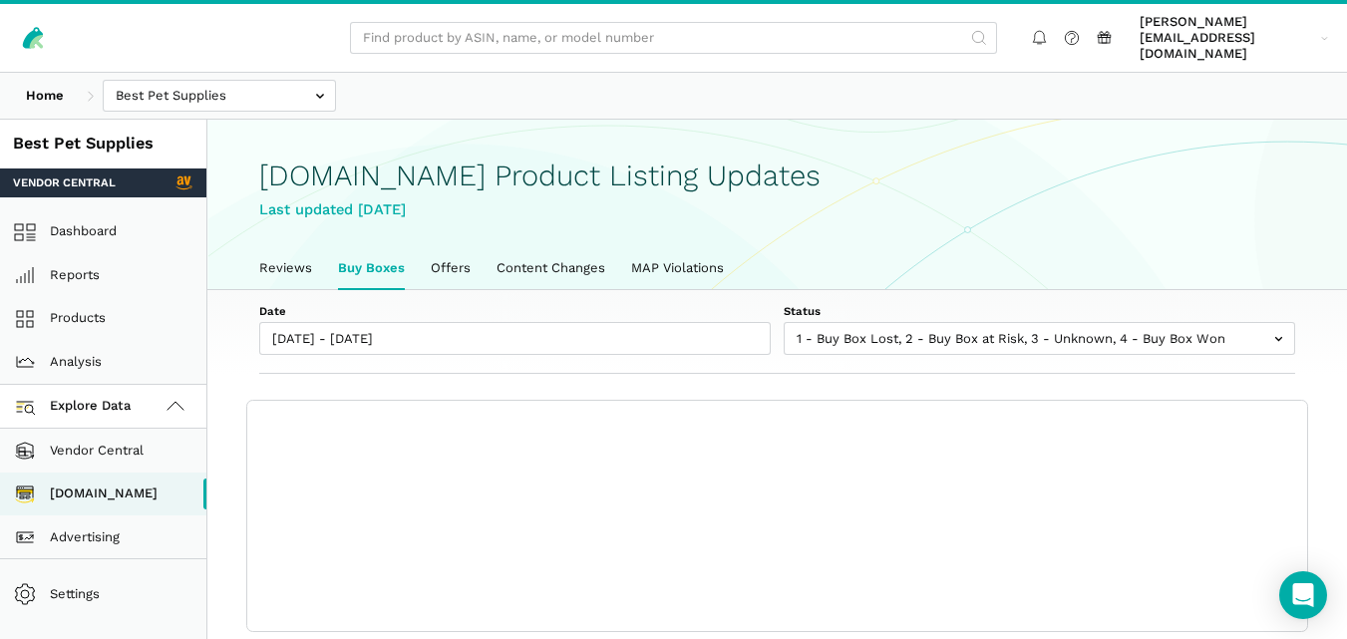
scroll to position [7, 0]
click at [98, 480] on link "[DOMAIN_NAME]" at bounding box center [103, 495] width 206 height 44
click at [105, 485] on link "[DOMAIN_NAME]" at bounding box center [103, 495] width 206 height 44
click at [300, 254] on link "Reviews" at bounding box center [285, 268] width 79 height 42
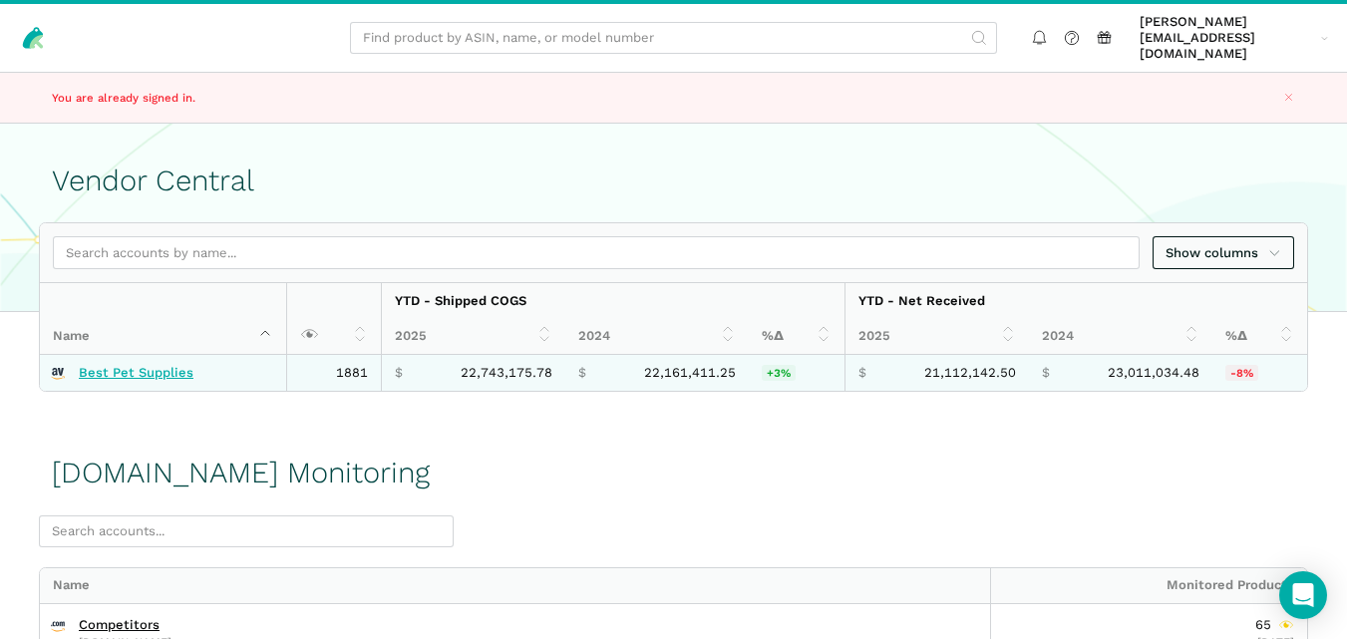
click at [147, 365] on link "Best Pet Supplies" at bounding box center [136, 373] width 115 height 16
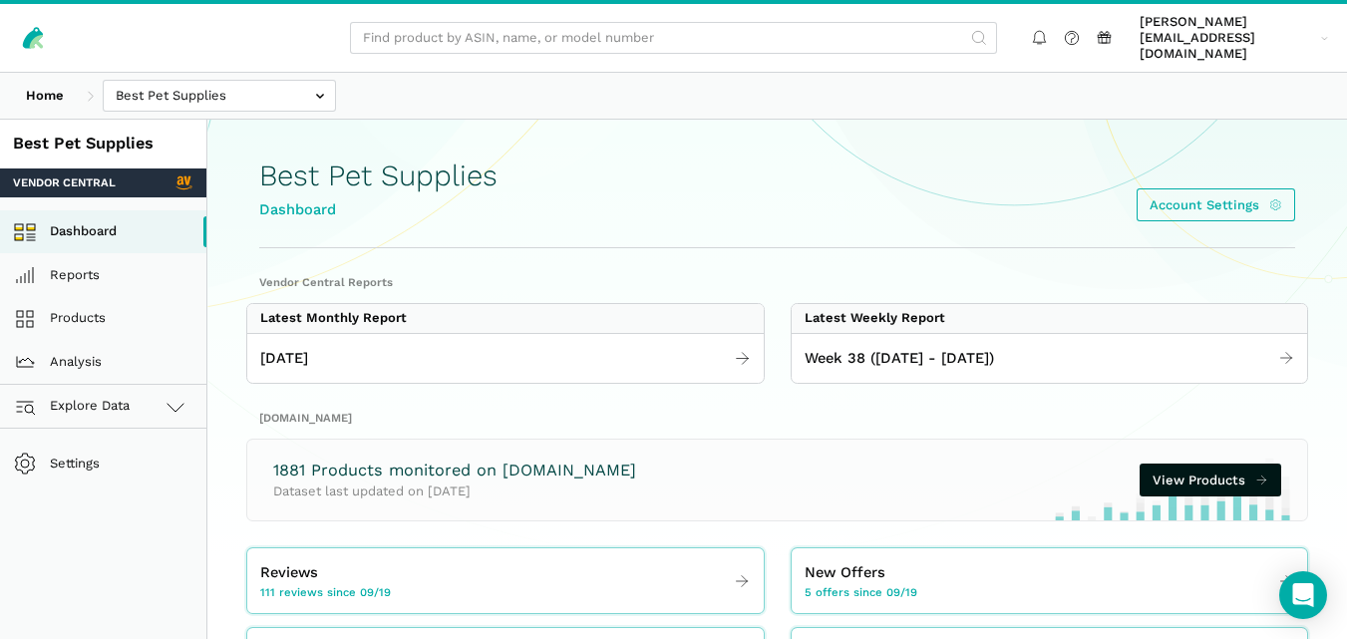
click at [106, 408] on link "Explore Data" at bounding box center [103, 407] width 206 height 44
click at [85, 473] on link "[DOMAIN_NAME]" at bounding box center [103, 495] width 206 height 44
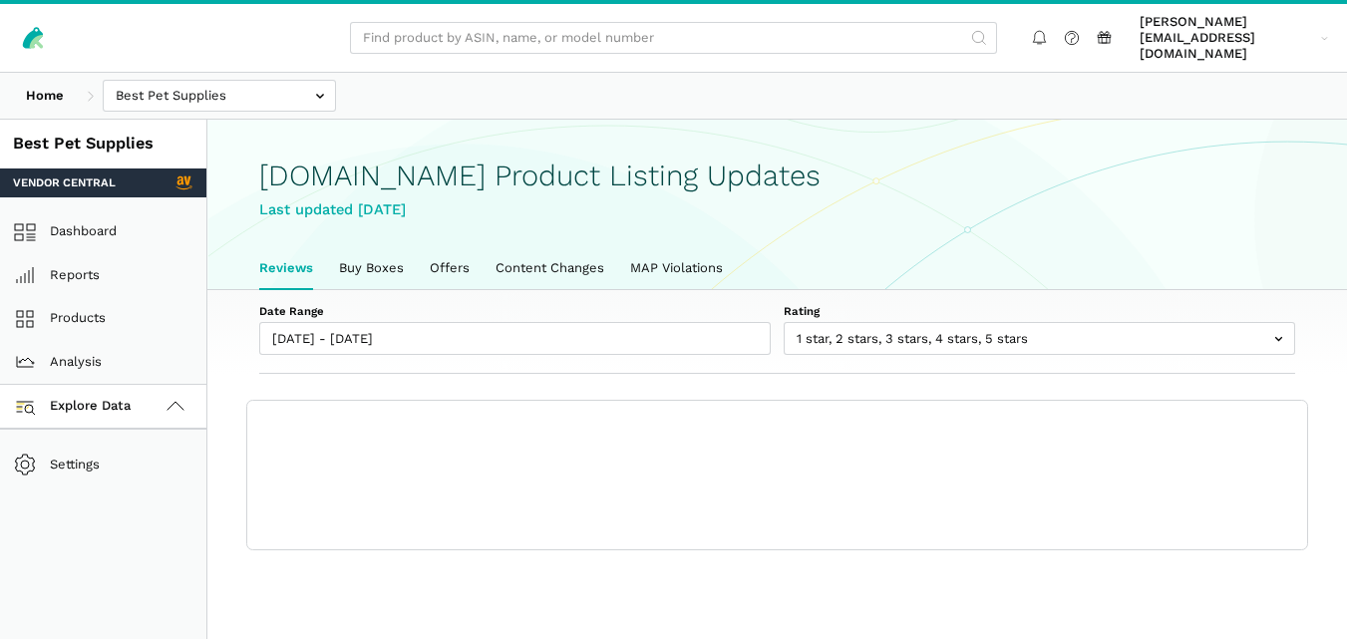
scroll to position [7, 0]
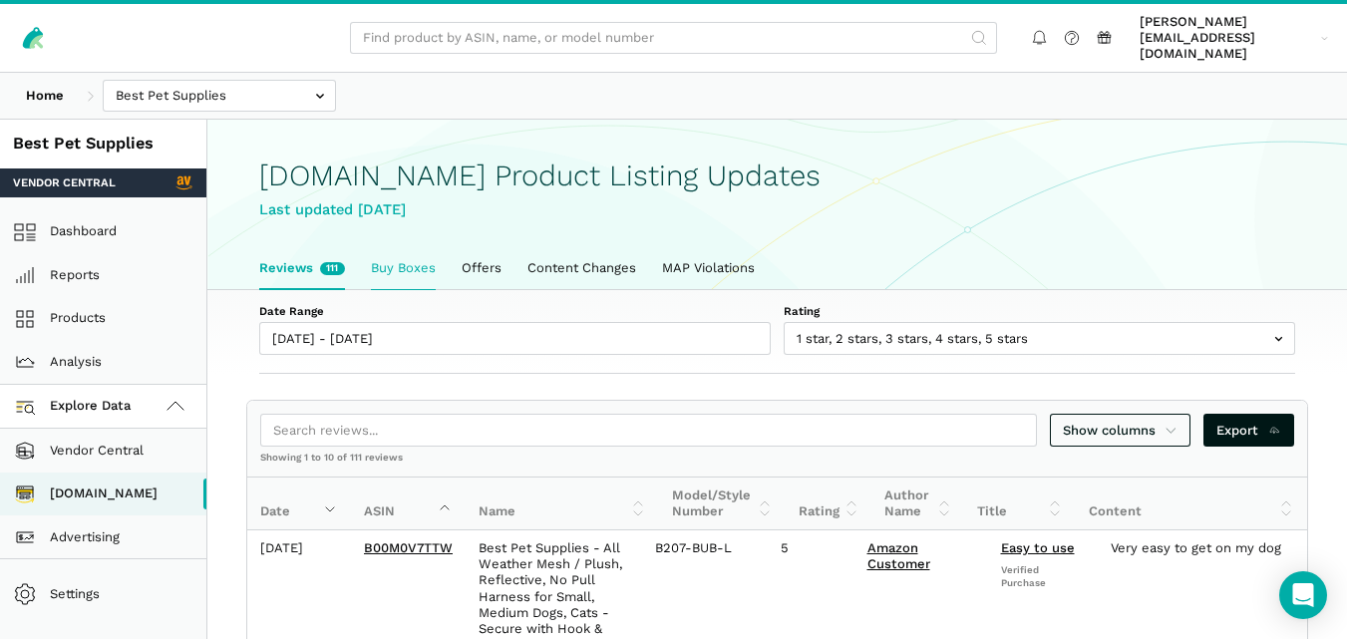
click at [412, 247] on link "Buy Boxes" at bounding box center [403, 268] width 91 height 42
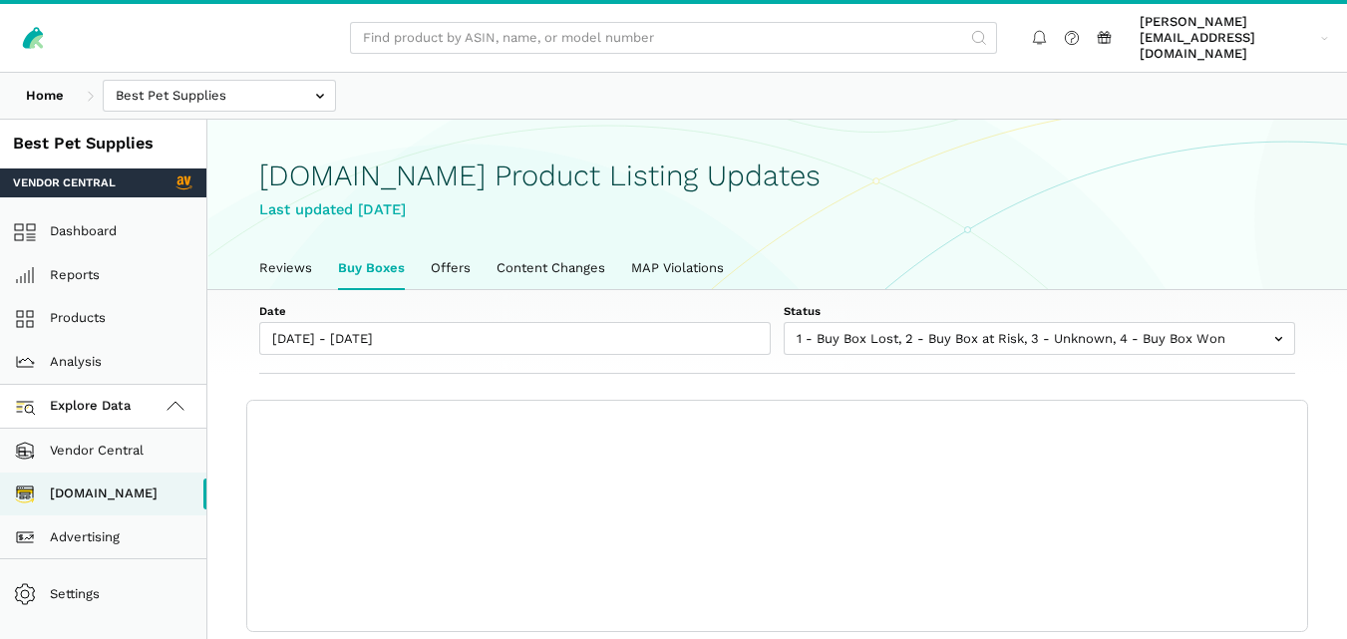
scroll to position [7, 0]
